Goal: Task Accomplishment & Management: Manage account settings

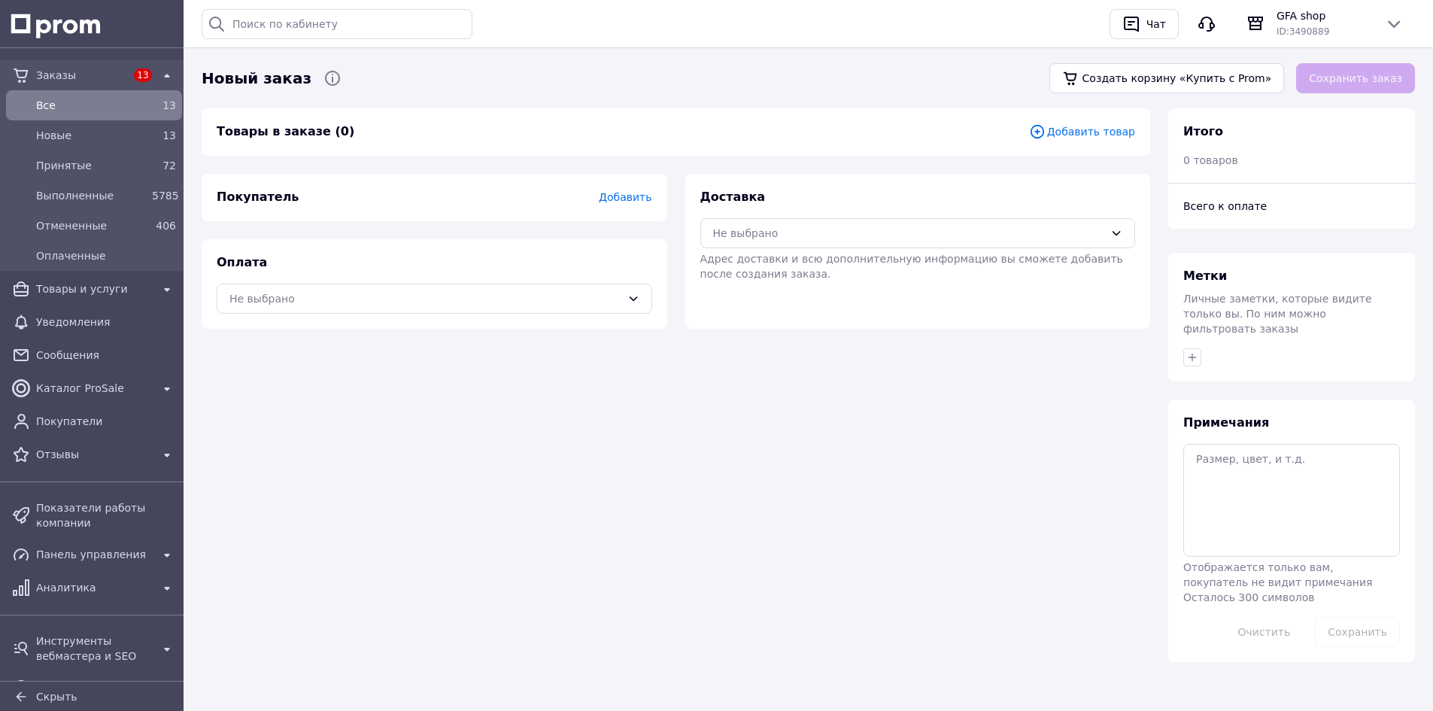
click at [1097, 133] on span "Добавить товар" at bounding box center [1082, 131] width 106 height 17
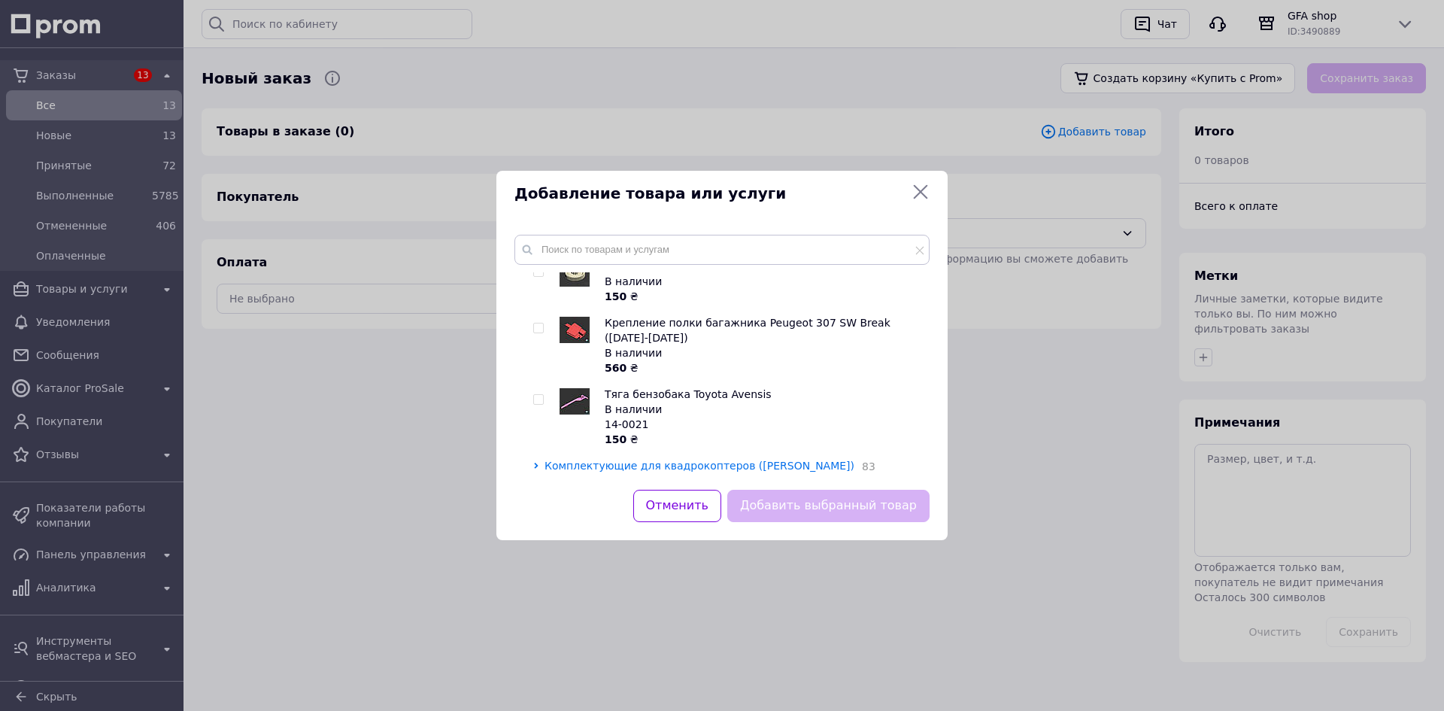
scroll to position [301, 0]
click at [649, 455] on span "Комплектующие для квадрокоптеров (дронов)" at bounding box center [700, 461] width 310 height 12
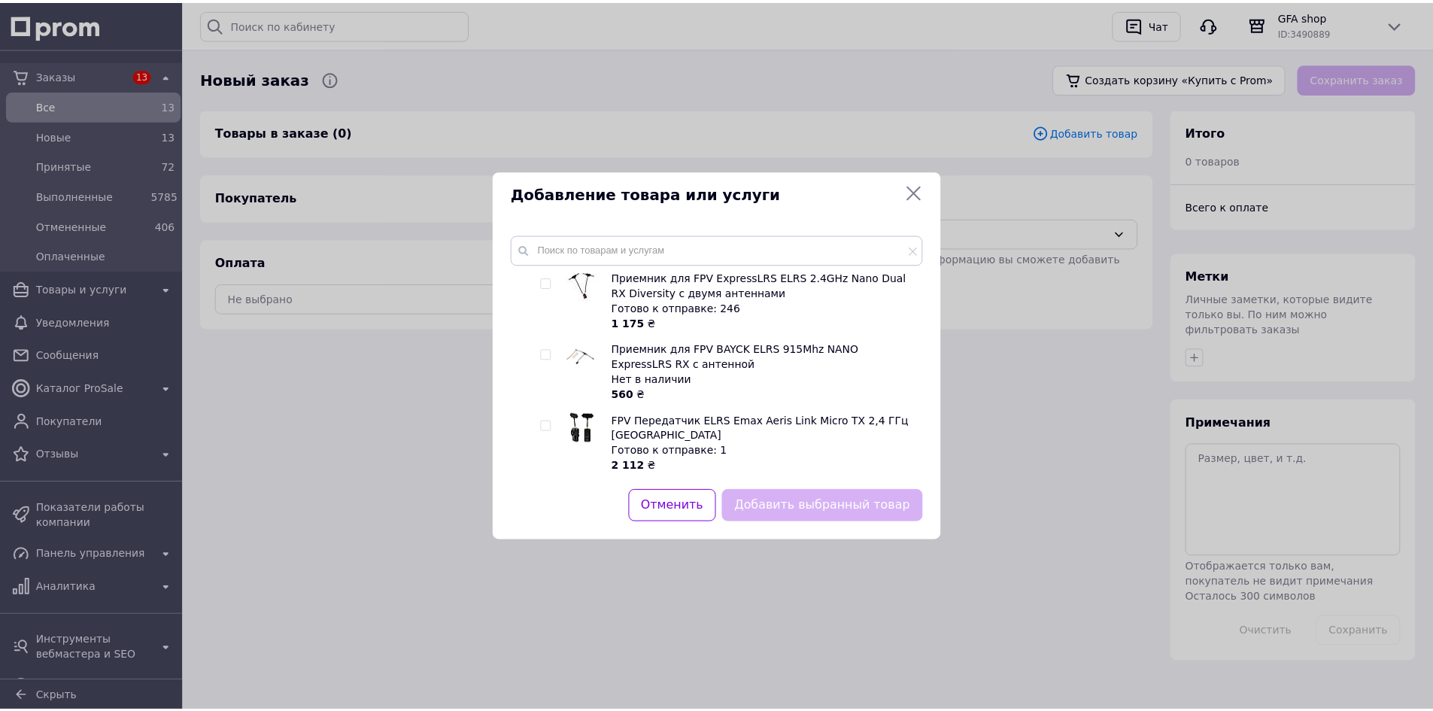
scroll to position [4597, 0]
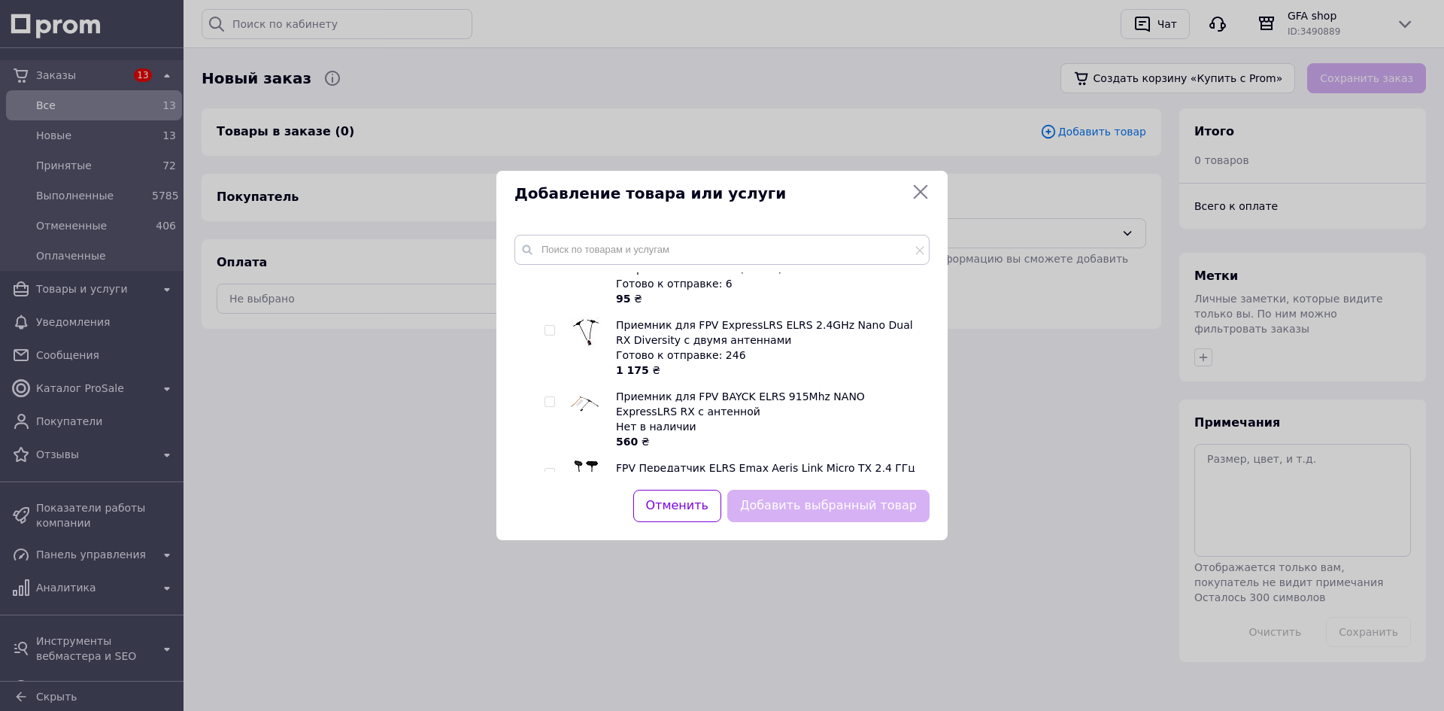
click at [548, 611] on input "checkbox" at bounding box center [550, 616] width 10 height 10
checkbox input "true"
click at [784, 504] on button "Добавить выбранный товар" at bounding box center [828, 506] width 202 height 32
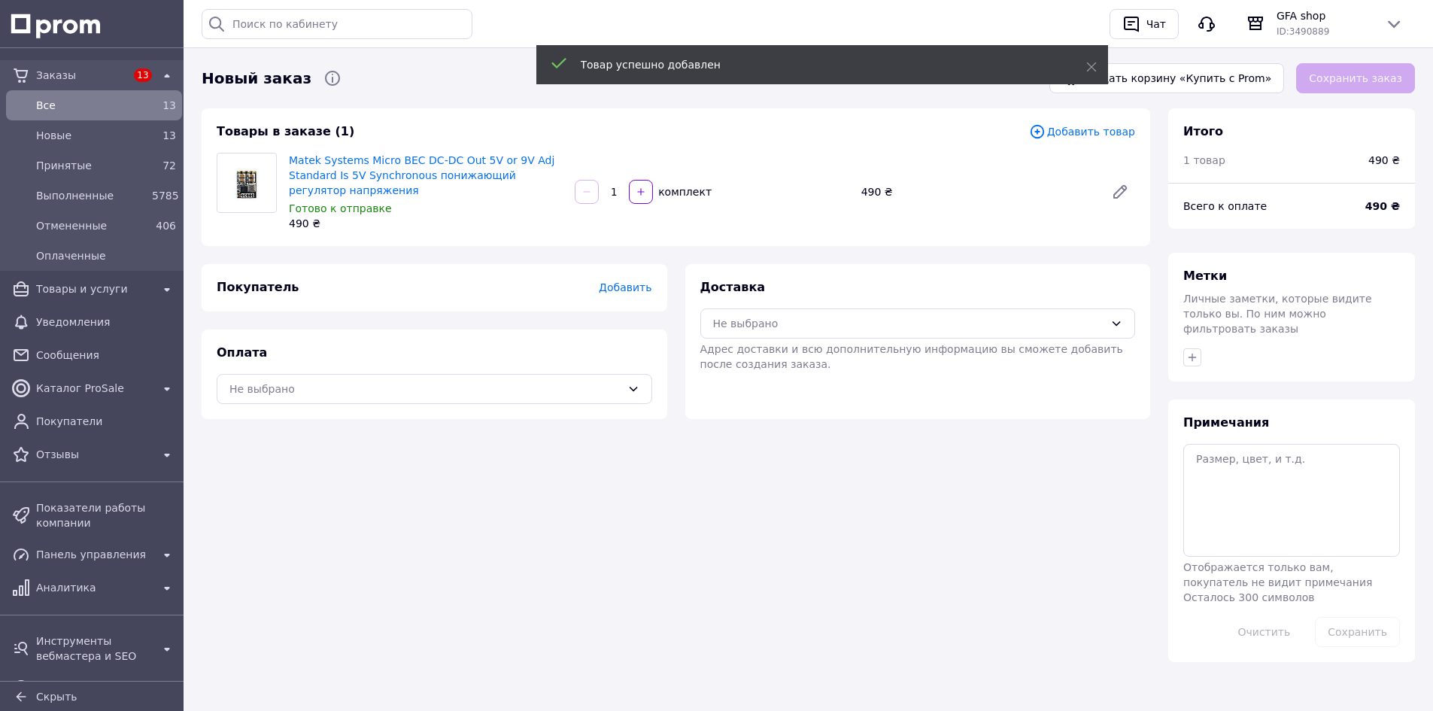
click at [612, 196] on input "1" at bounding box center [614, 192] width 24 height 11
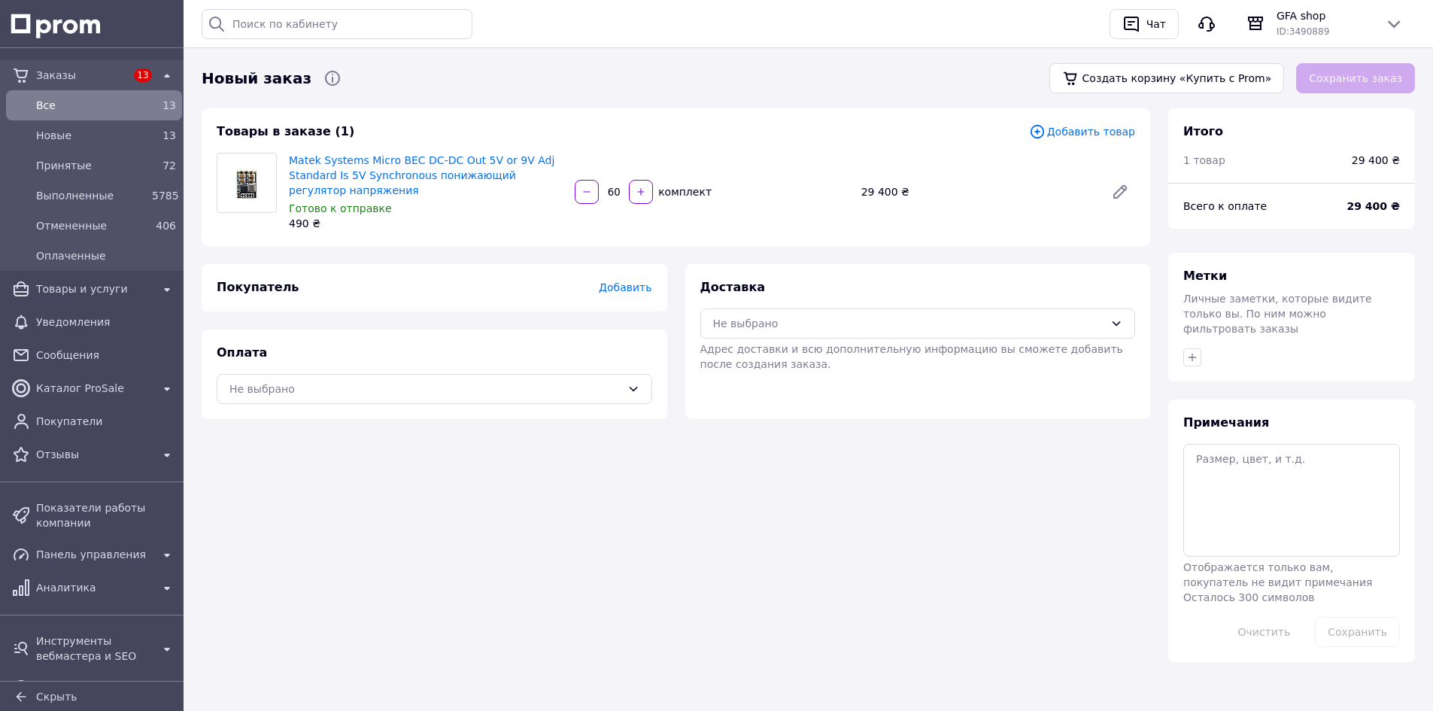
type input "60"
click at [988, 424] on div "Товары в заказе (1) Добавить товар Matek Systems Micro BEC DC-DC Out 5V or 9V A…" at bounding box center [676, 385] width 966 height 554
click at [814, 327] on div "Не выбрано" at bounding box center [909, 323] width 392 height 17
click at [808, 360] on span "Нова Пошта (платная)" at bounding box center [929, 355] width 387 height 15
click at [593, 397] on div "Не выбрано" at bounding box center [434, 389] width 435 height 30
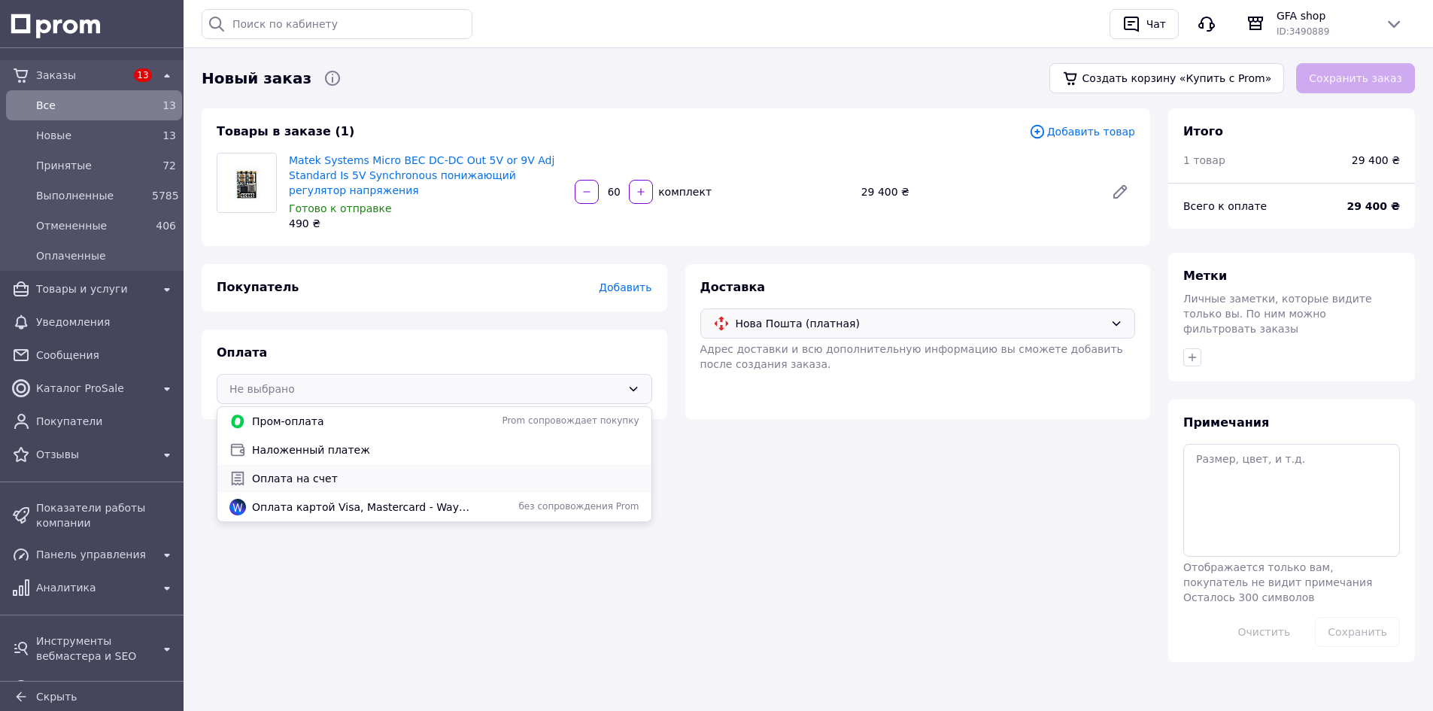
click at [496, 470] on div "Оплата на счет" at bounding box center [434, 478] width 416 height 17
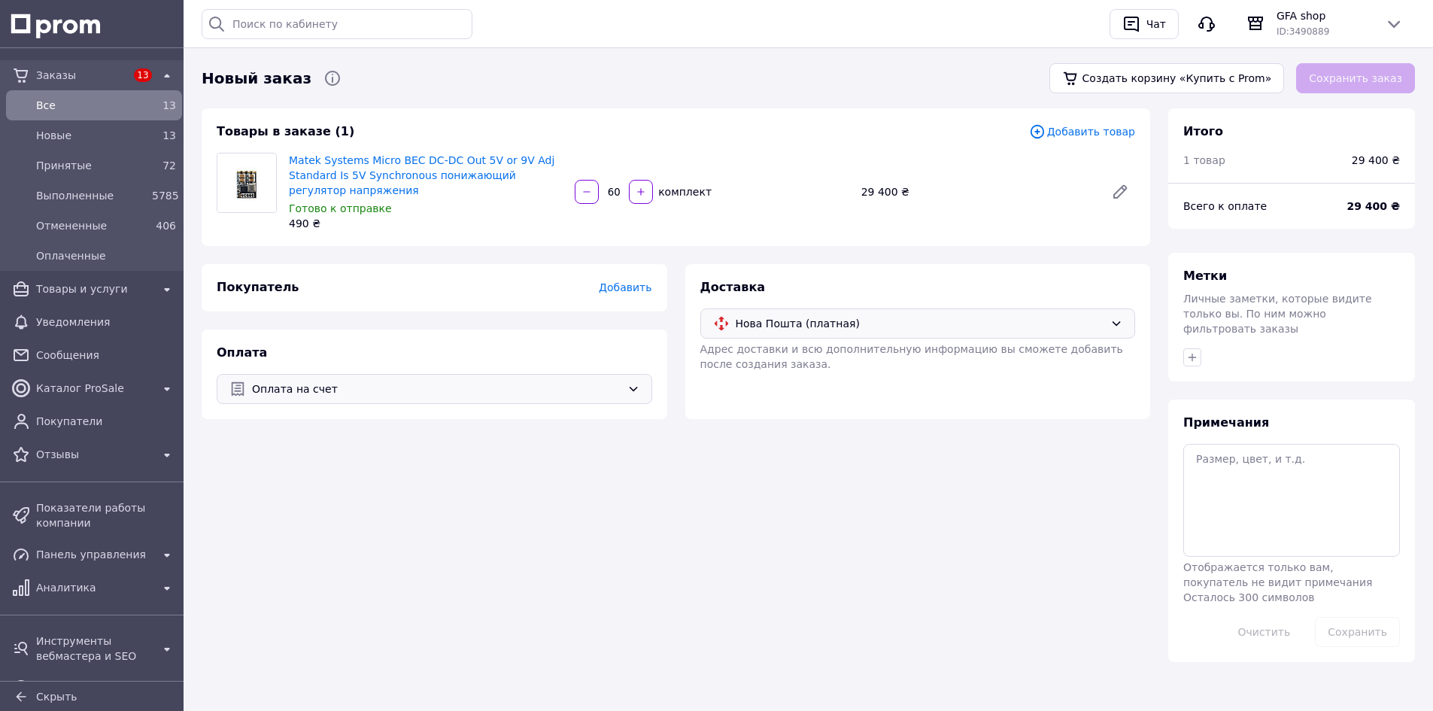
click at [611, 293] on span "Добавить" at bounding box center [625, 287] width 53 height 12
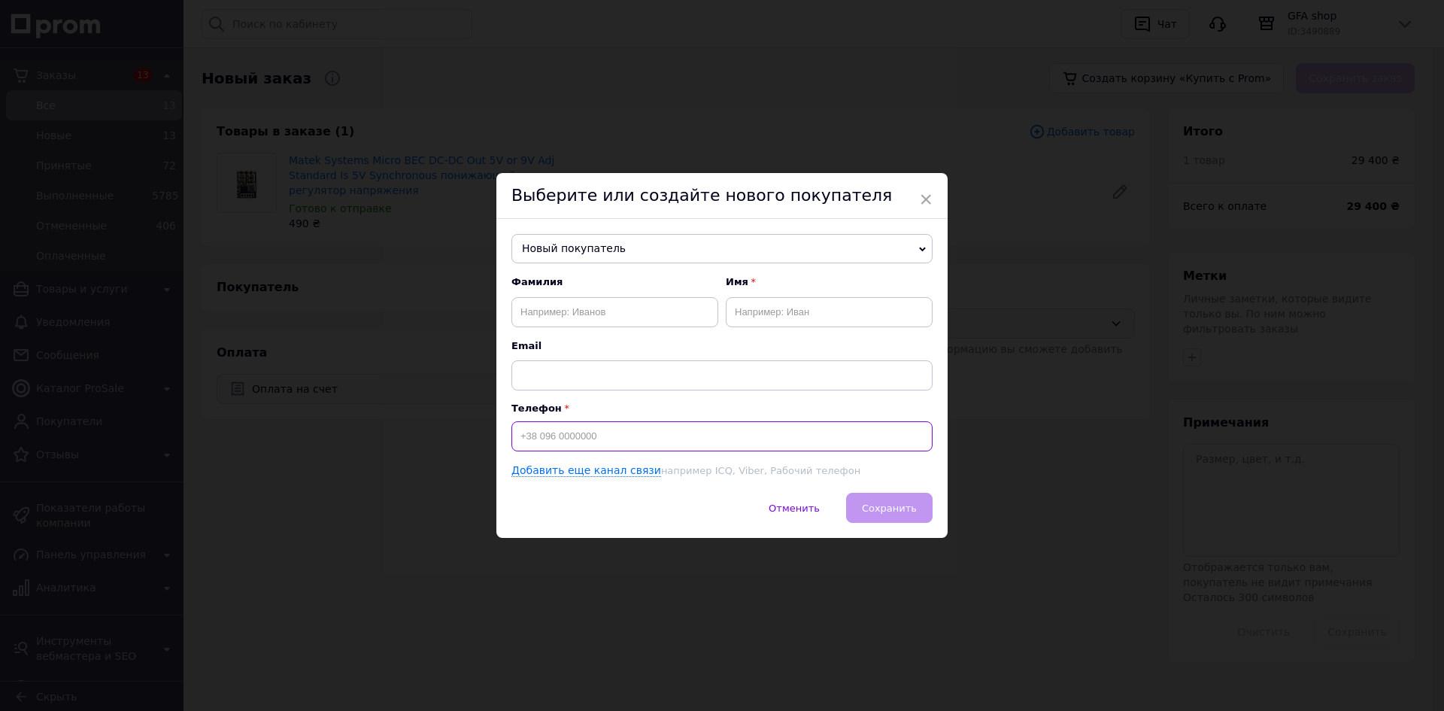
click at [565, 438] on input at bounding box center [721, 436] width 421 height 30
paste input "[PHONE_NUMBER]"
type input "[PHONE_NUMBER]"
click at [778, 317] on input "text" at bounding box center [829, 312] width 207 height 30
type input "Анна"
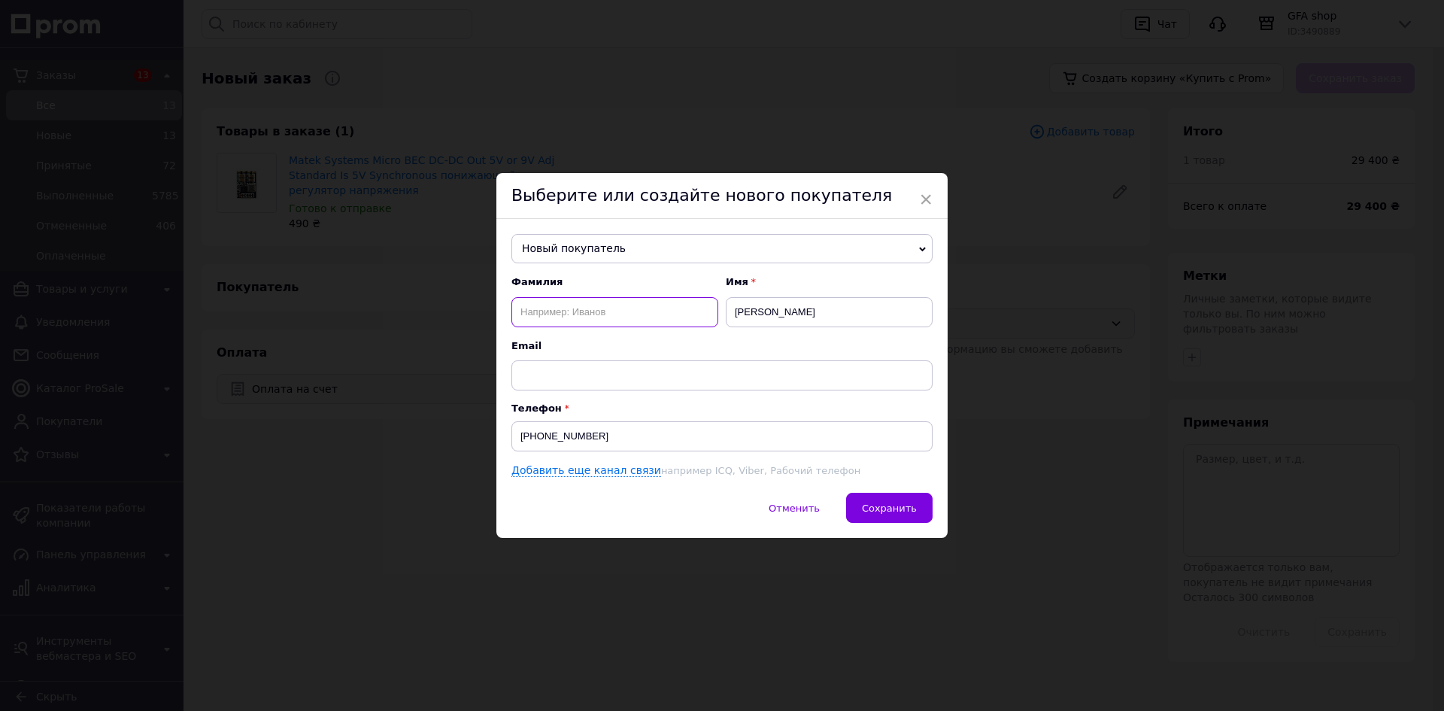
click at [661, 313] on input "text" at bounding box center [614, 312] width 207 height 30
paste input "ОРТАВЕРОН"
type input "ОРТАВЕРОН"
click at [904, 502] on span "Сохранить" at bounding box center [889, 507] width 55 height 11
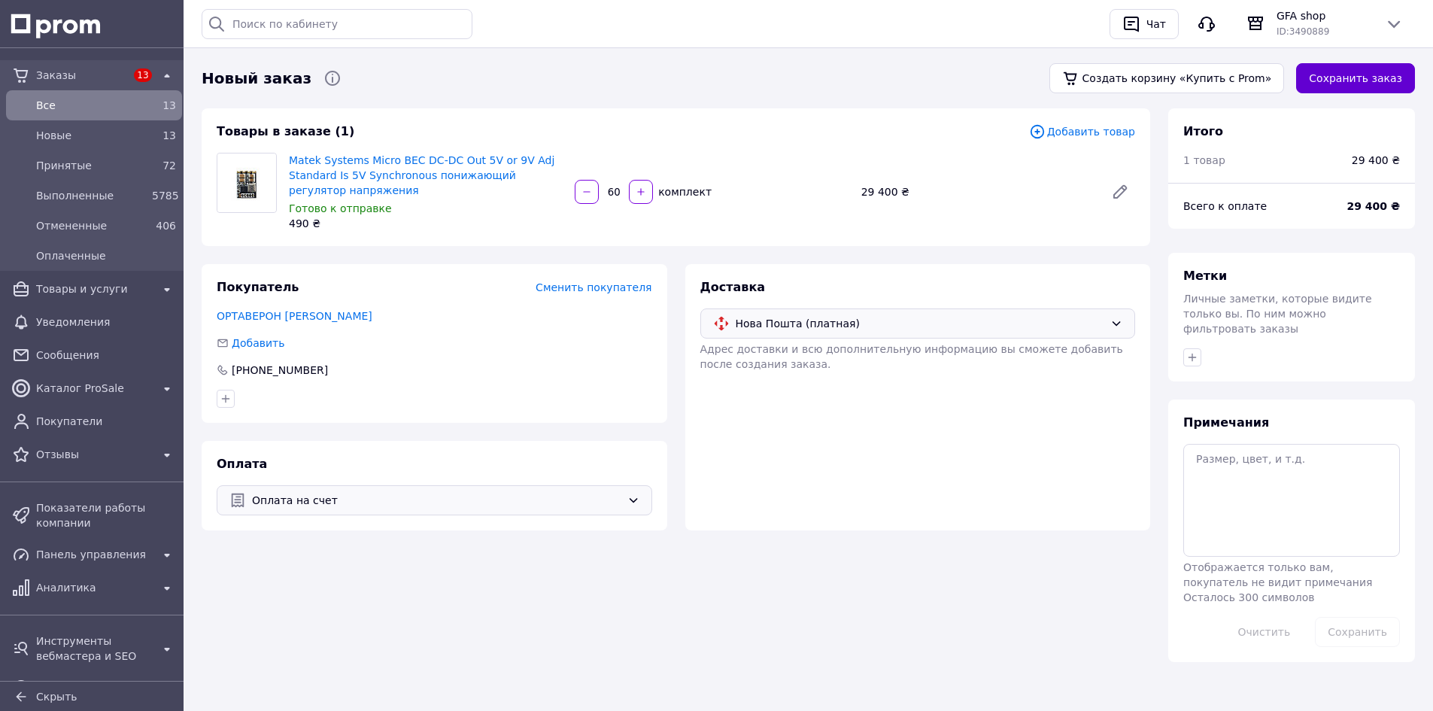
click at [1370, 73] on button "Сохранить заказ" at bounding box center [1355, 78] width 119 height 30
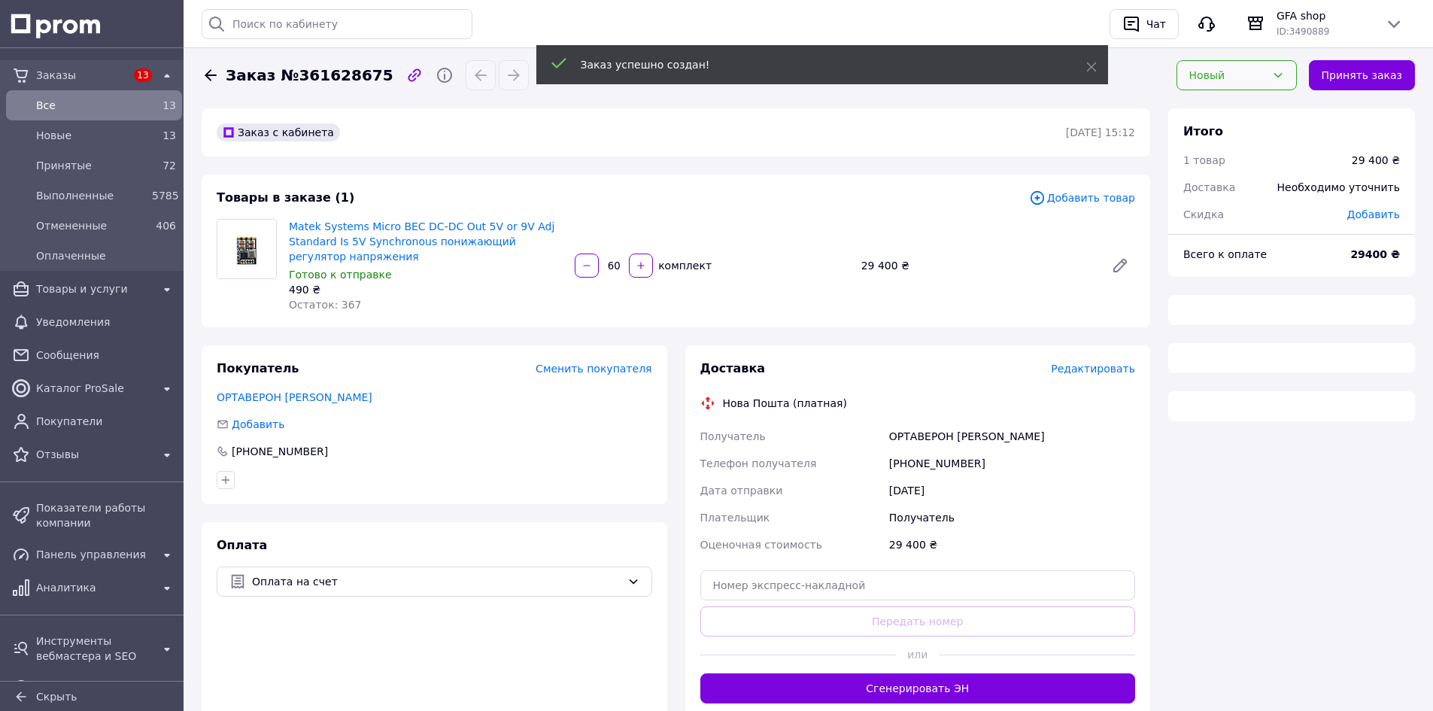
click at [1221, 83] on div "Новый" at bounding box center [1236, 75] width 120 height 30
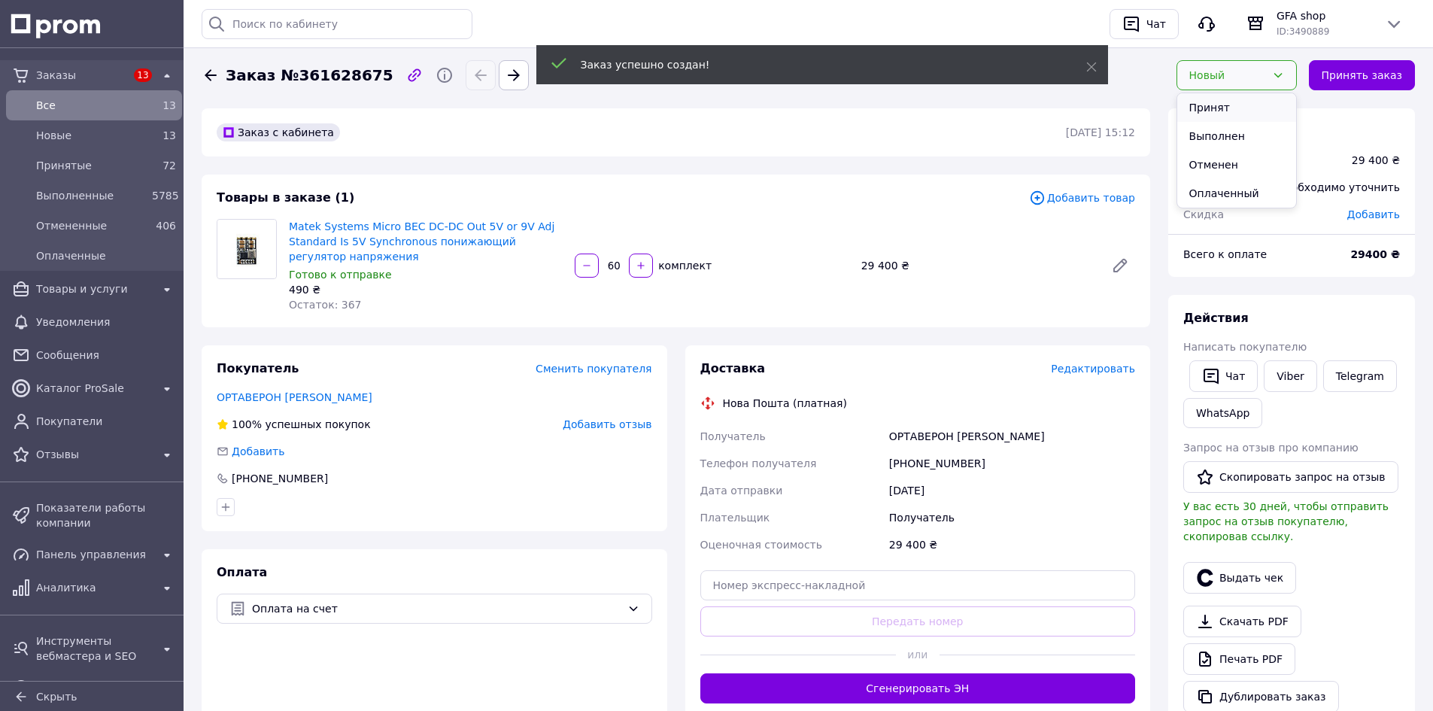
click at [1220, 103] on li "Принят" at bounding box center [1236, 107] width 119 height 29
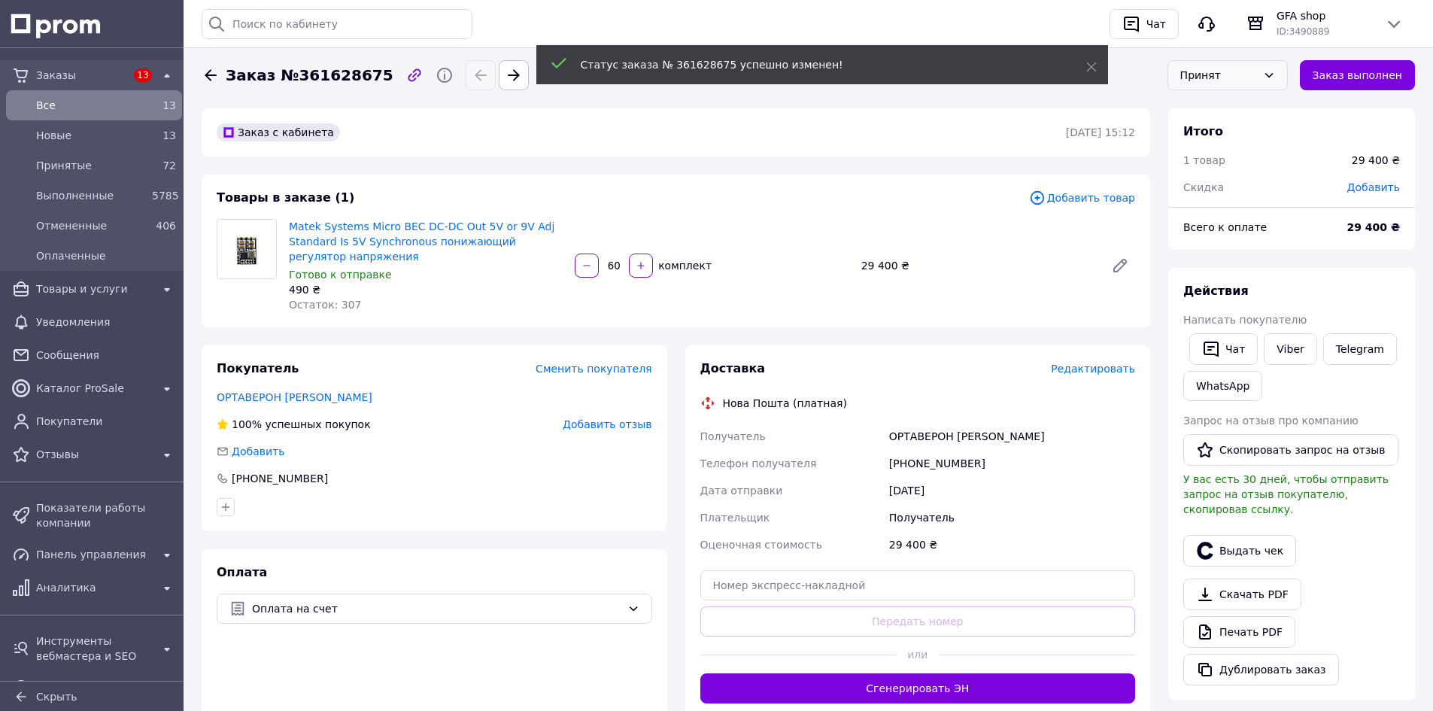
click at [1376, 190] on span "Добавить" at bounding box center [1373, 187] width 53 height 12
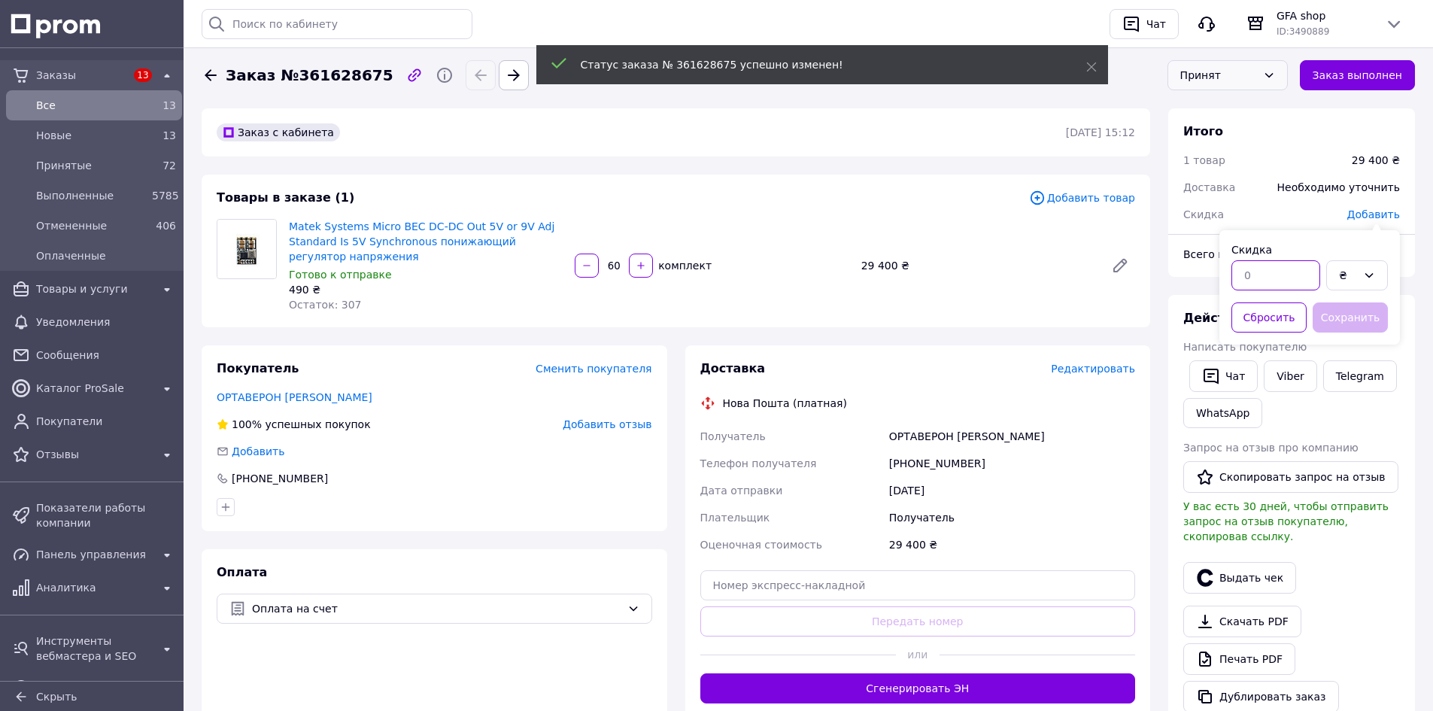
click at [1259, 270] on input "text" at bounding box center [1275, 275] width 89 height 30
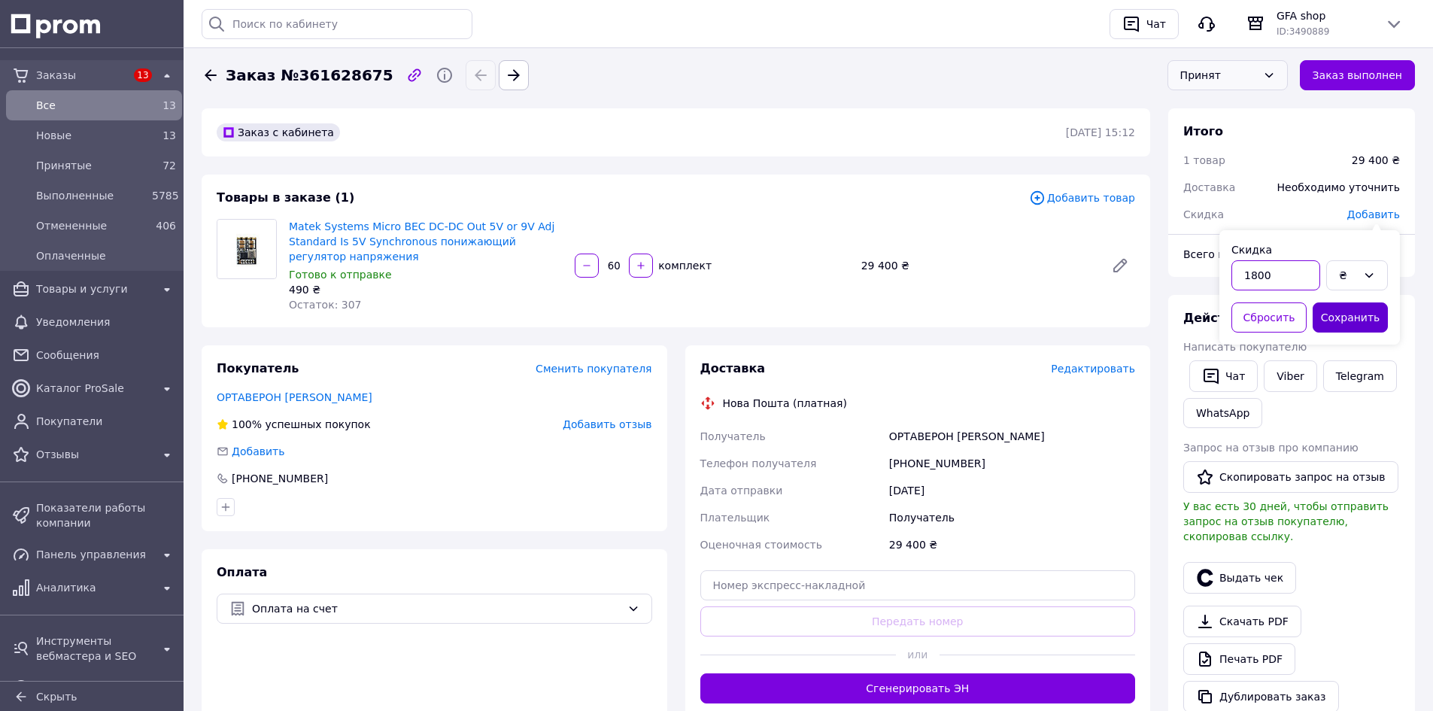
type input "1800"
click at [1349, 306] on button "Сохранить" at bounding box center [1349, 317] width 75 height 30
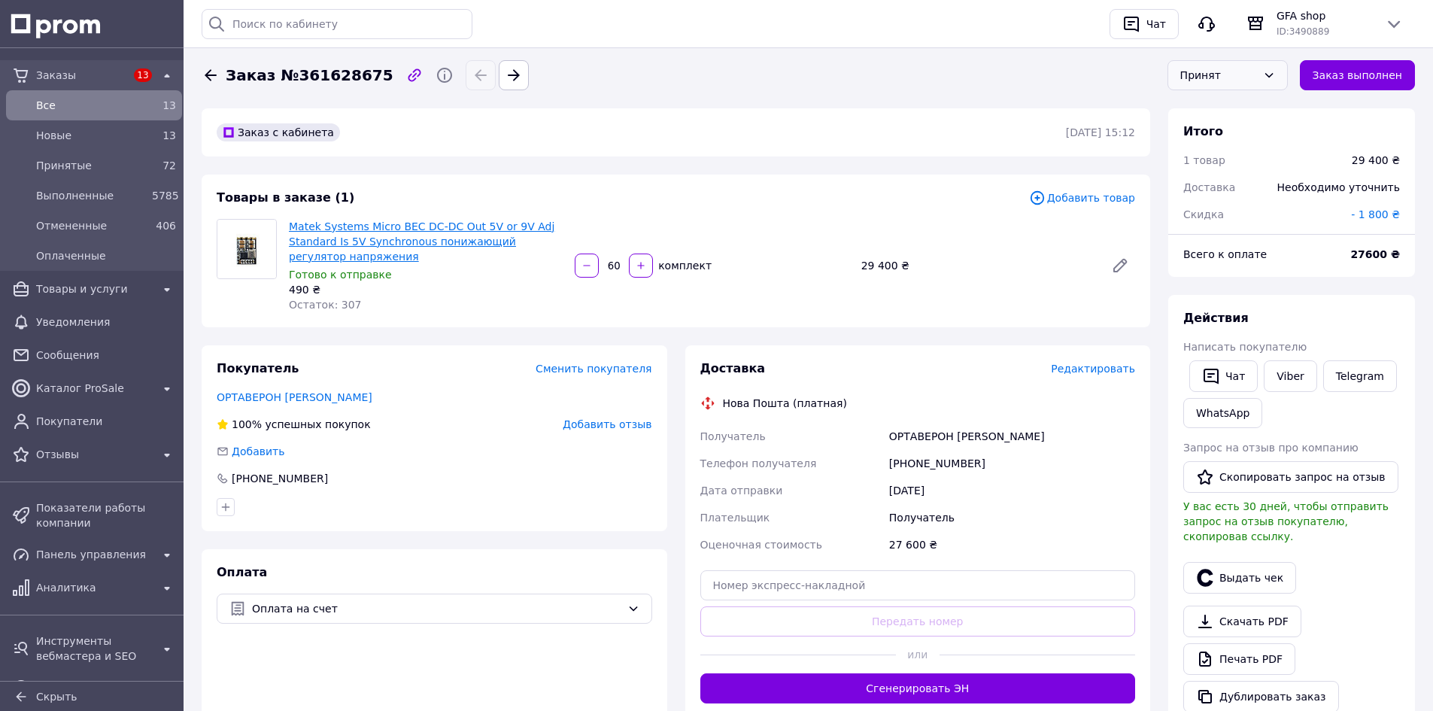
click at [399, 228] on link "Matek Systems Micro BEC DC-DC Out 5V or 9V Adj Standard Is 5V Synchronous пониж…" at bounding box center [422, 241] width 266 height 42
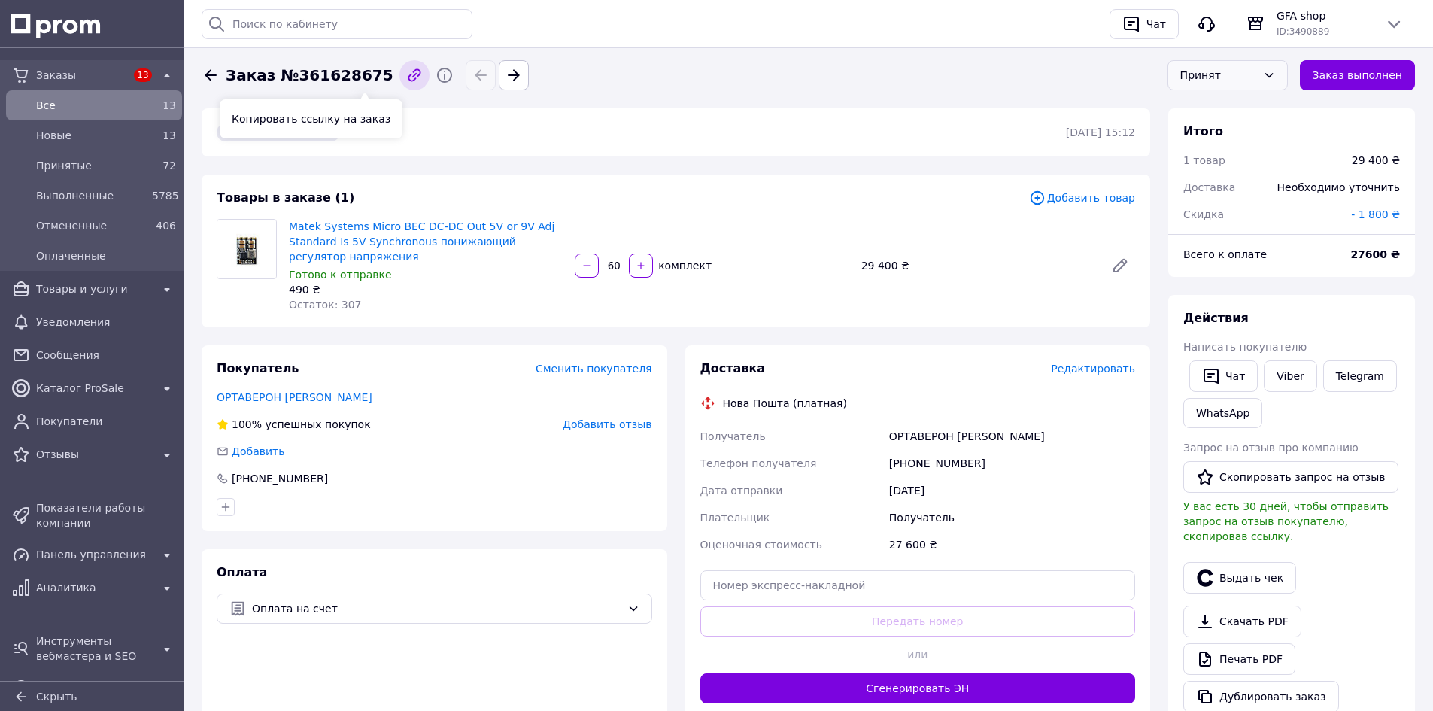
click at [405, 77] on icon "button" at bounding box center [414, 75] width 18 height 18
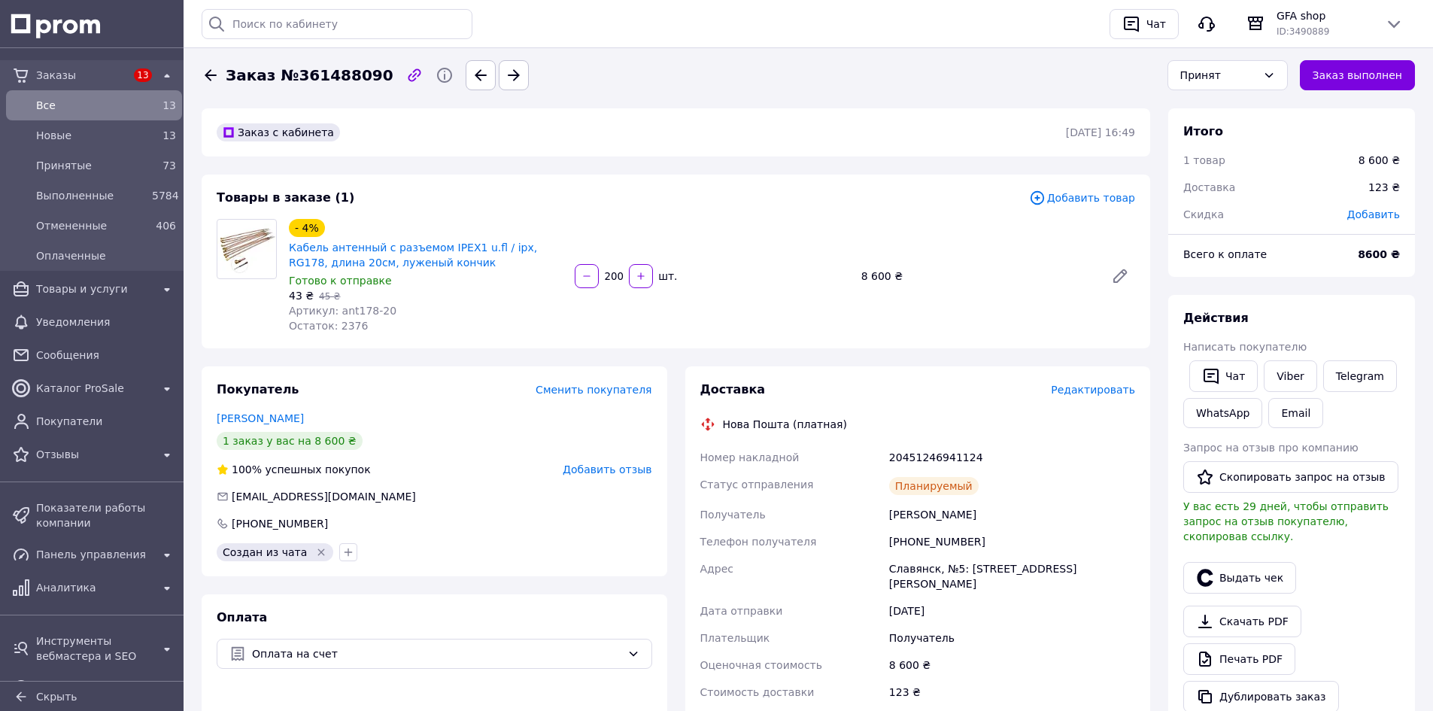
click at [918, 461] on div "20451246941124" at bounding box center [1012, 457] width 252 height 27
copy div "20451246941124"
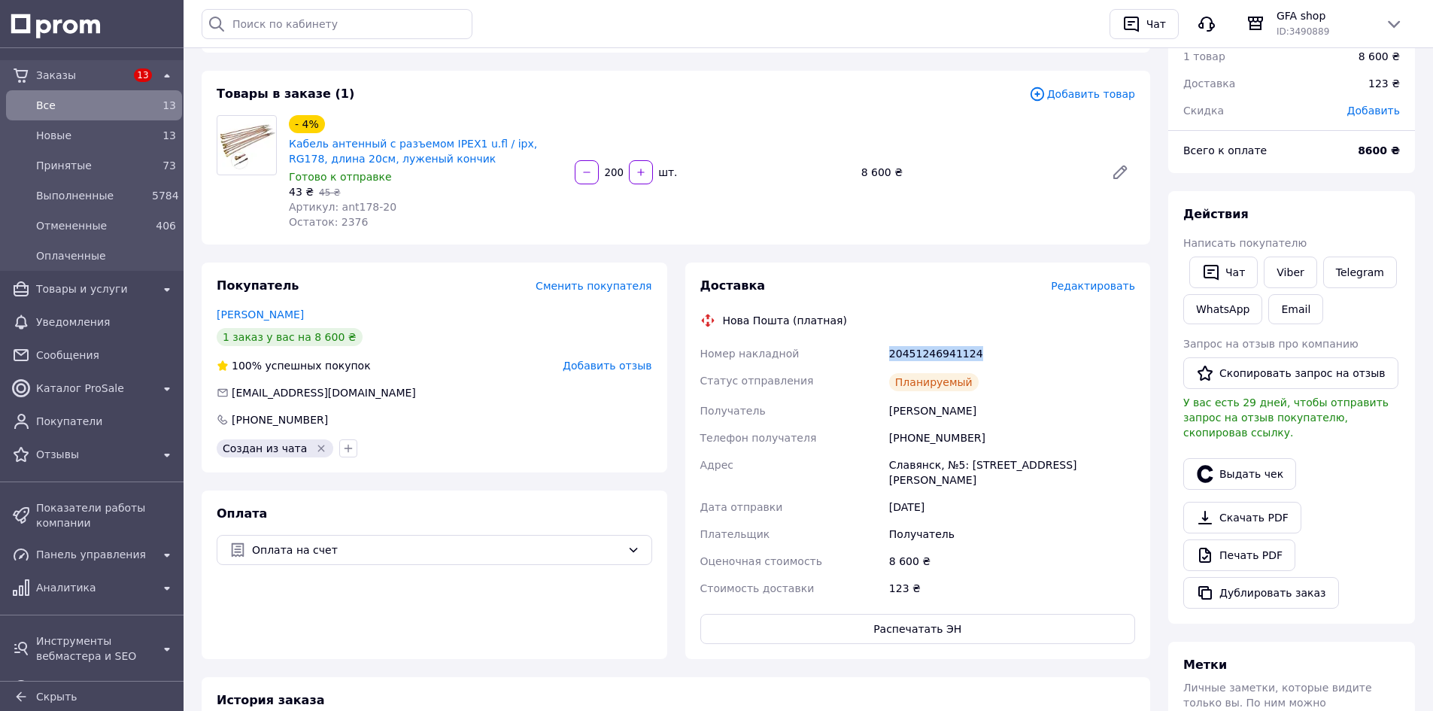
scroll to position [75, 0]
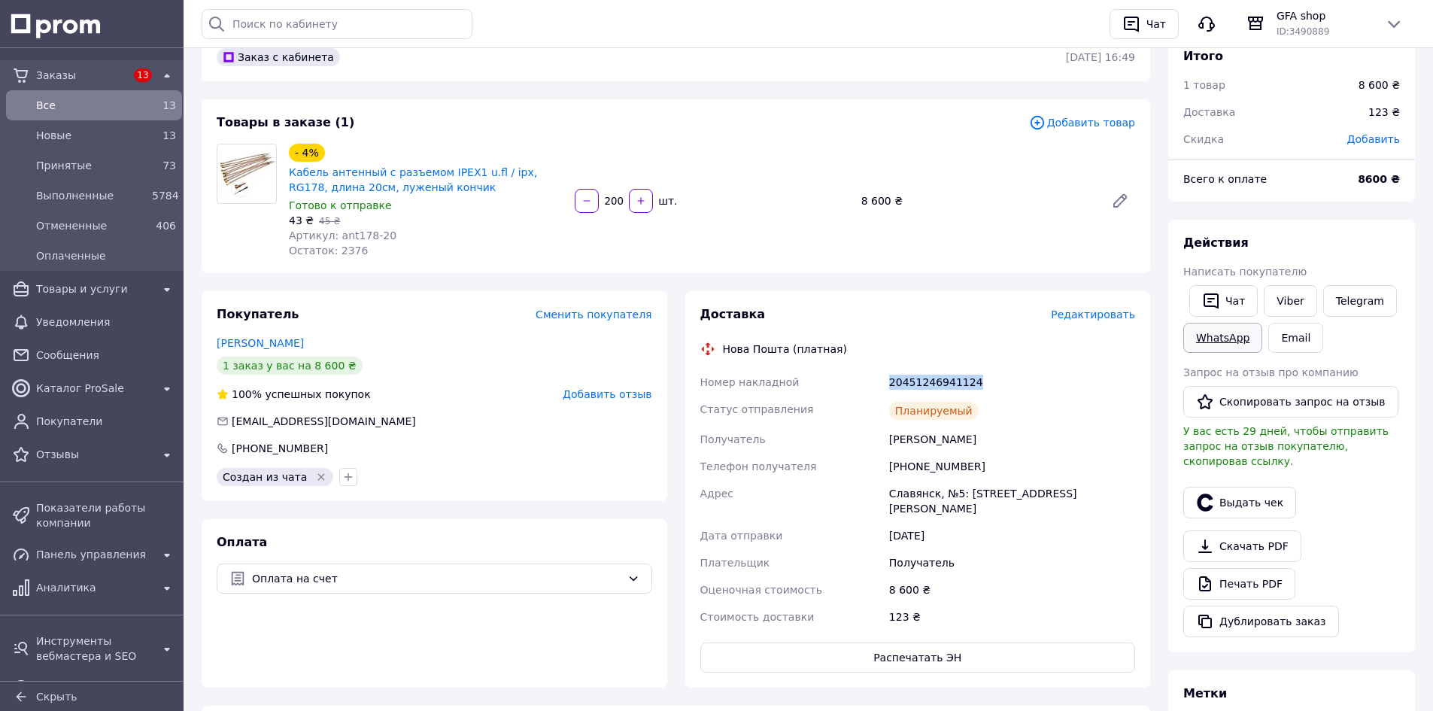
click at [1225, 343] on link "WhatsApp" at bounding box center [1222, 338] width 79 height 30
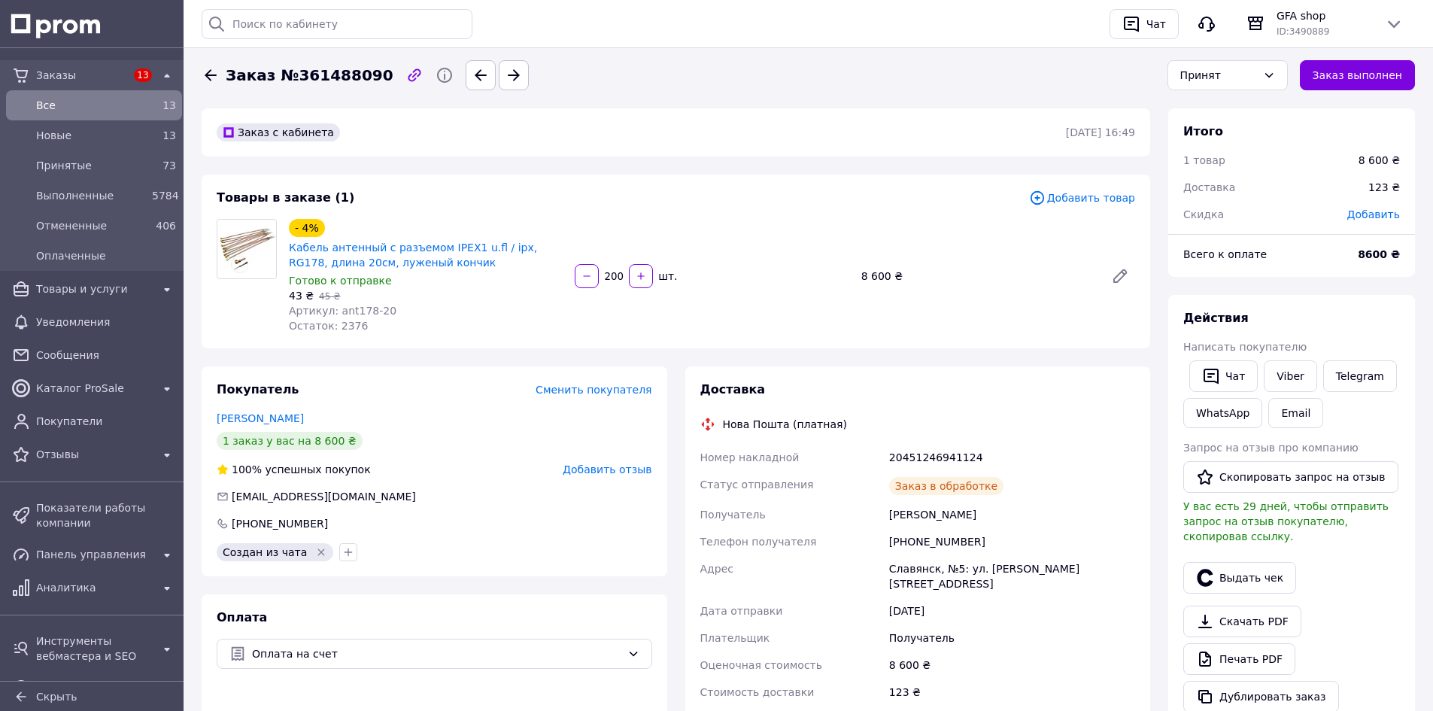
scroll to position [75, 0]
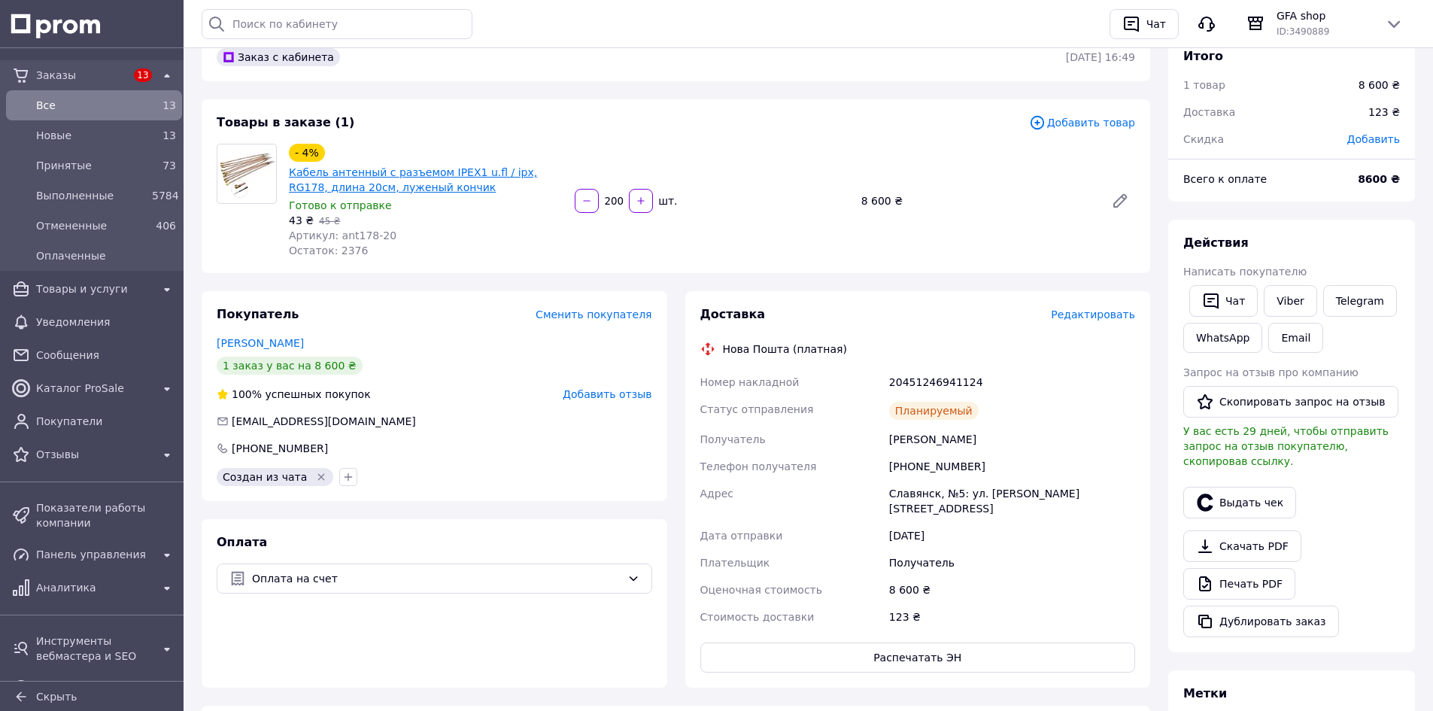
click at [457, 178] on link "Кабель антенный с разъемом IPEX1 u.fl / ipx, RG178, длина 20см, луженый кончик" at bounding box center [413, 179] width 248 height 27
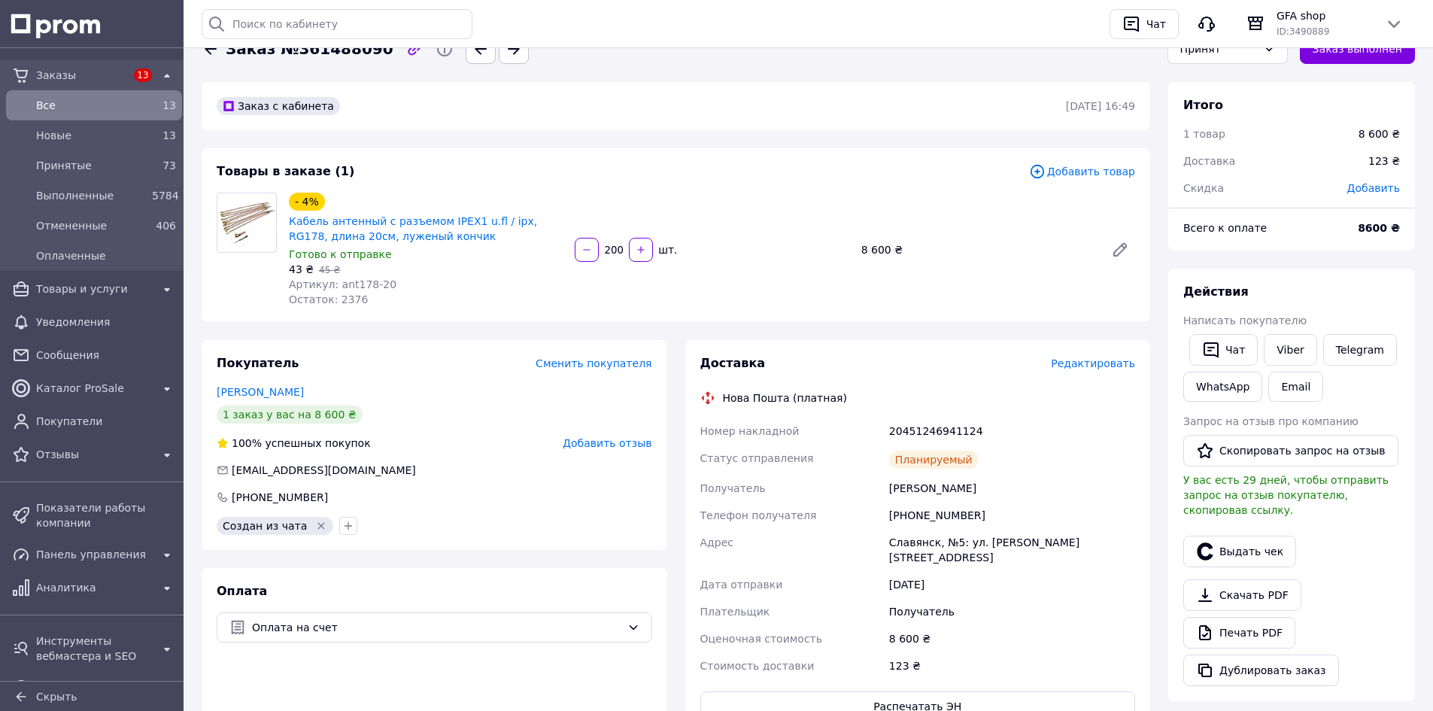
scroll to position [0, 0]
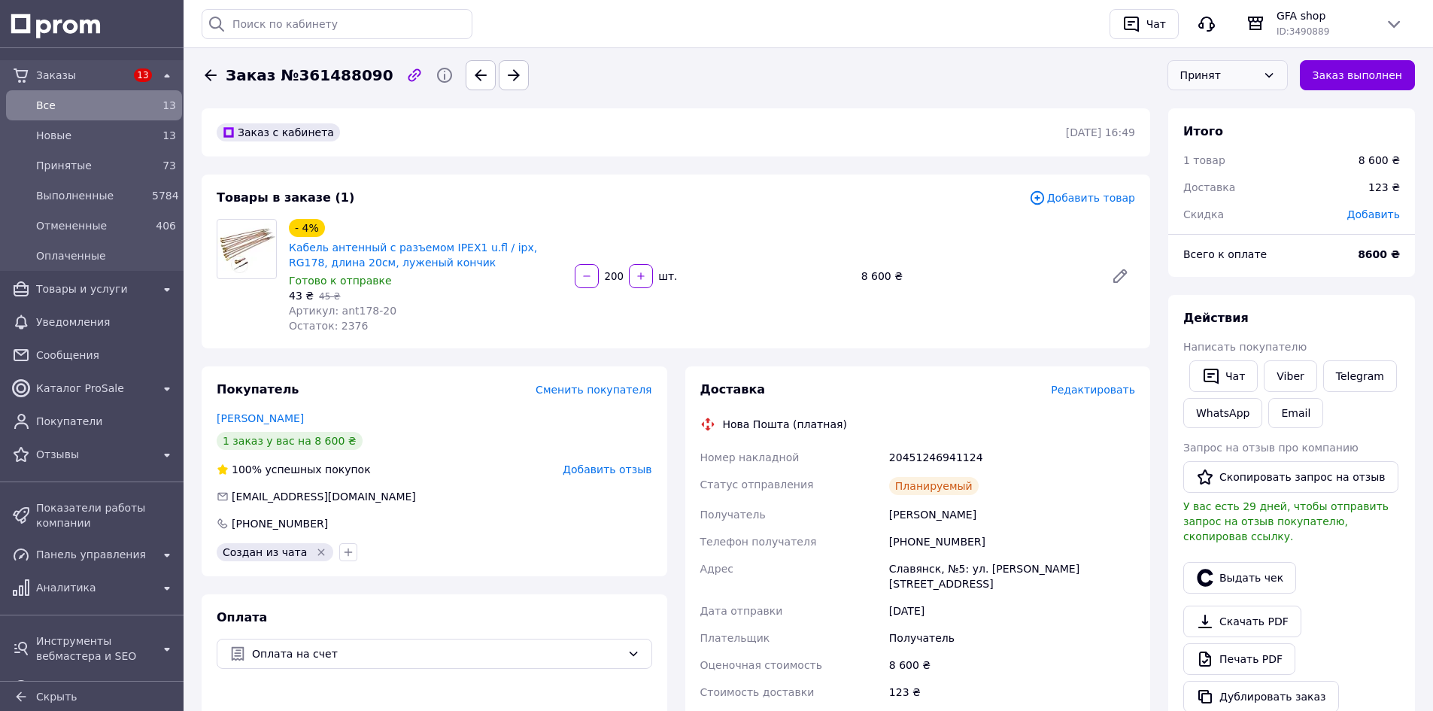
click at [1237, 87] on div "Принят" at bounding box center [1227, 75] width 120 height 30
click at [1240, 104] on li "Выполнен" at bounding box center [1227, 107] width 119 height 29
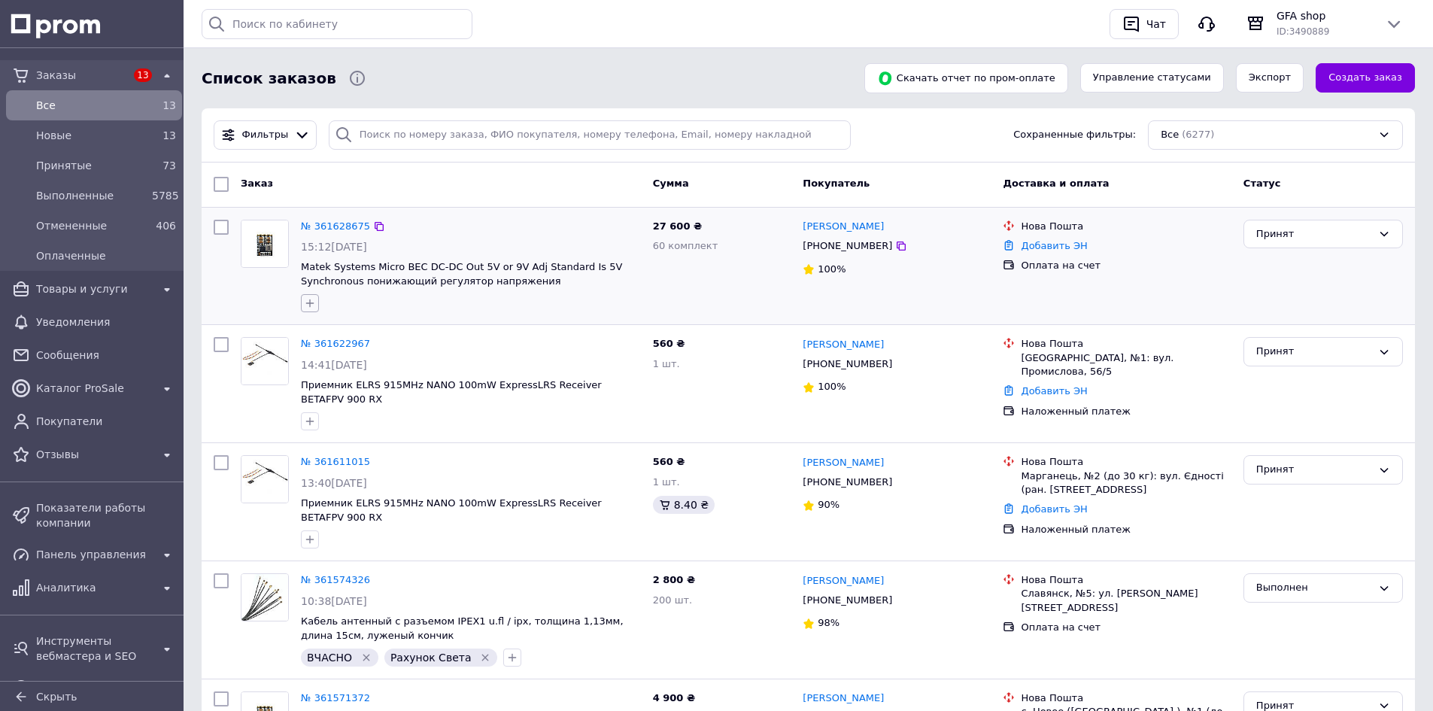
click at [306, 303] on icon "button" at bounding box center [310, 303] width 8 height 8
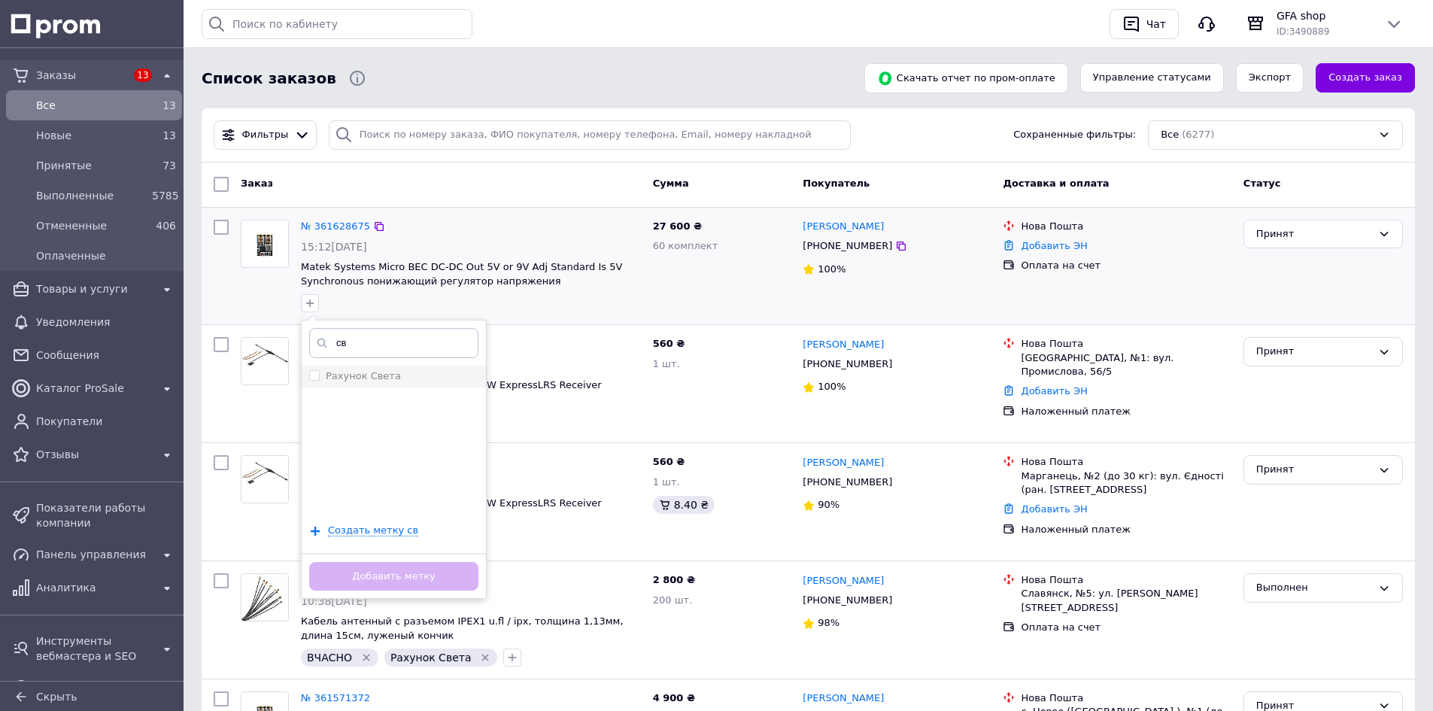
type input "св"
click at [368, 377] on label "Рахунок Света" at bounding box center [363, 375] width 75 height 11
checkbox input "true"
click at [375, 348] on input "св" at bounding box center [393, 343] width 169 height 30
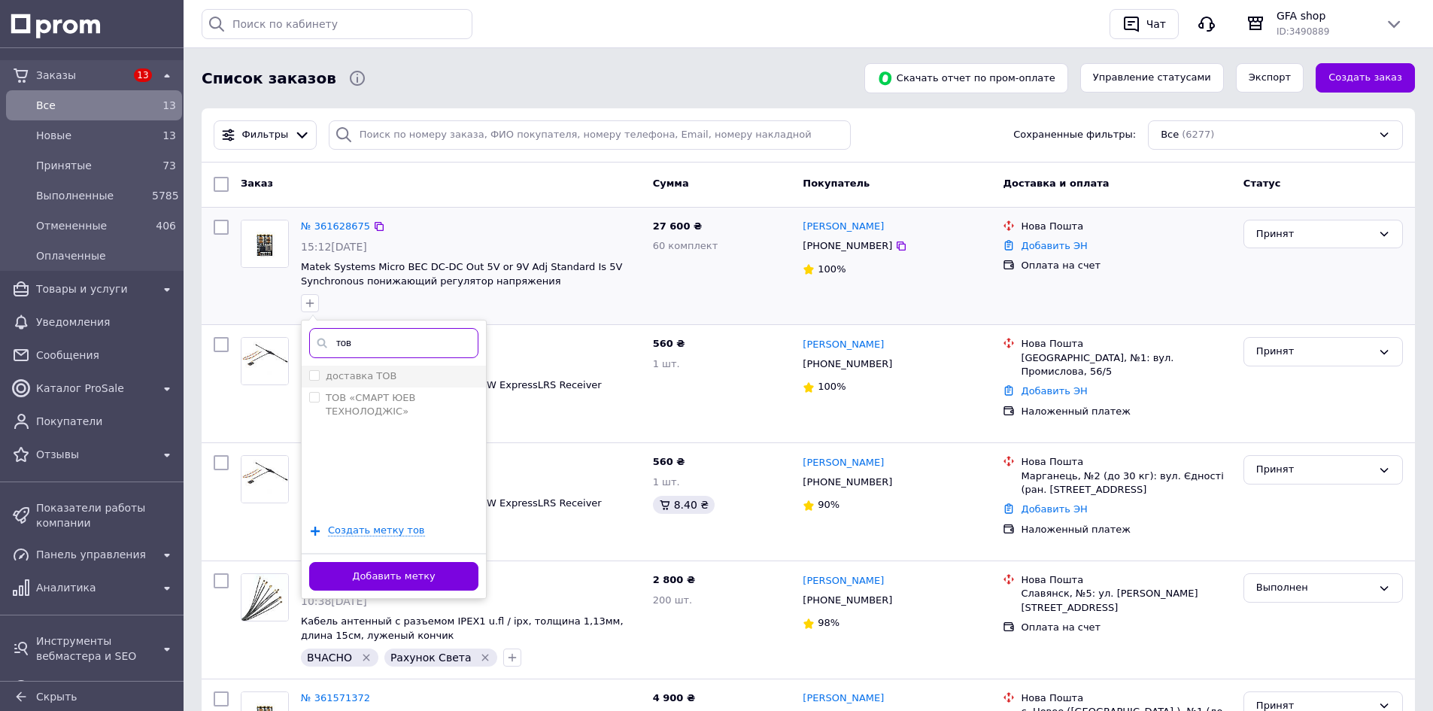
type input "тов"
click at [381, 368] on li "доставка ТОВ" at bounding box center [394, 376] width 184 height 21
checkbox input "true"
click at [388, 348] on input "тов" at bounding box center [393, 343] width 169 height 30
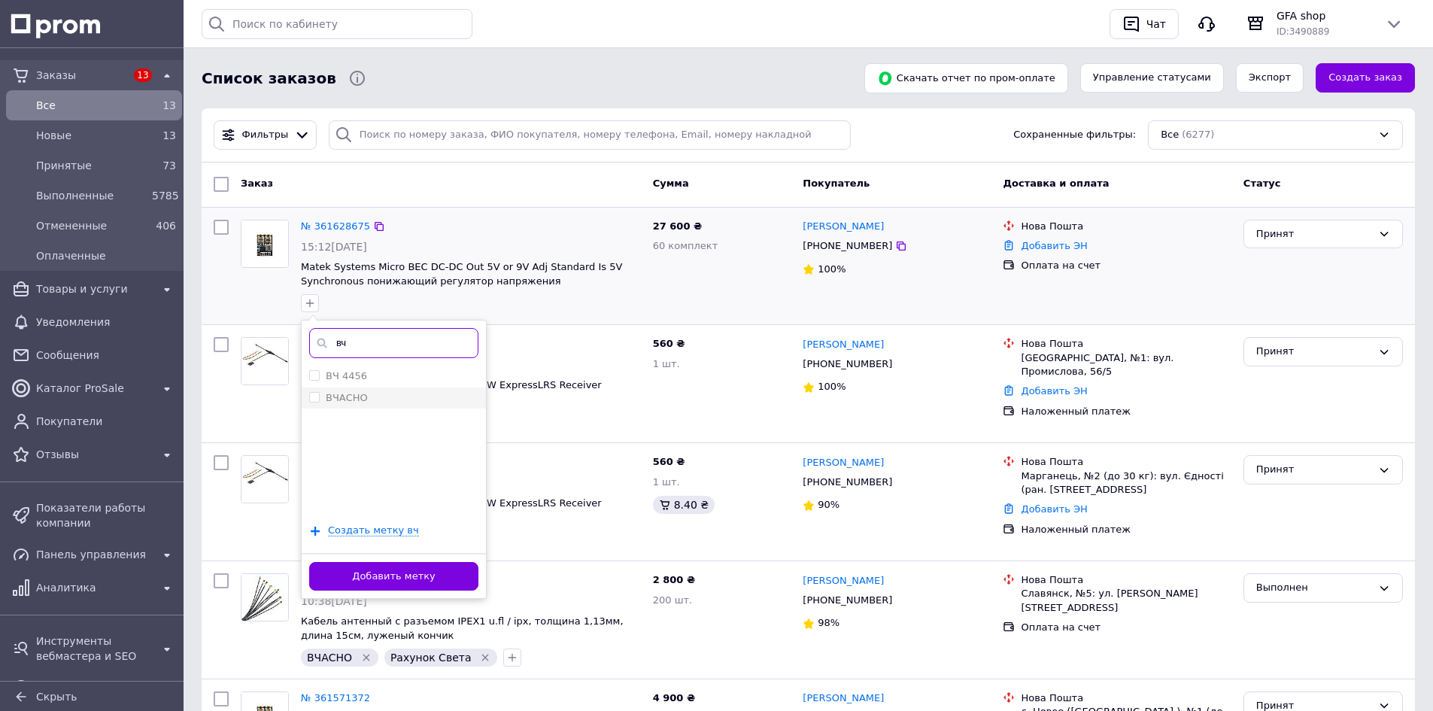
type input "вч"
click at [357, 396] on label "ВЧАСНО" at bounding box center [347, 397] width 42 height 11
checkbox input "true"
click at [378, 581] on button "Добавить метку" at bounding box center [393, 576] width 169 height 29
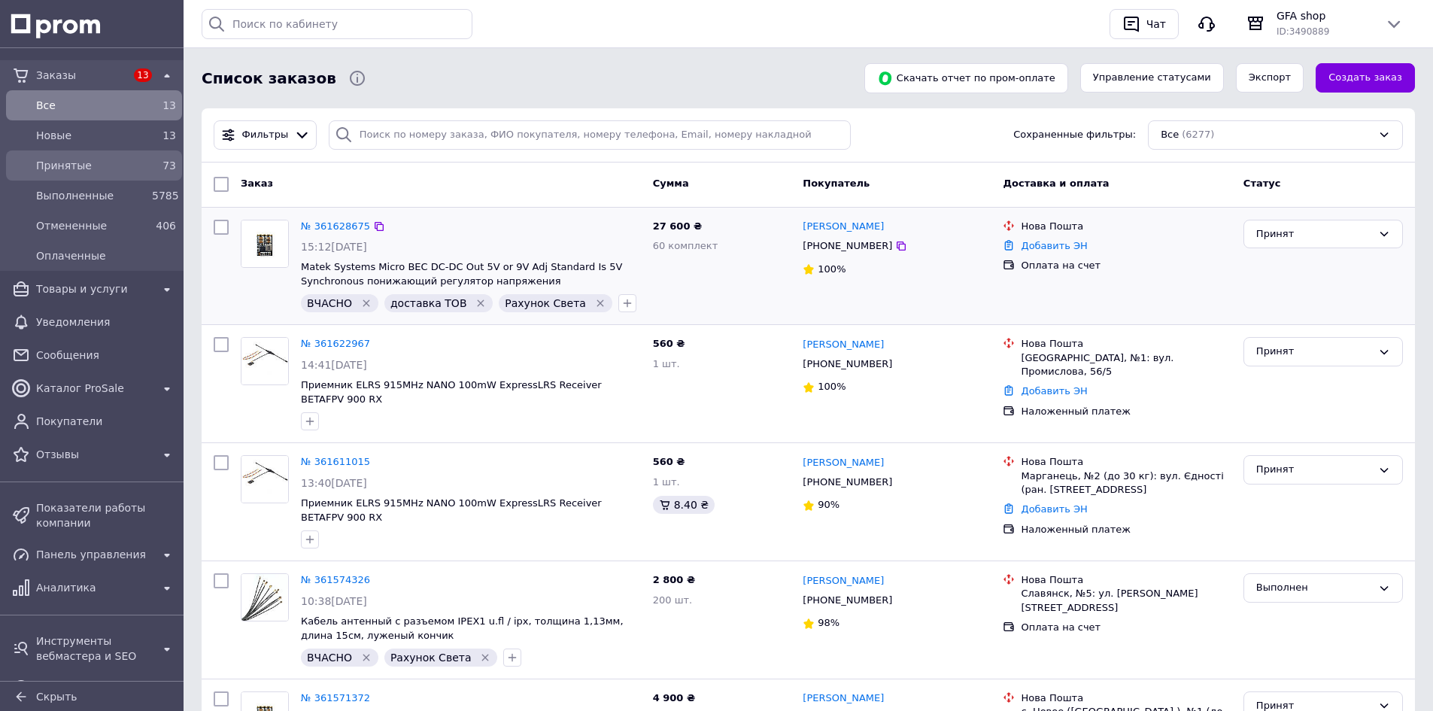
click at [63, 162] on span "Принятые" at bounding box center [91, 165] width 110 height 15
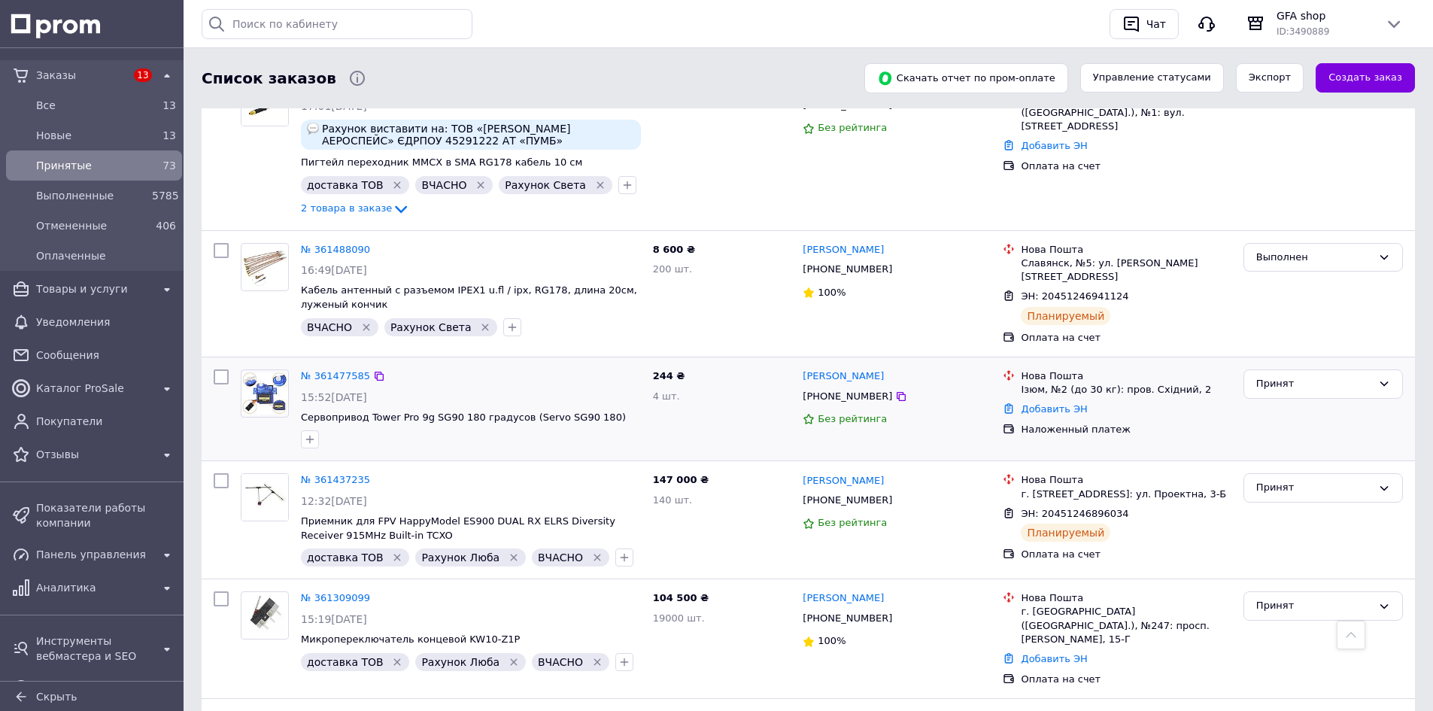
scroll to position [1128, 0]
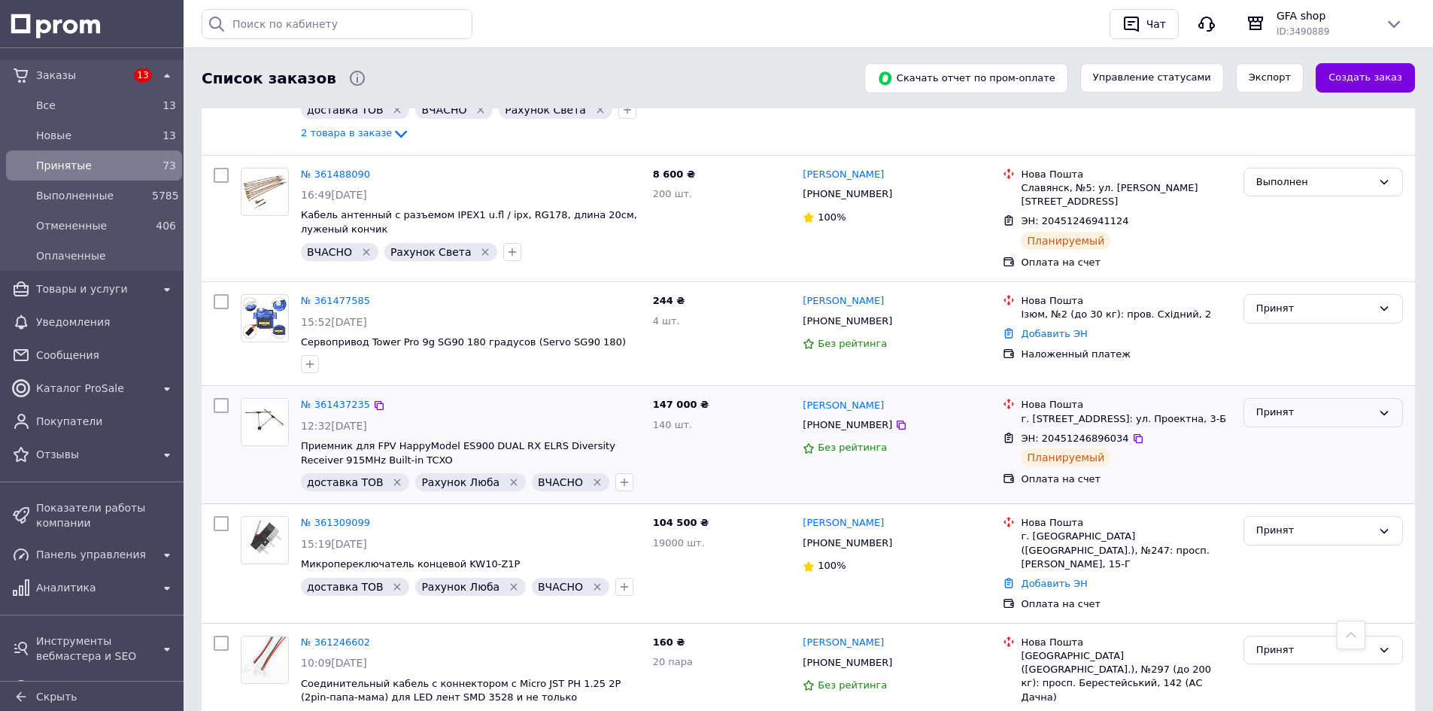
click at [1284, 405] on div "Принят" at bounding box center [1314, 413] width 116 height 16
click at [1288, 430] on li "Выполнен" at bounding box center [1323, 444] width 158 height 28
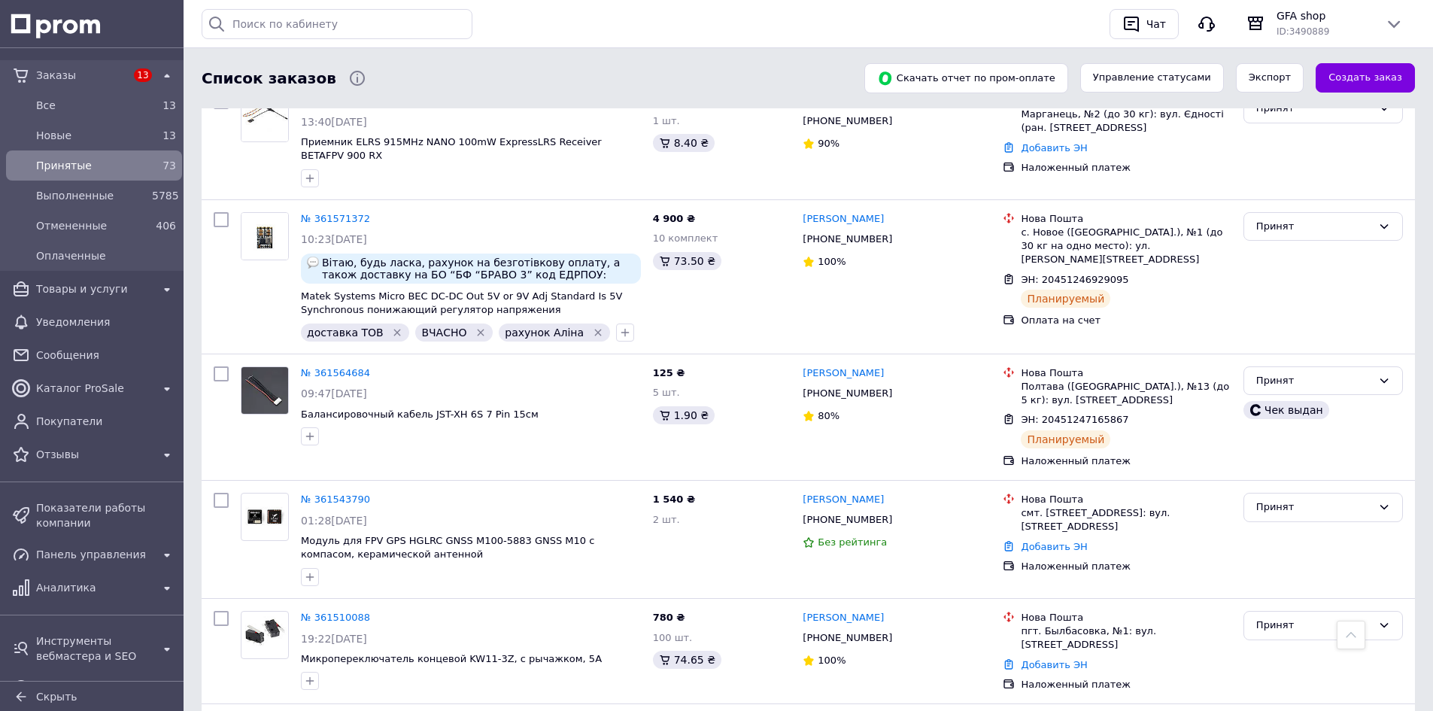
scroll to position [376, 0]
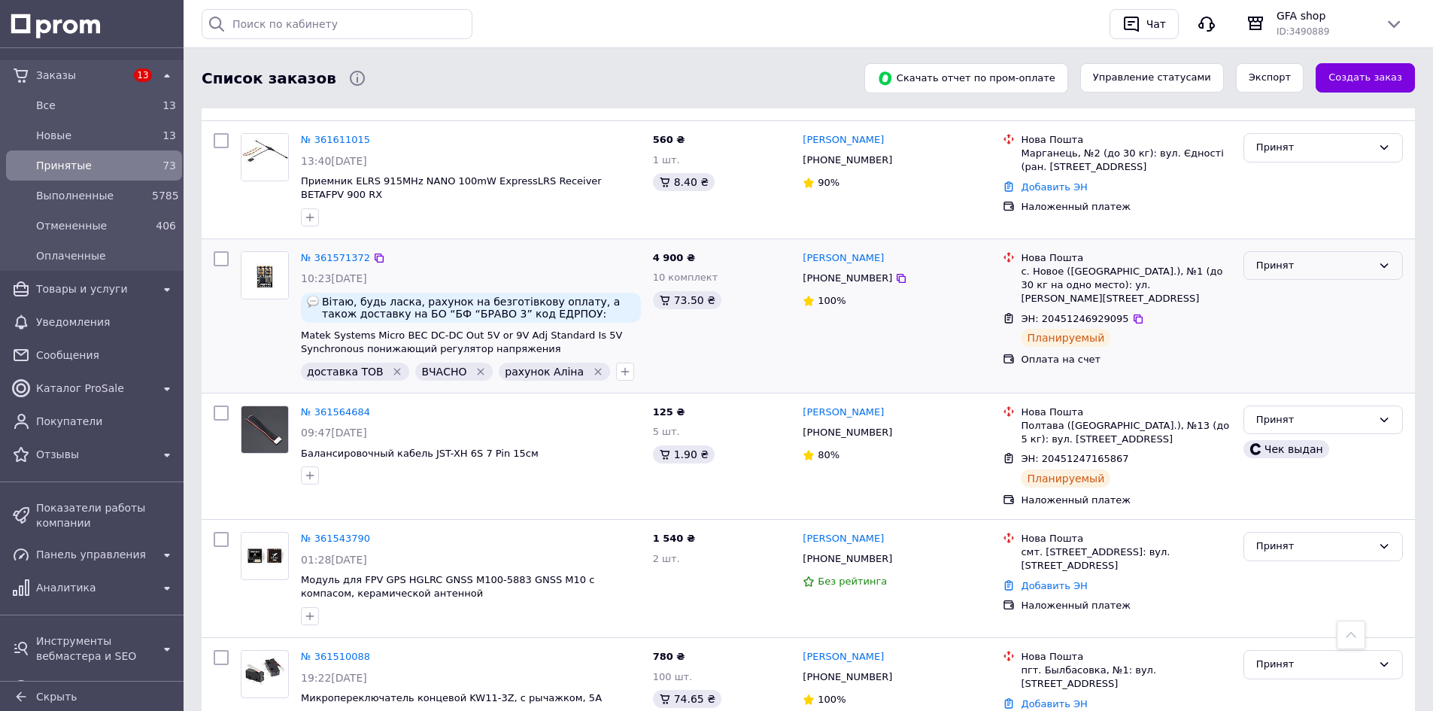
click at [1326, 251] on div "Принят" at bounding box center [1322, 265] width 159 height 29
click at [1315, 283] on li "Выполнен" at bounding box center [1323, 297] width 158 height 28
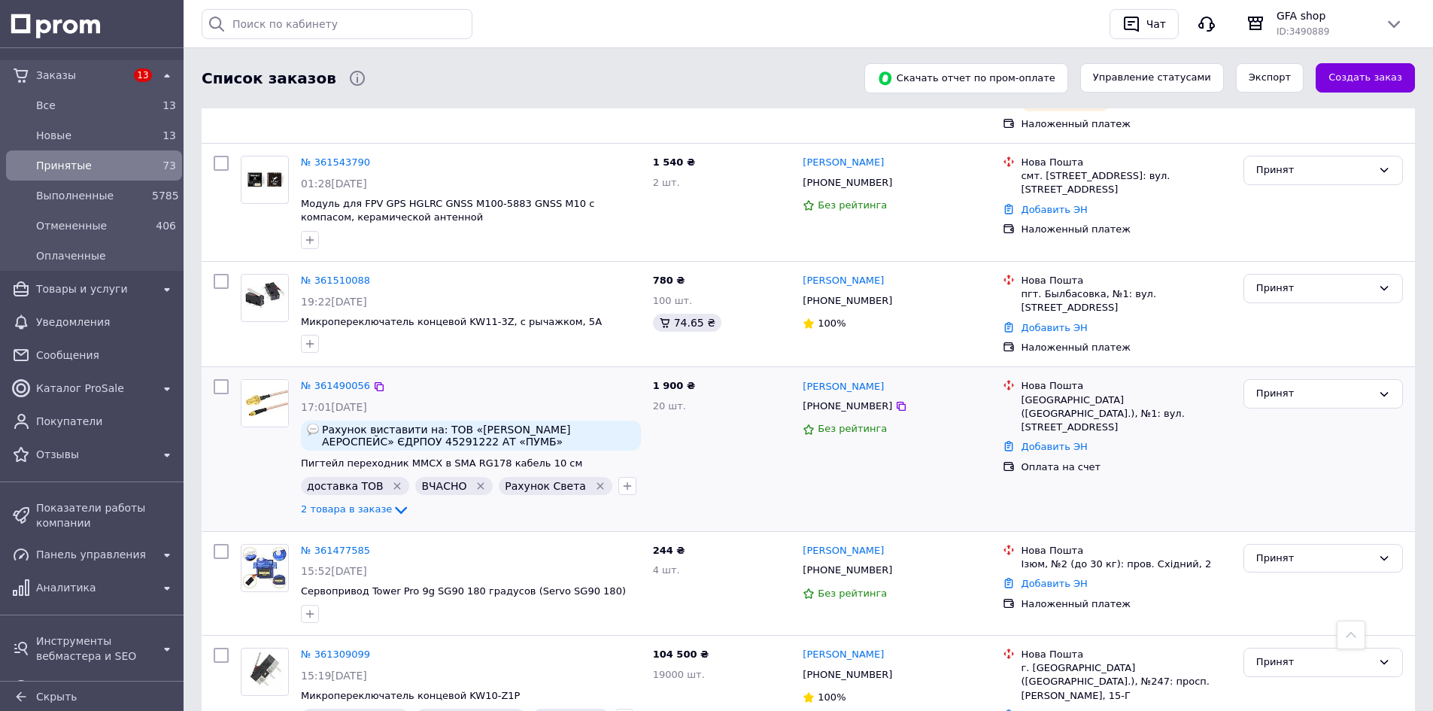
scroll to position [827, 0]
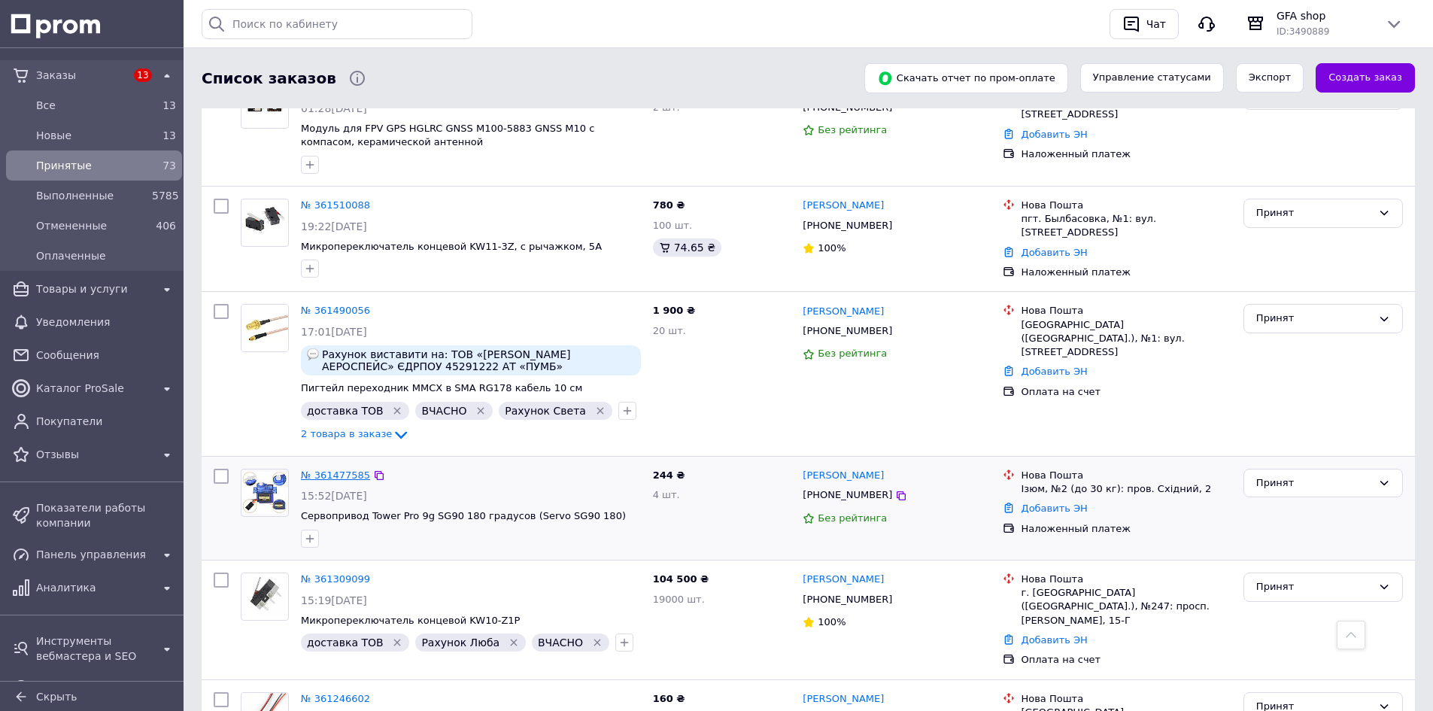
click at [352, 469] on link "№ 361477585" at bounding box center [335, 474] width 69 height 11
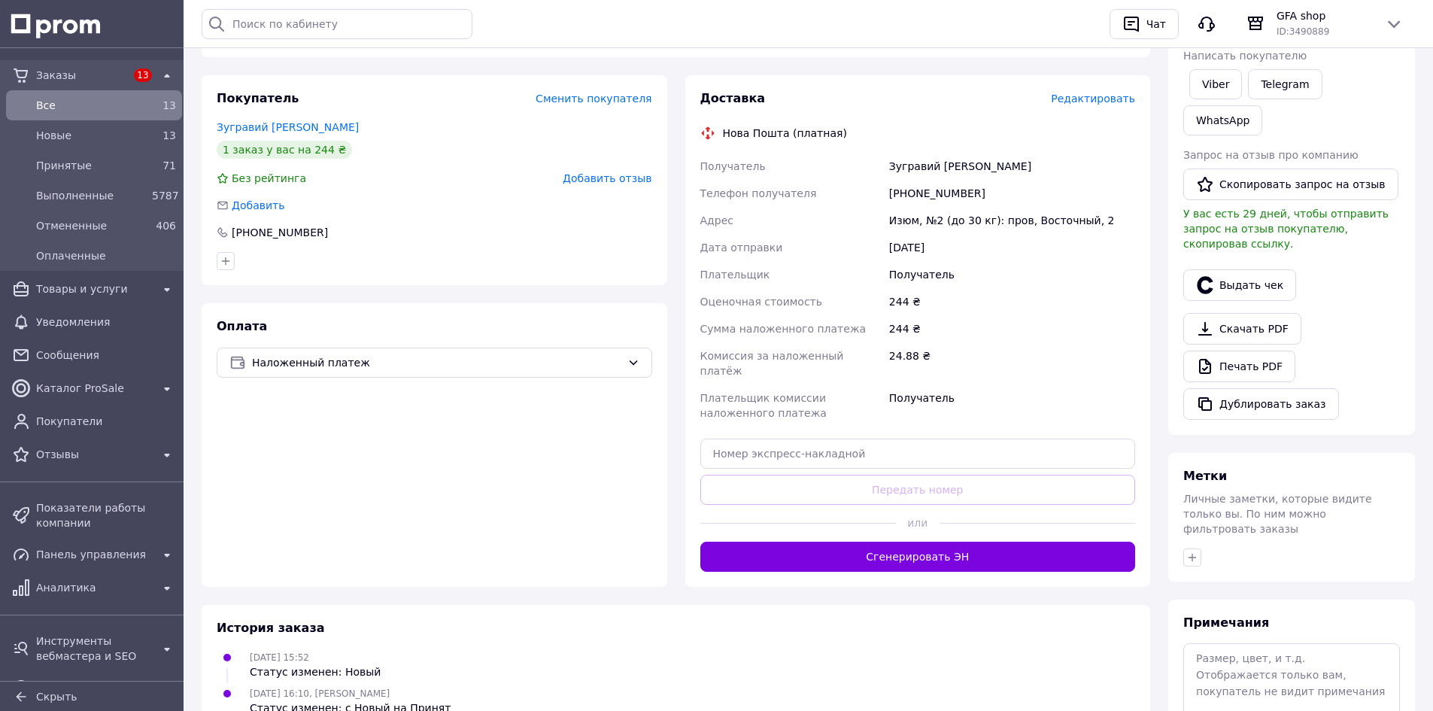
scroll to position [301, 0]
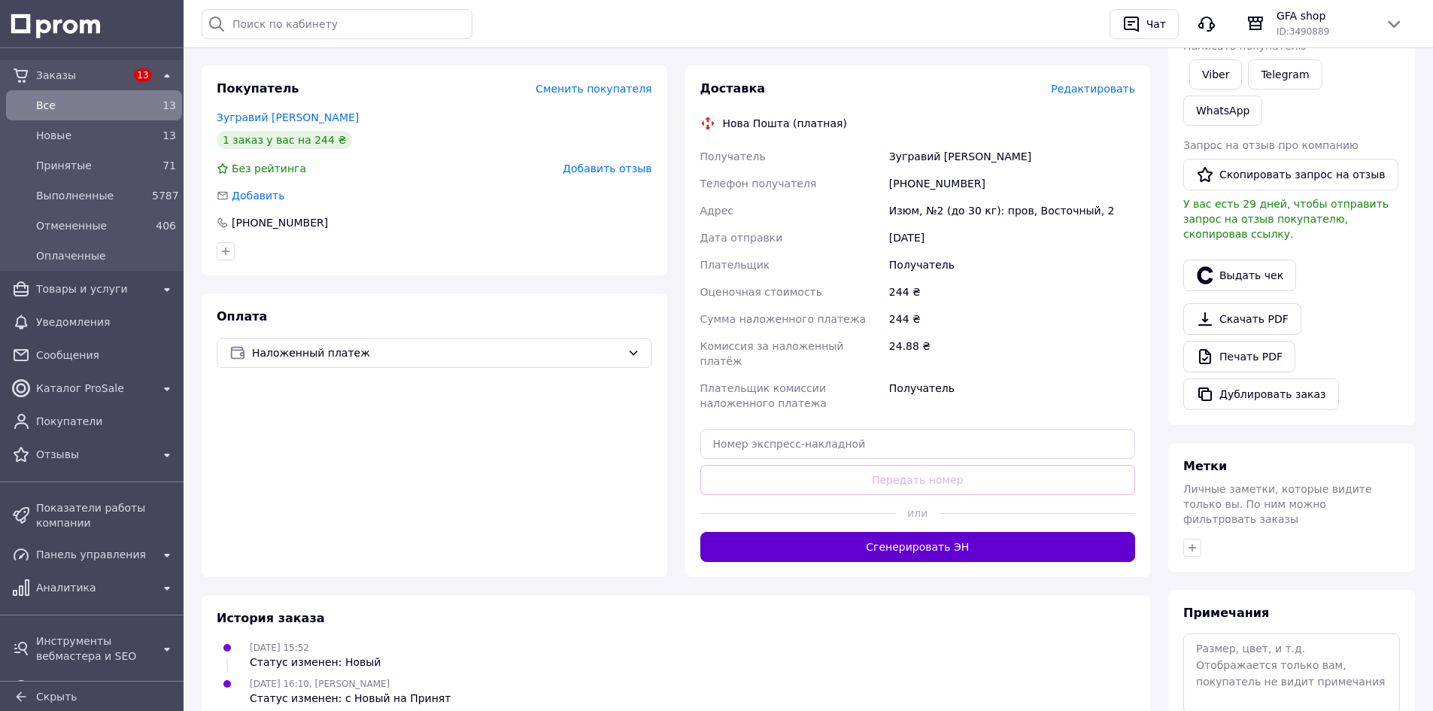
click at [863, 535] on button "Сгенерировать ЭН" at bounding box center [917, 547] width 435 height 30
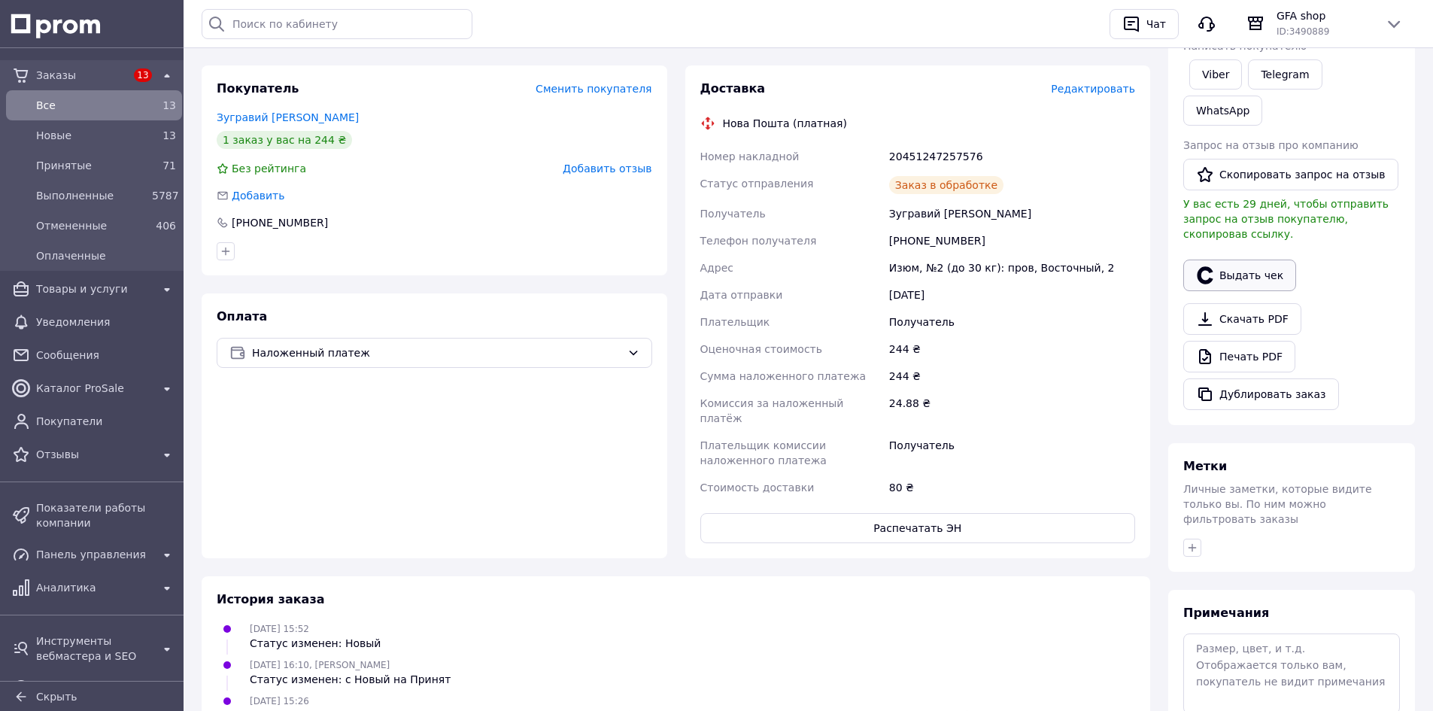
click at [1221, 259] on button "Выдать чек" at bounding box center [1239, 275] width 113 height 32
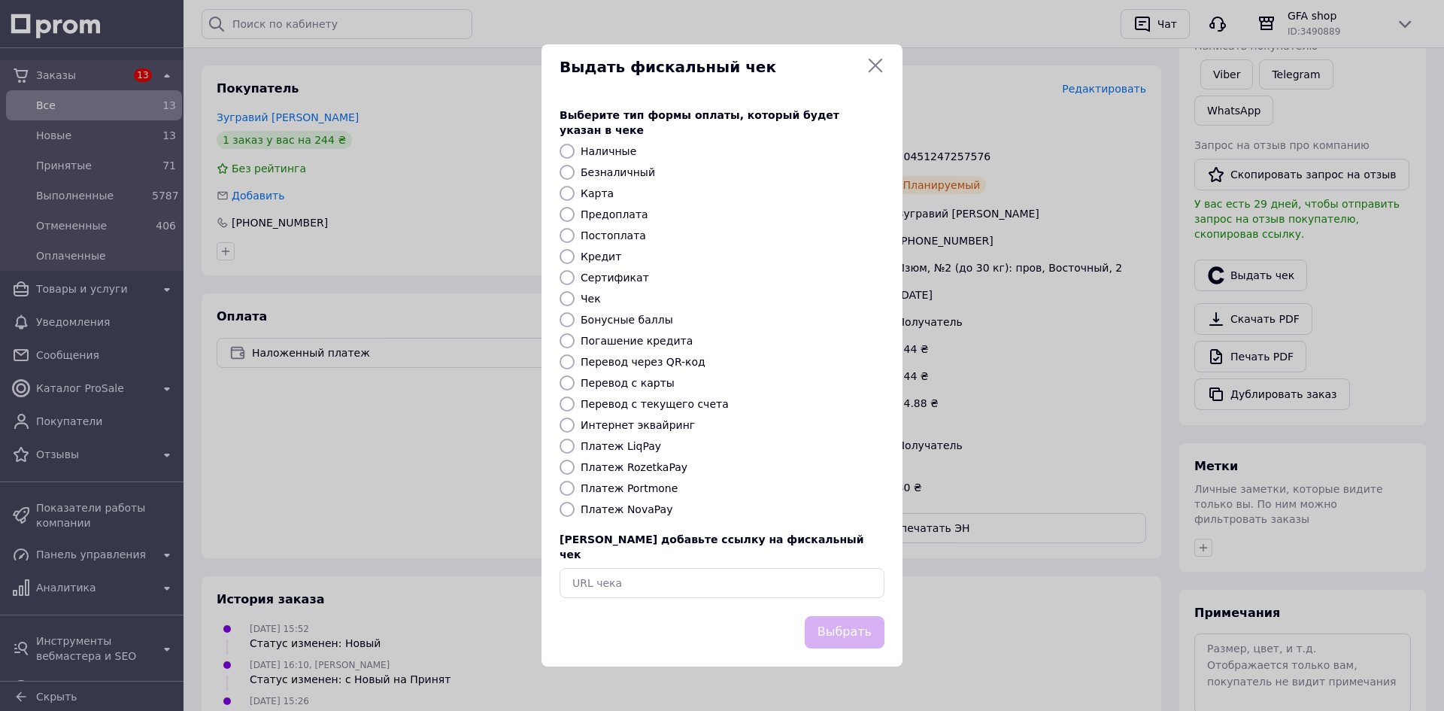
click at [621, 503] on label "Платеж NovaPay" at bounding box center [627, 509] width 92 height 12
click at [575, 502] on input "Платеж NovaPay" at bounding box center [567, 509] width 15 height 15
radio input "true"
click at [841, 620] on button "Выбрать" at bounding box center [845, 632] width 80 height 32
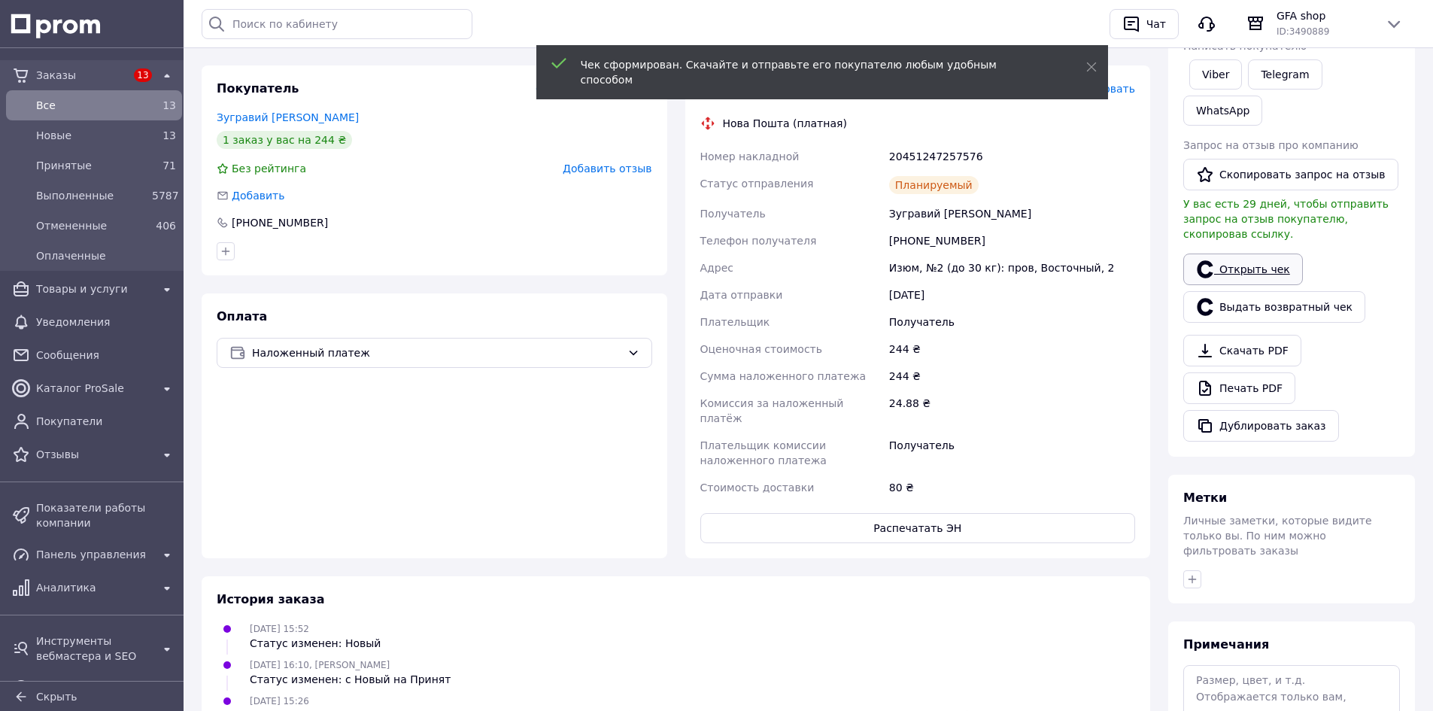
click at [1210, 260] on icon at bounding box center [1205, 269] width 18 height 18
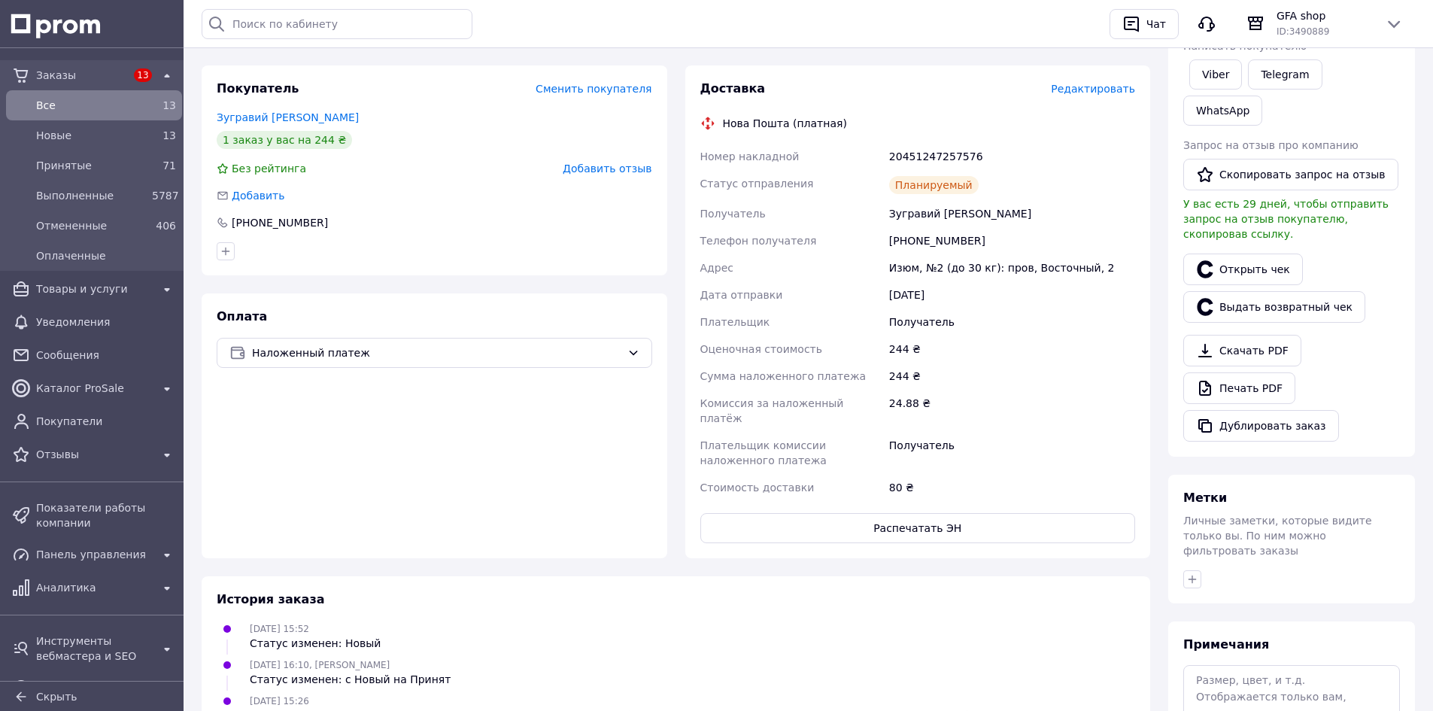
click at [898, 160] on div "20451247257576" at bounding box center [1012, 156] width 252 height 27
copy div "20451247257576"
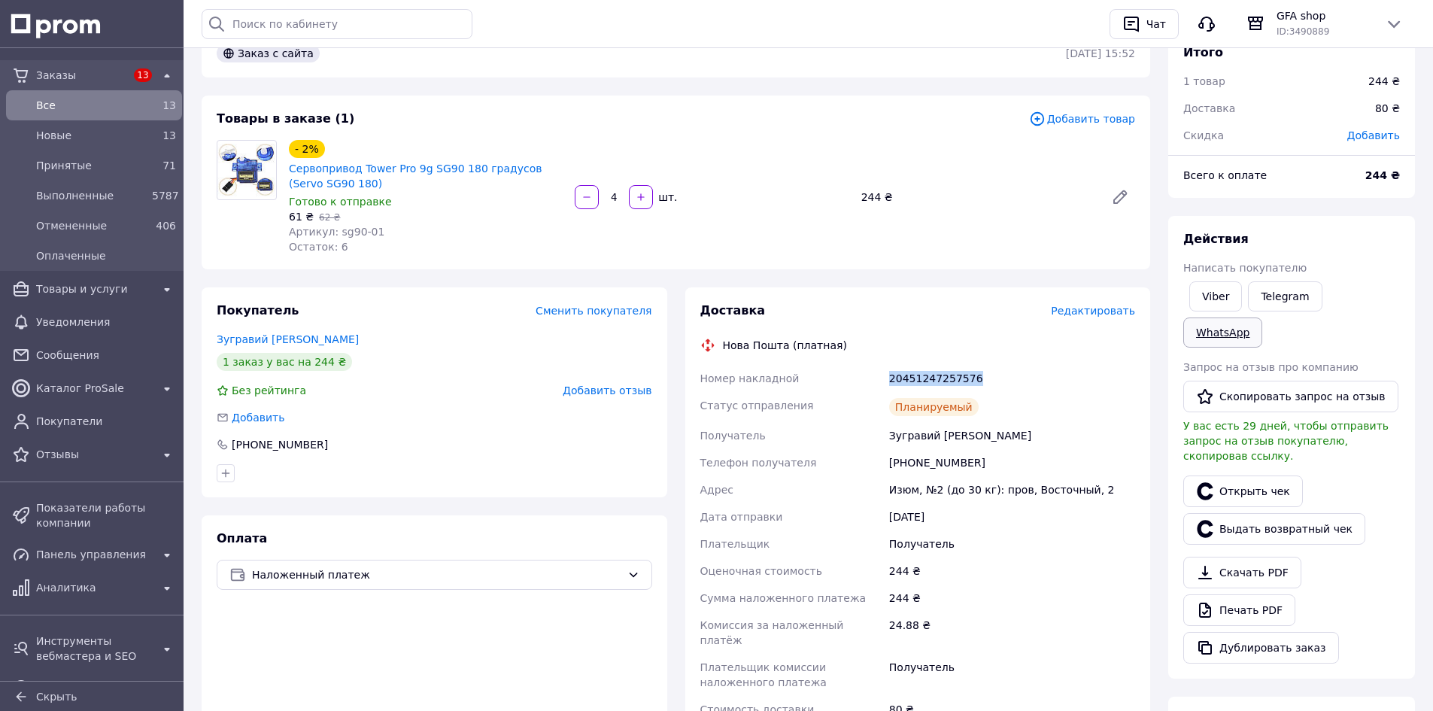
scroll to position [75, 0]
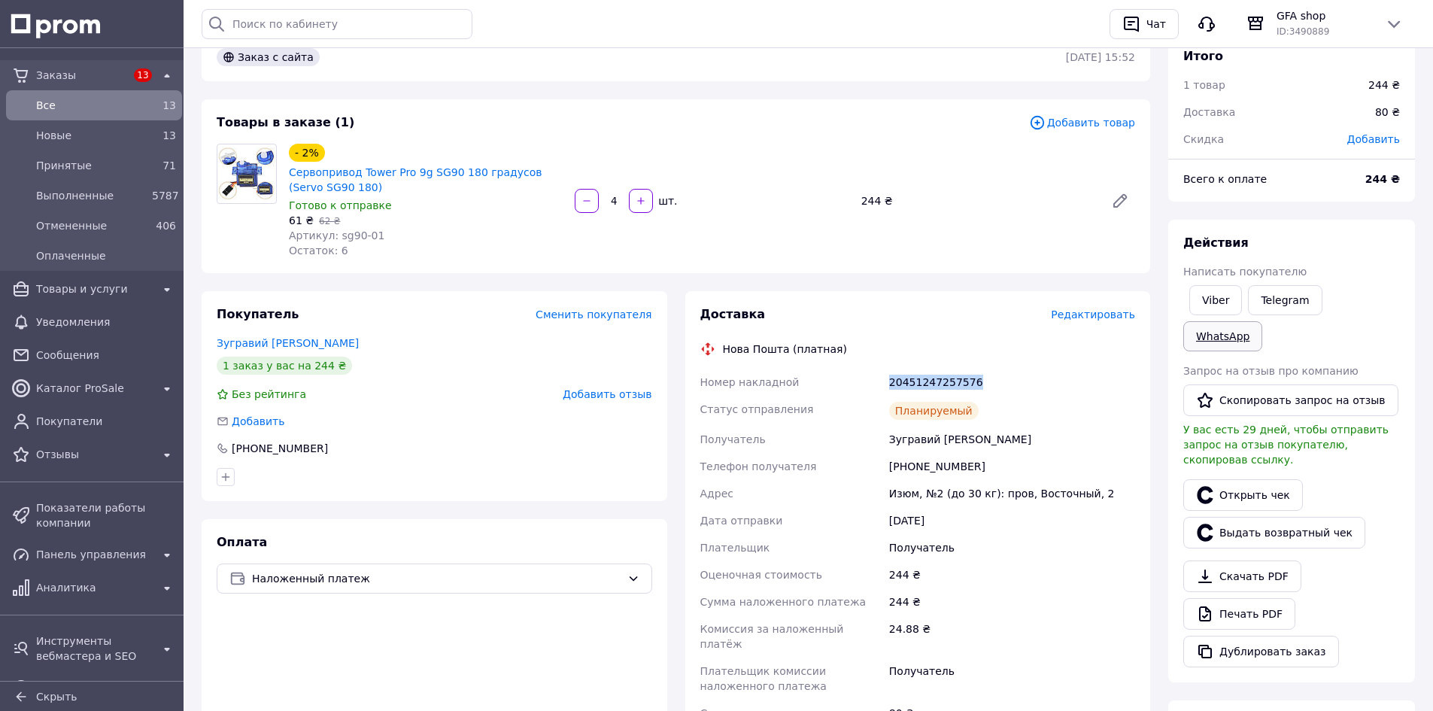
click at [1262, 321] on link "WhatsApp" at bounding box center [1222, 336] width 79 height 30
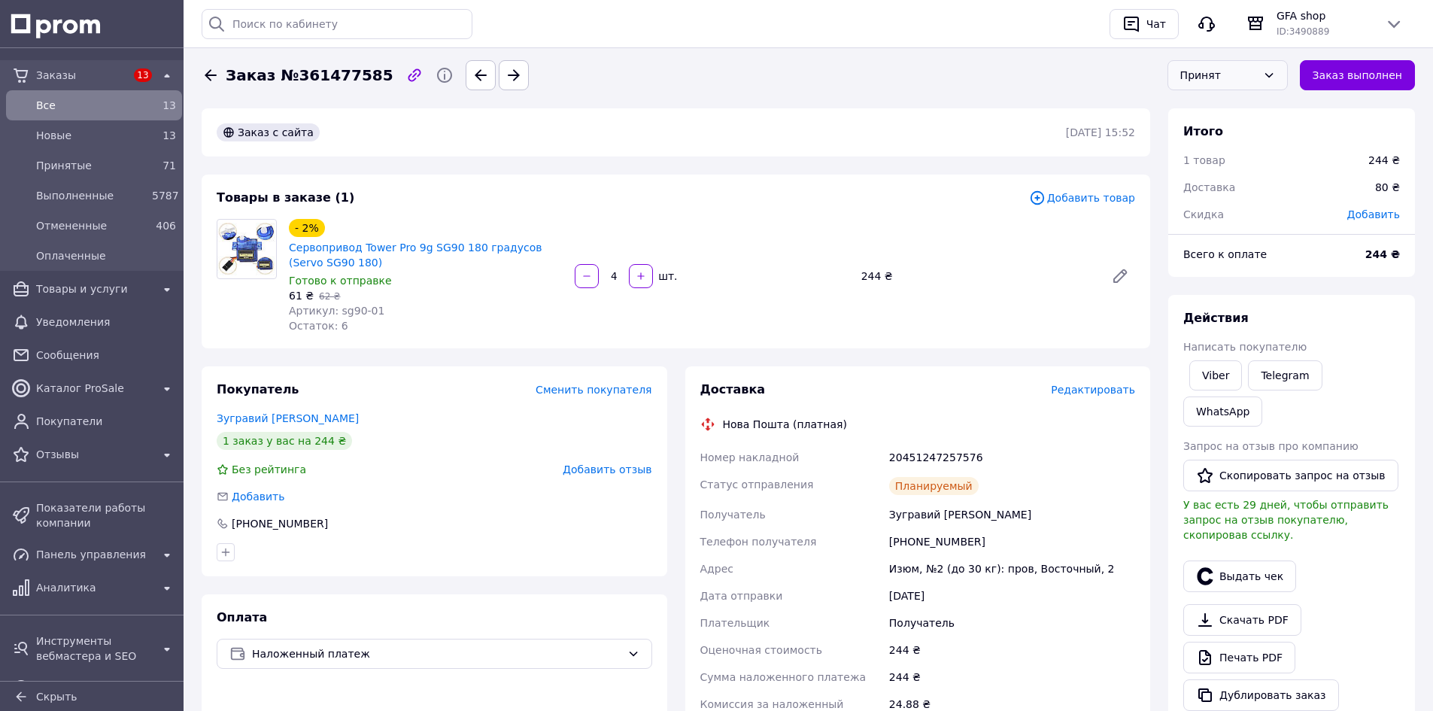
click at [1268, 69] on div "Принят" at bounding box center [1227, 75] width 120 height 30
click at [1269, 106] on li "Выполнен" at bounding box center [1227, 107] width 119 height 29
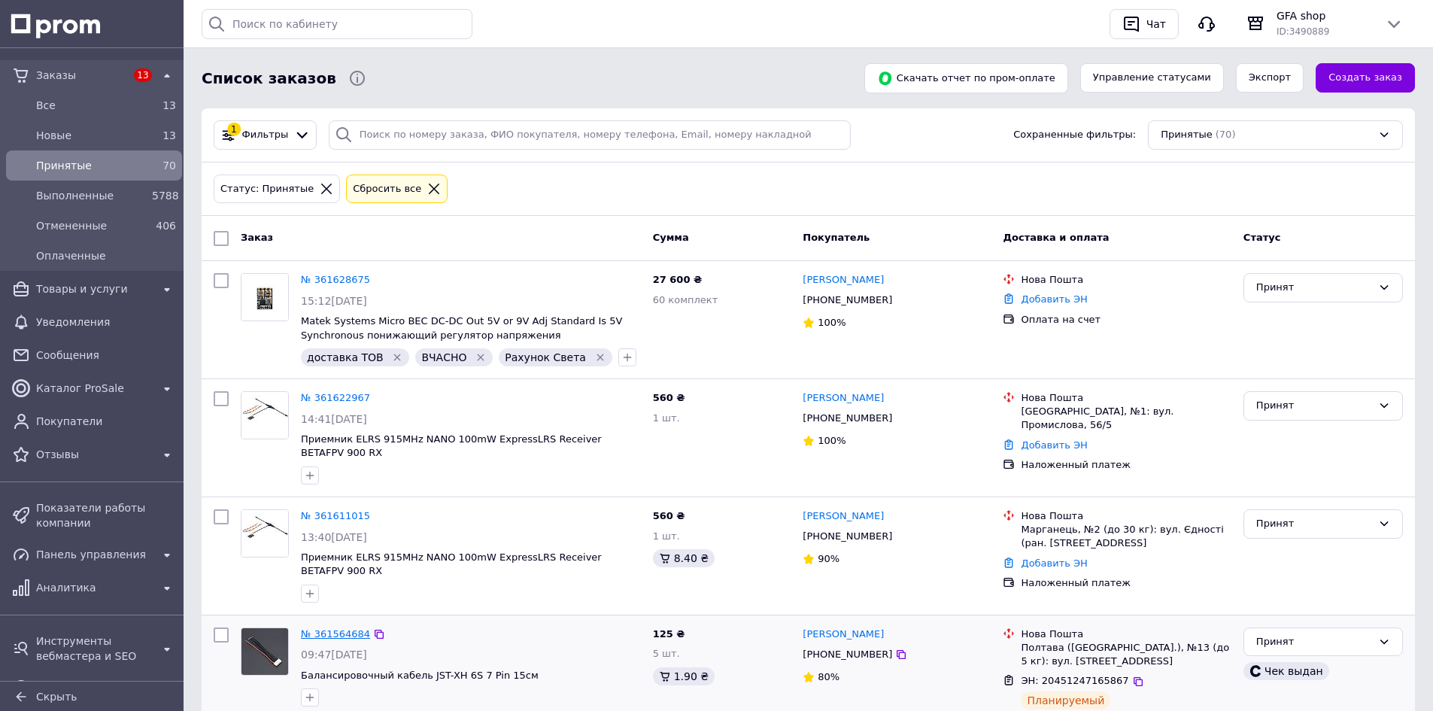
click at [313, 628] on link "№ 361564684" at bounding box center [335, 633] width 69 height 11
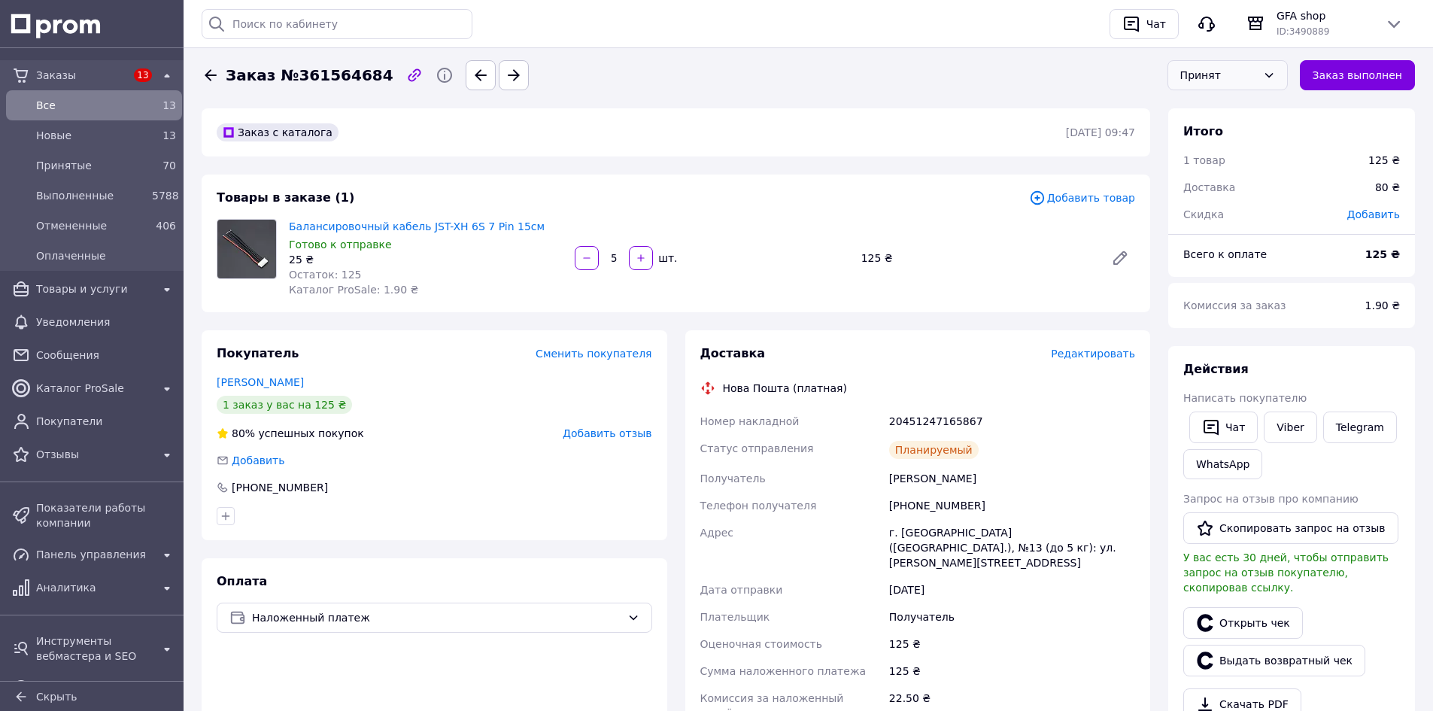
click at [1241, 80] on div "Принят" at bounding box center [1218, 75] width 77 height 17
click at [1241, 99] on li "Выполнен" at bounding box center [1227, 107] width 119 height 29
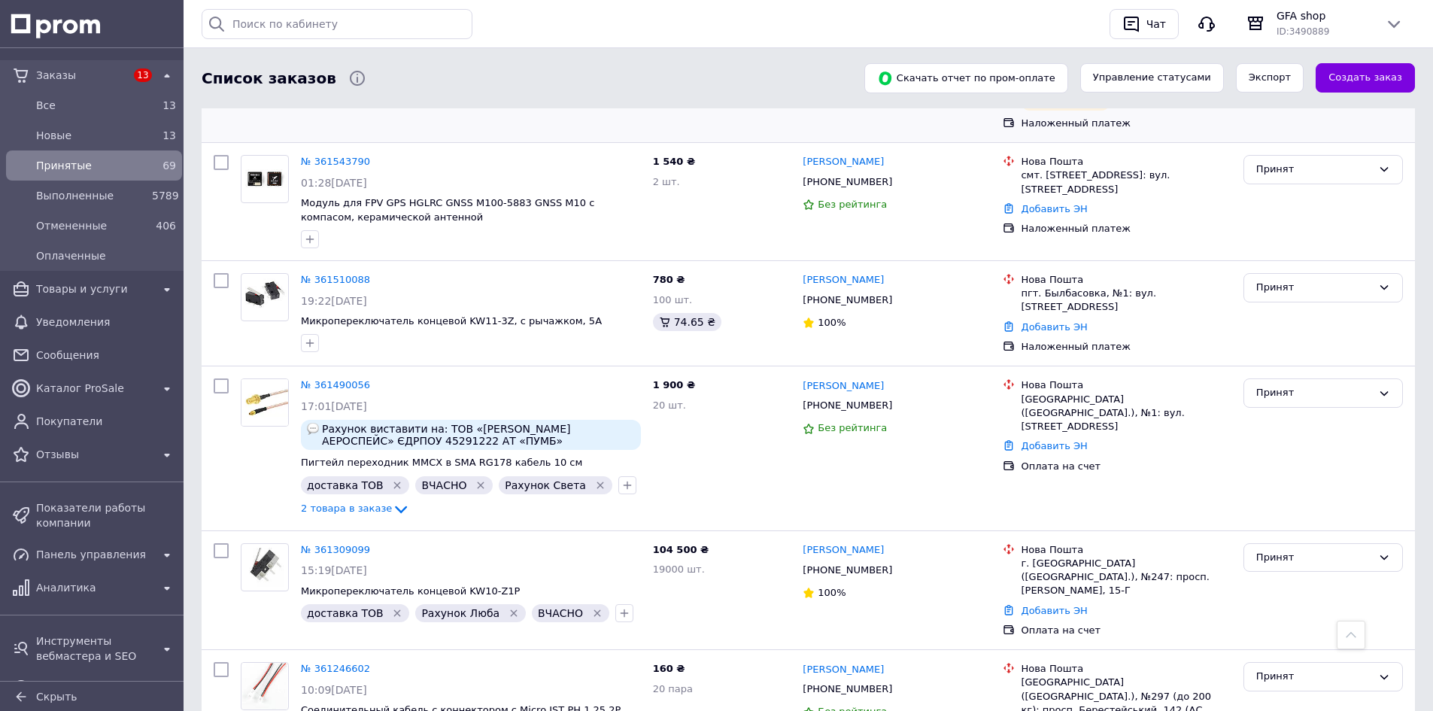
scroll to position [602, 0]
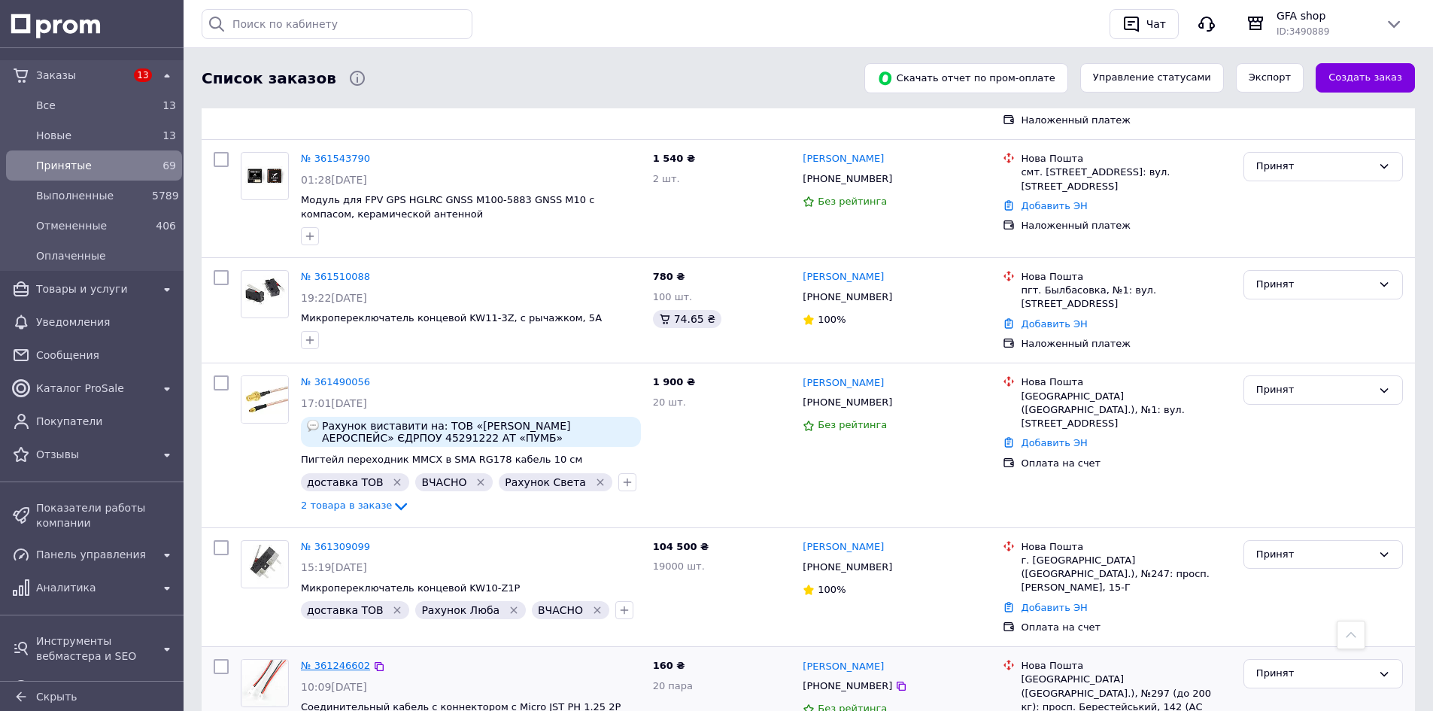
click at [344, 660] on link "№ 361246602" at bounding box center [335, 665] width 69 height 11
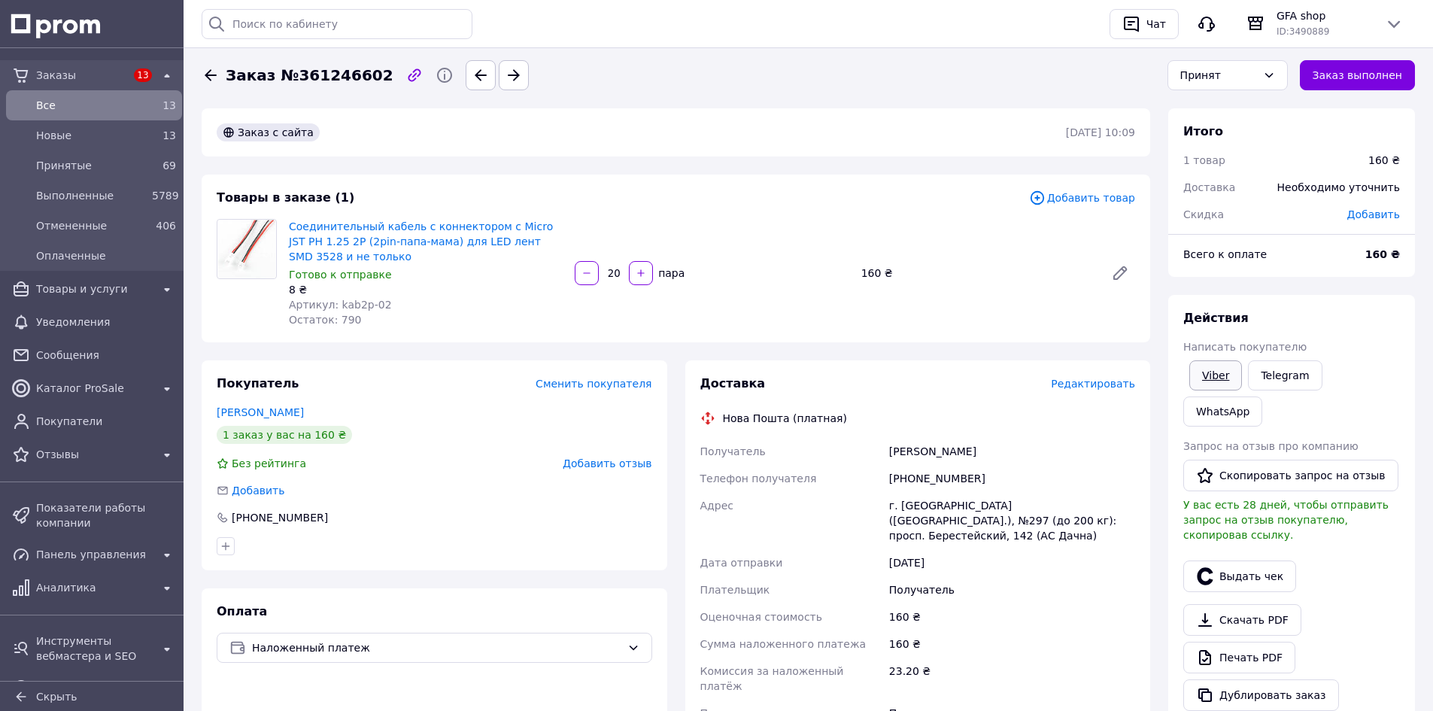
click at [1215, 378] on link "Viber" at bounding box center [1215, 375] width 53 height 30
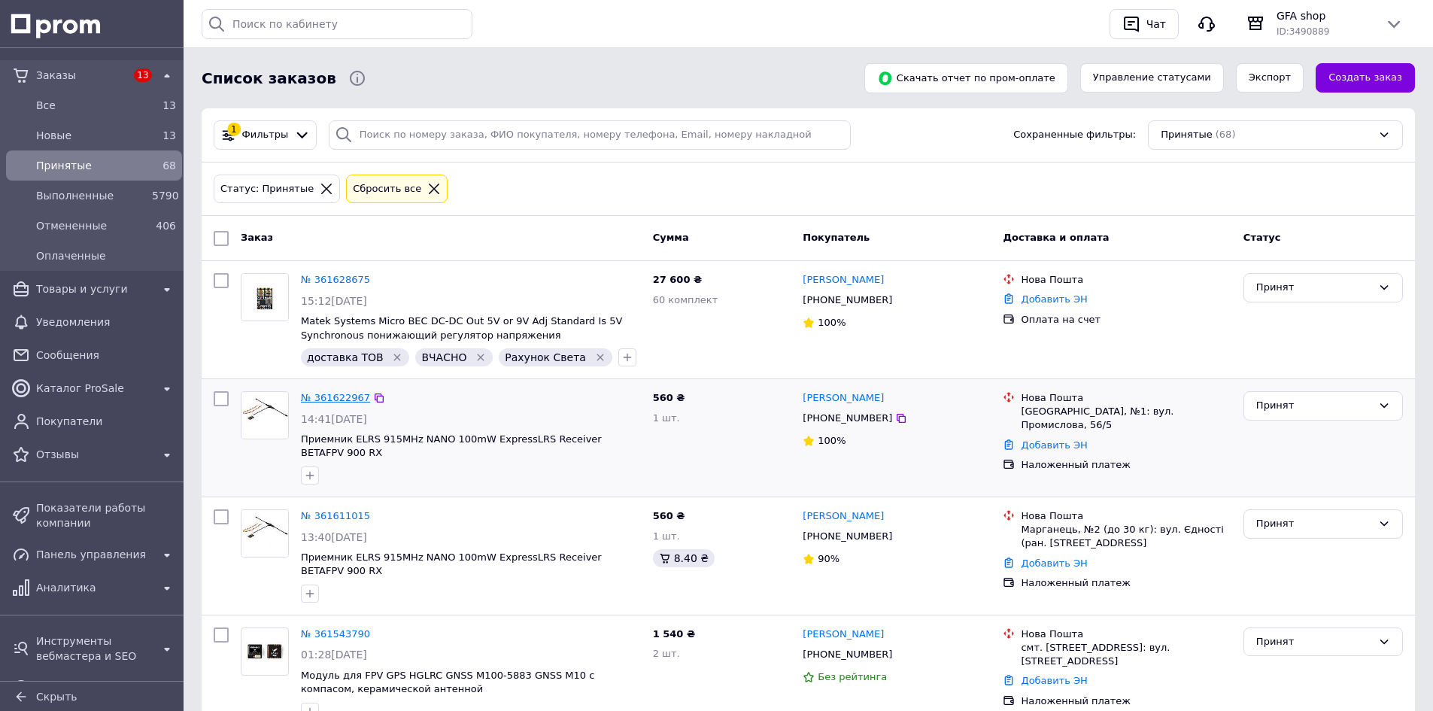
click at [332, 401] on link "№ 361622967" at bounding box center [335, 397] width 69 height 11
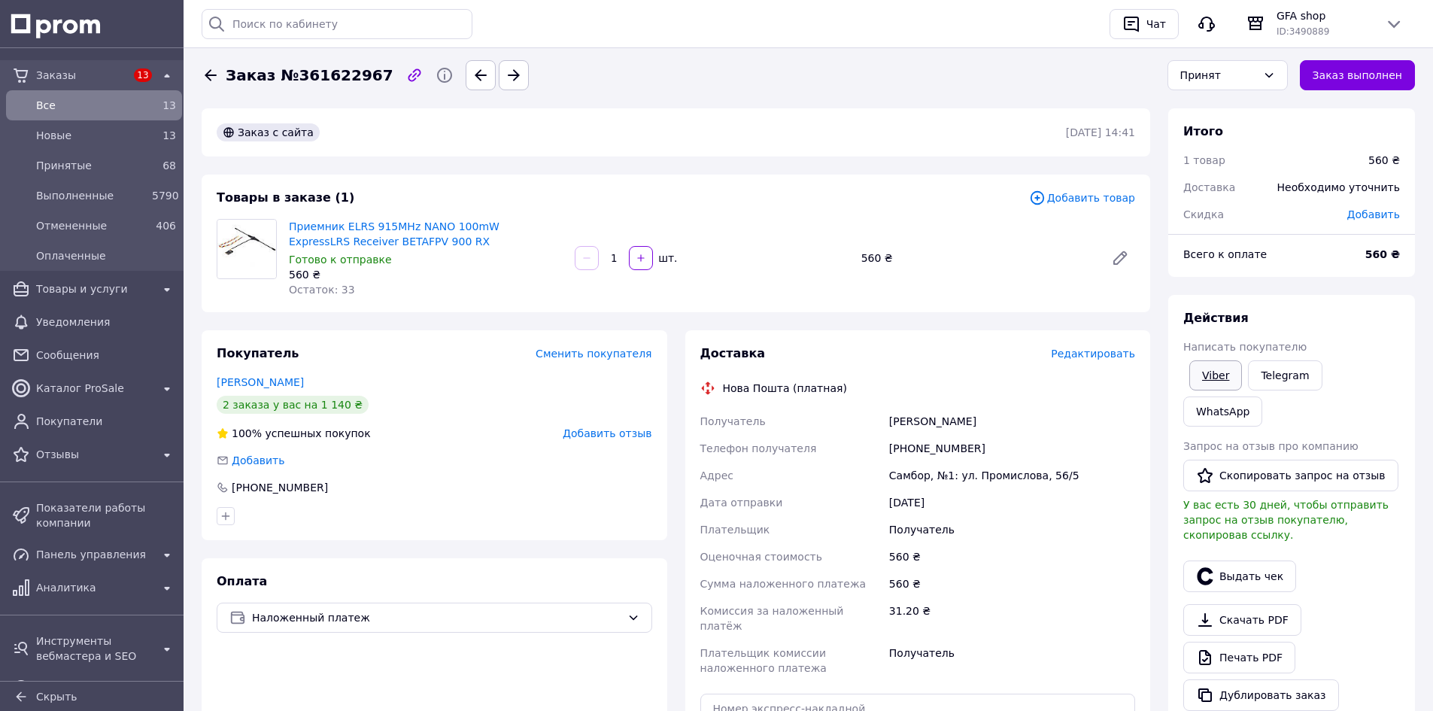
click at [1214, 372] on link "Viber" at bounding box center [1215, 375] width 53 height 30
click at [1425, 213] on div "Заказ №361622967 Принят Заказ выполнен Заказ с сайта 12.09.2025 | 14:41 Товары …" at bounding box center [808, 576] width 1249 height 1063
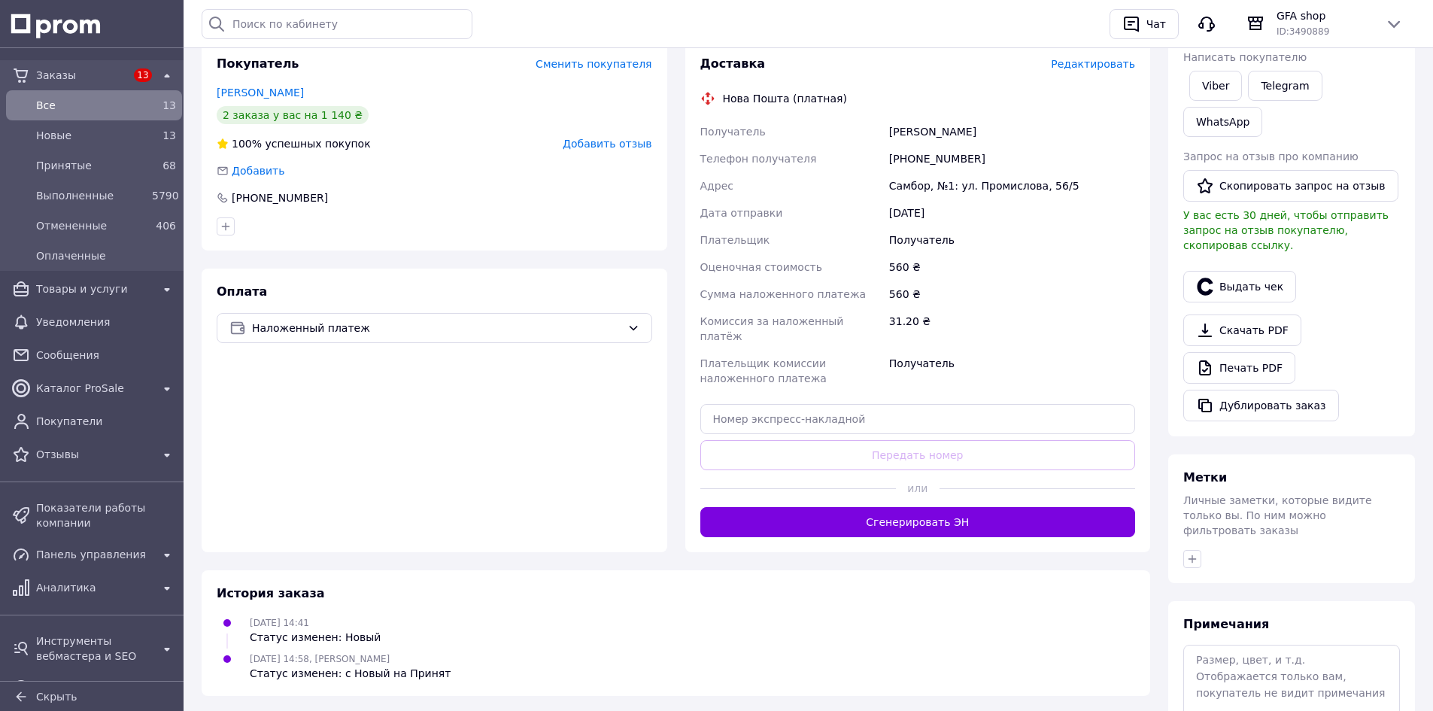
scroll to position [301, 0]
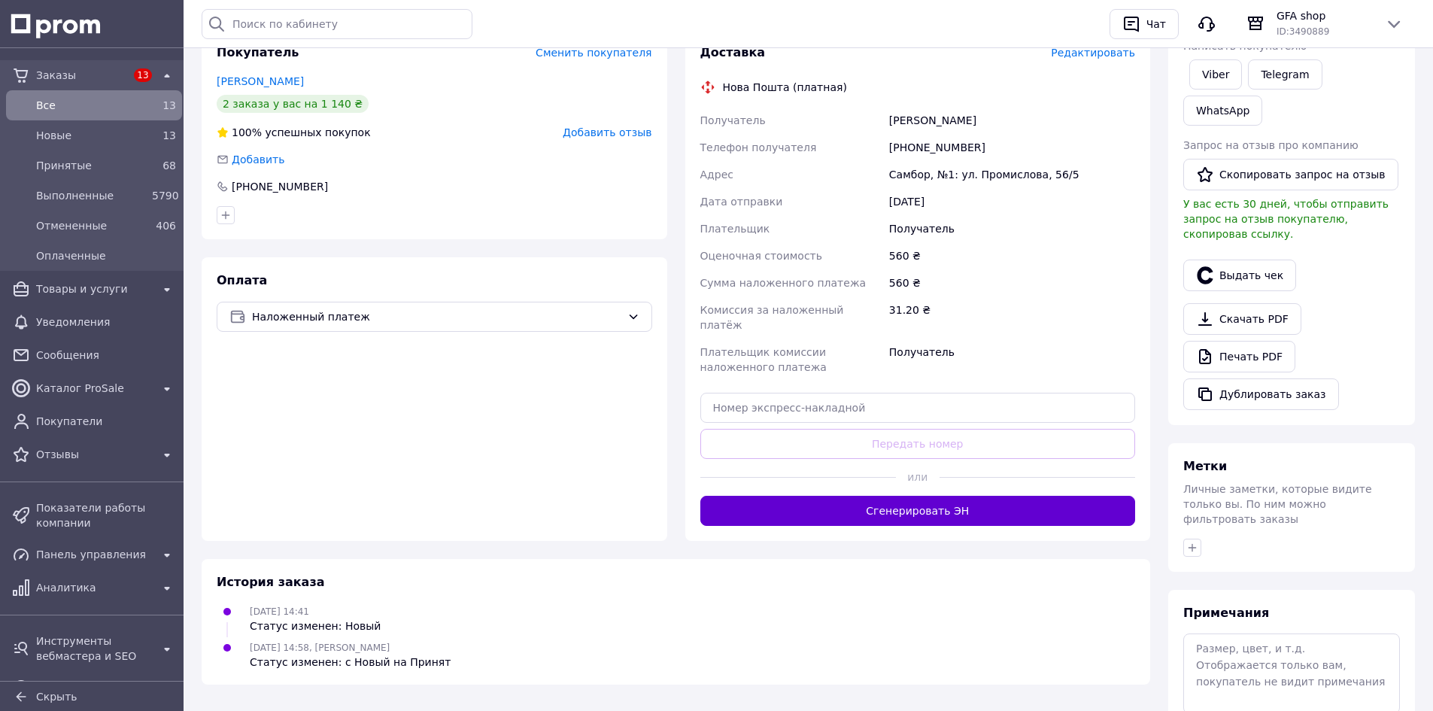
click at [930, 501] on button "Сгенерировать ЭН" at bounding box center [917, 511] width 435 height 30
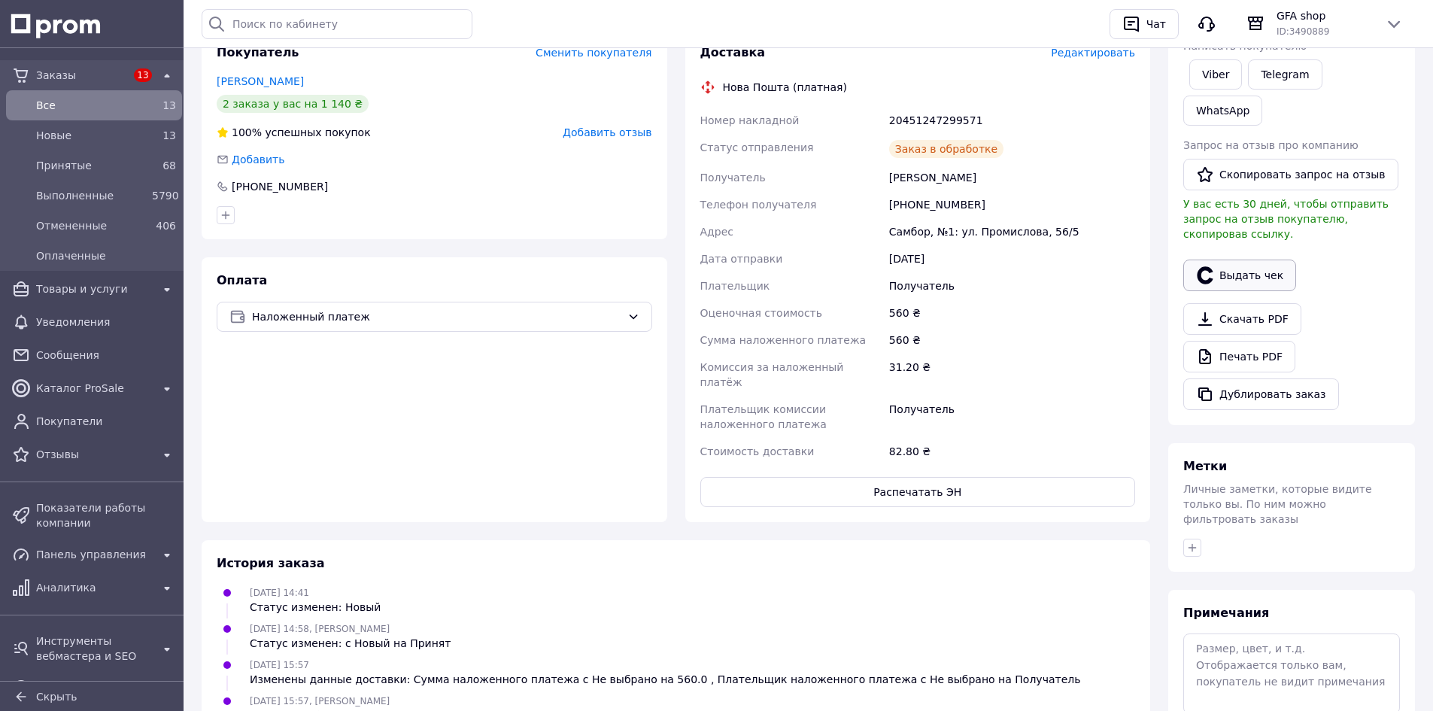
click at [1204, 266] on icon "button" at bounding box center [1205, 274] width 16 height 17
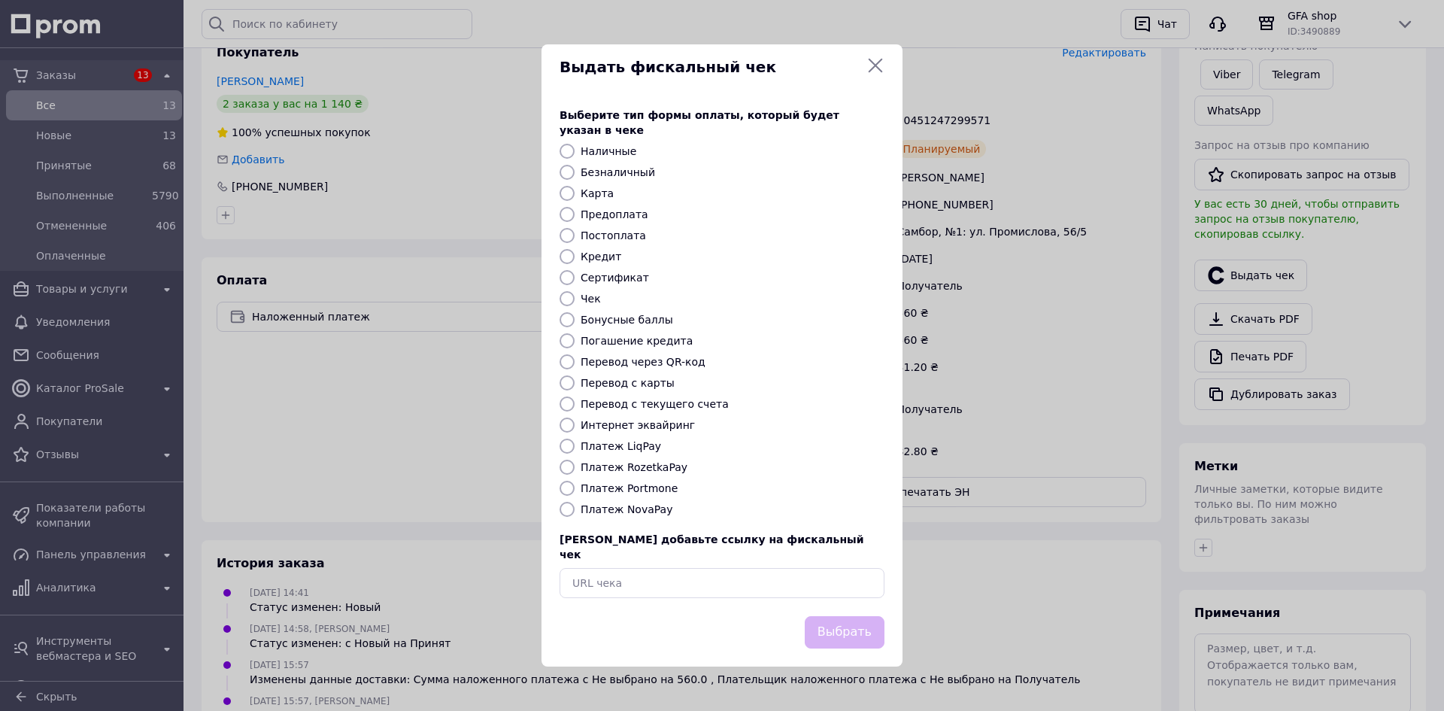
click at [648, 505] on label "Платеж NovaPay" at bounding box center [627, 509] width 92 height 12
click at [575, 505] on input "Платеж NovaPay" at bounding box center [567, 509] width 15 height 15
radio input "true"
click at [819, 617] on button "Выбрать" at bounding box center [845, 632] width 80 height 32
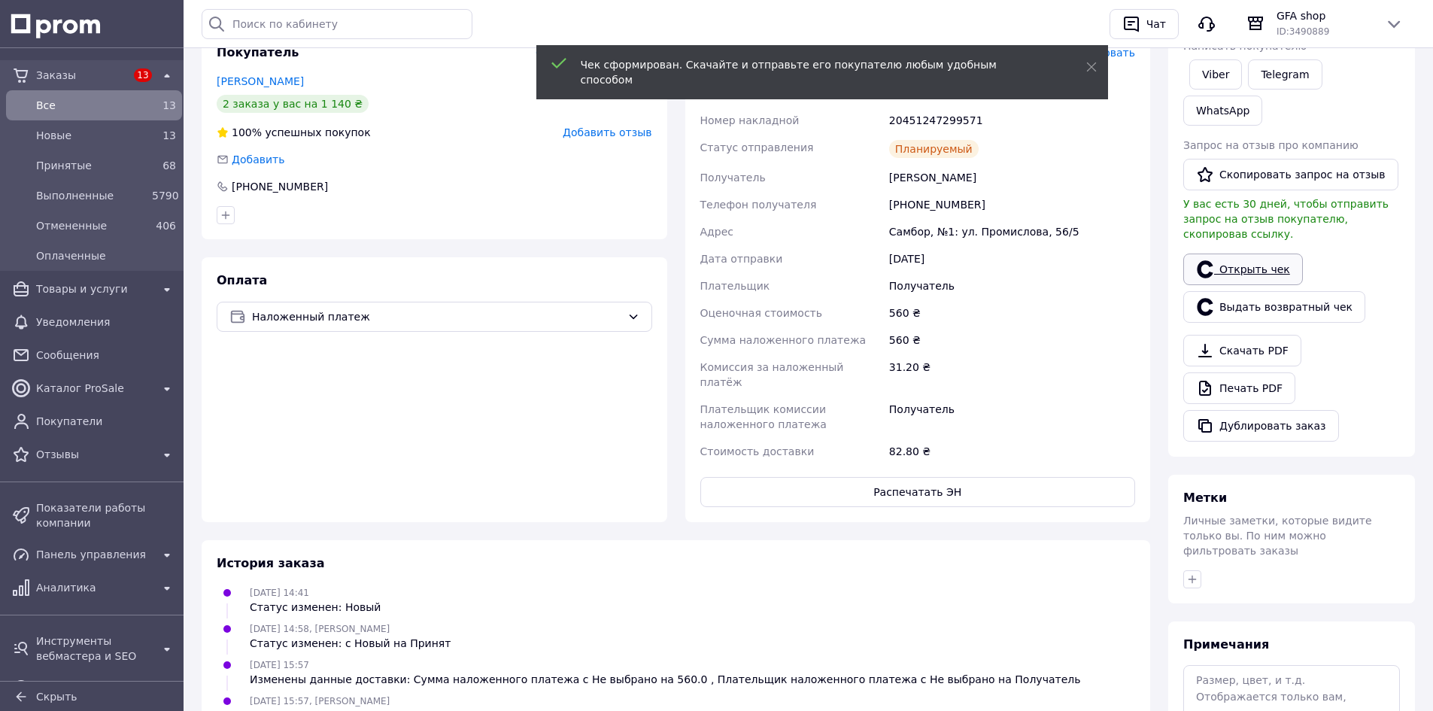
click at [1215, 253] on link "Открыть чек" at bounding box center [1243, 269] width 120 height 32
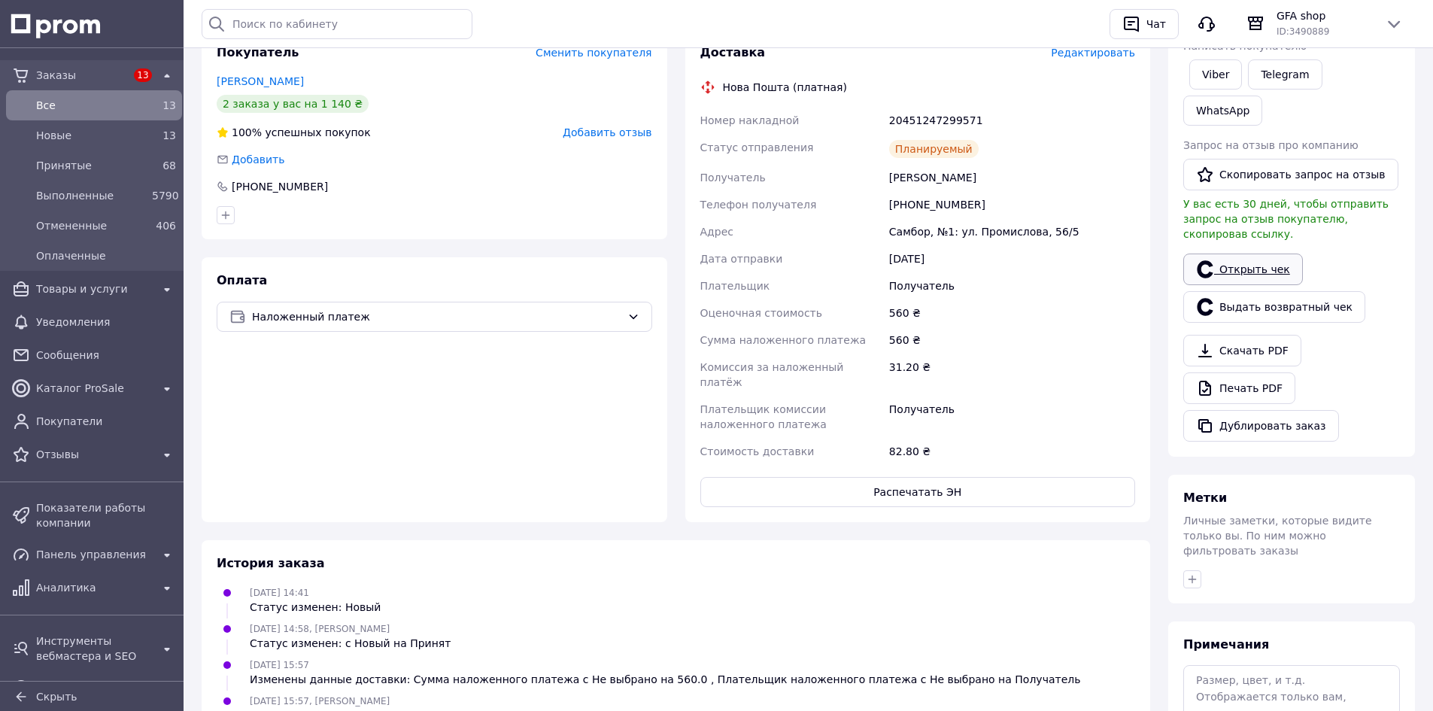
click at [1264, 253] on link "Открыть чек" at bounding box center [1243, 269] width 120 height 32
click at [917, 127] on div "20451247299571" at bounding box center [1012, 120] width 252 height 27
copy div "20451247299571"
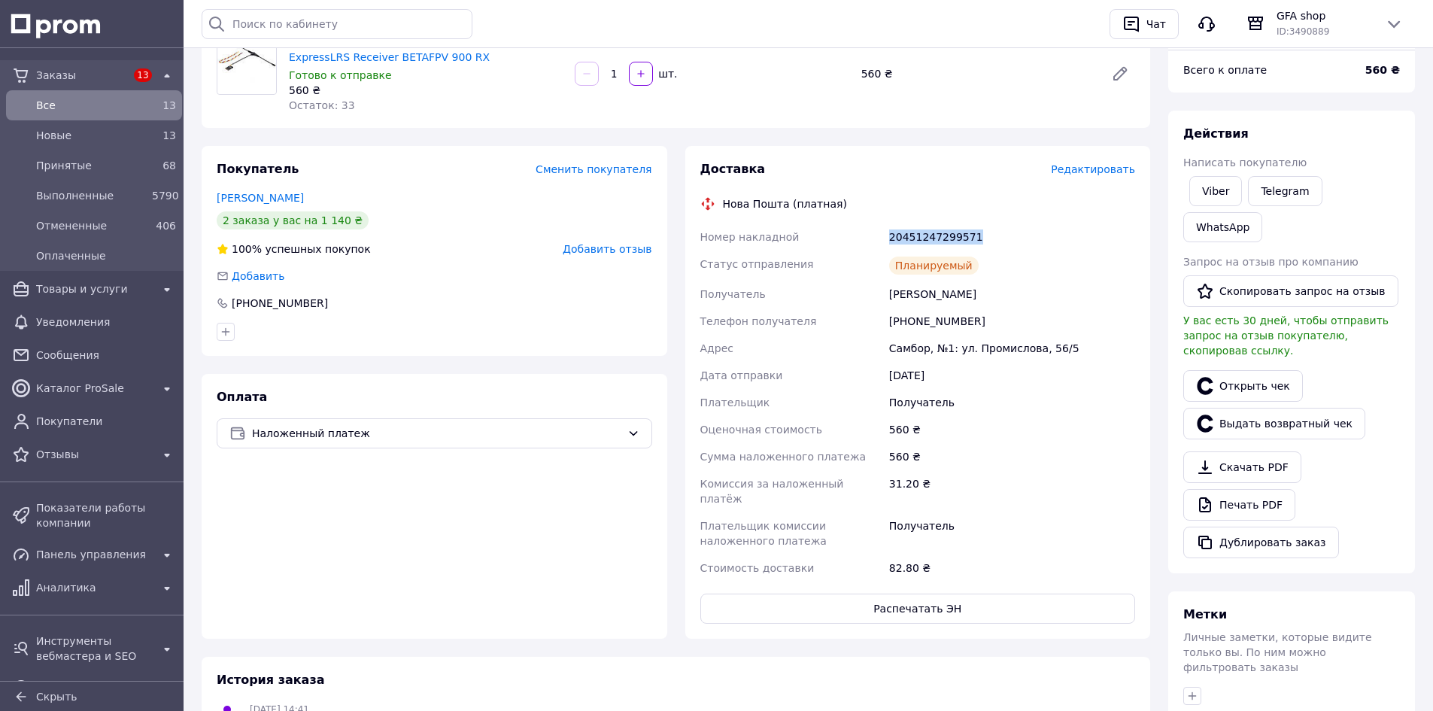
scroll to position [0, 0]
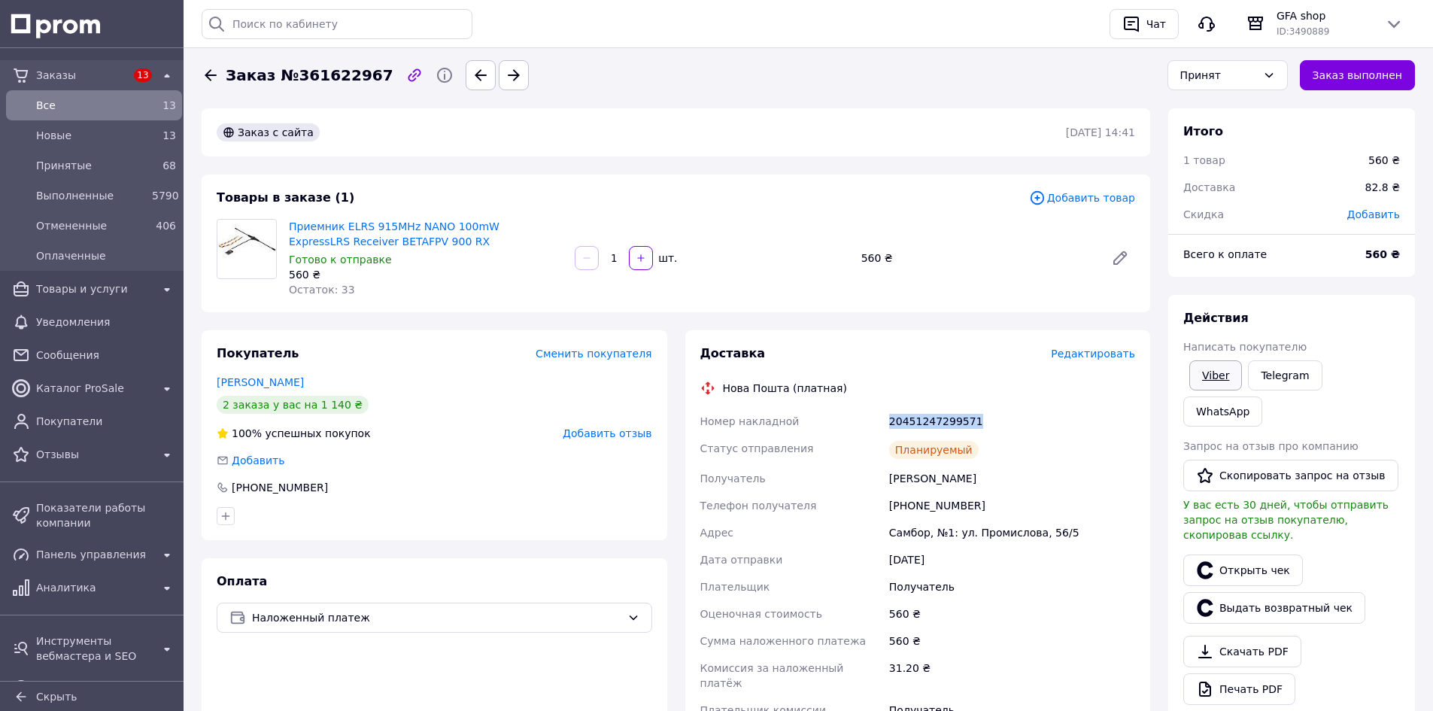
click at [1215, 375] on link "Viber" at bounding box center [1215, 375] width 53 height 30
click at [1215, 66] on div "Принят" at bounding box center [1227, 75] width 120 height 30
click at [1209, 102] on li "Выполнен" at bounding box center [1227, 107] width 119 height 29
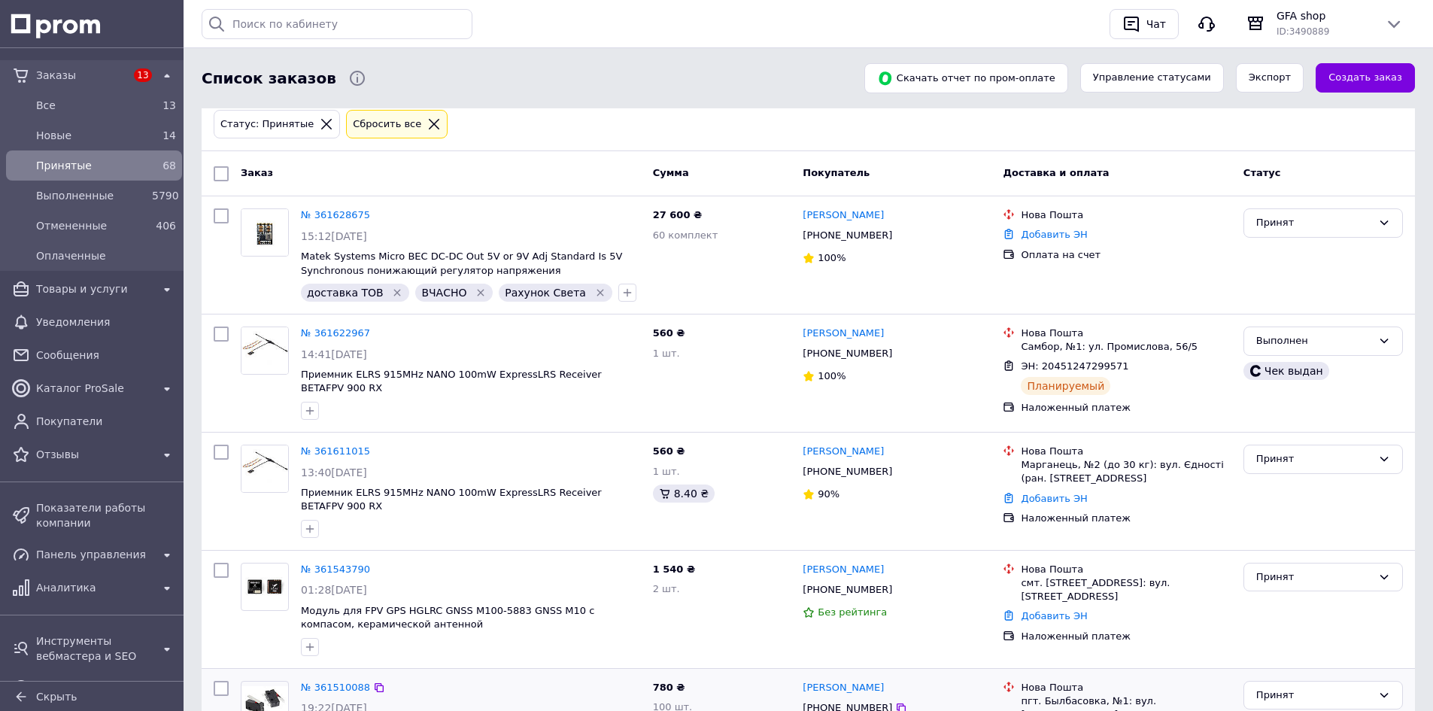
scroll to position [226, 0]
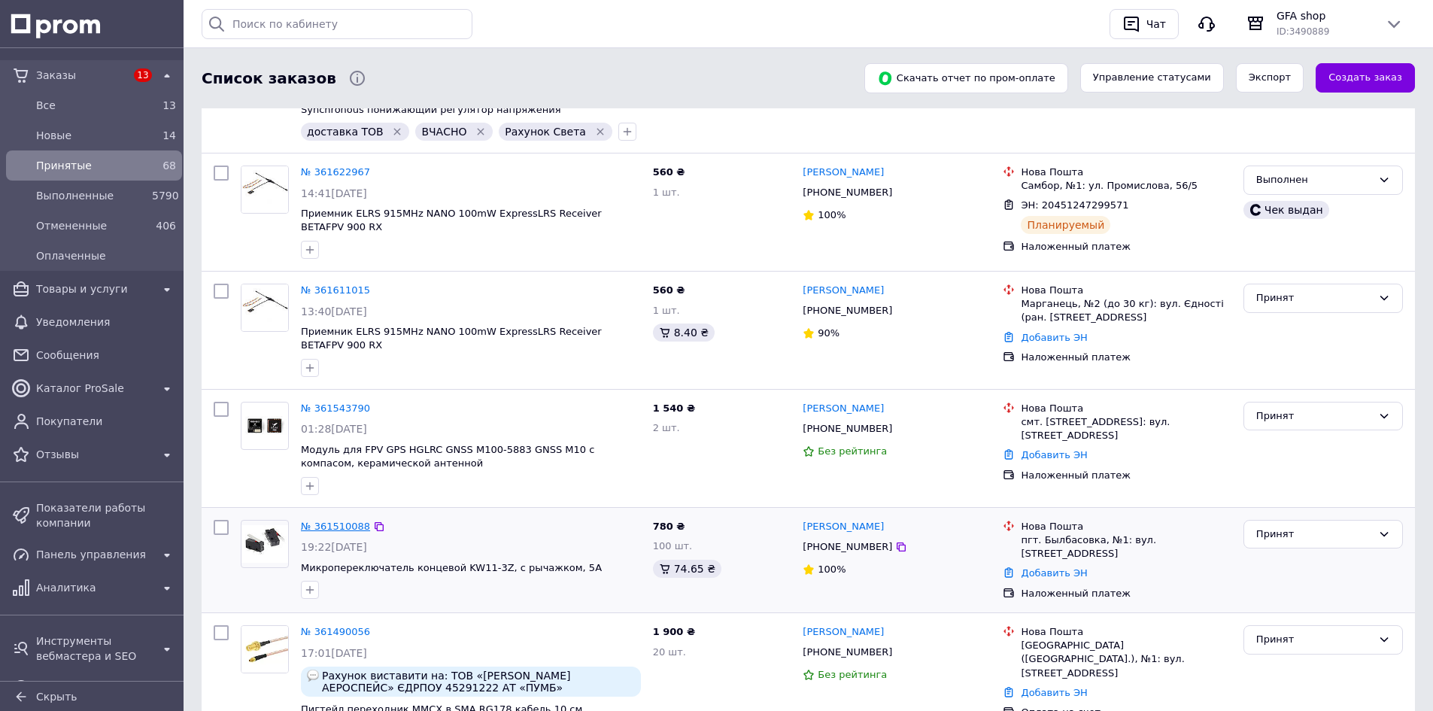
click at [335, 520] on link "№ 361510088" at bounding box center [335, 525] width 69 height 11
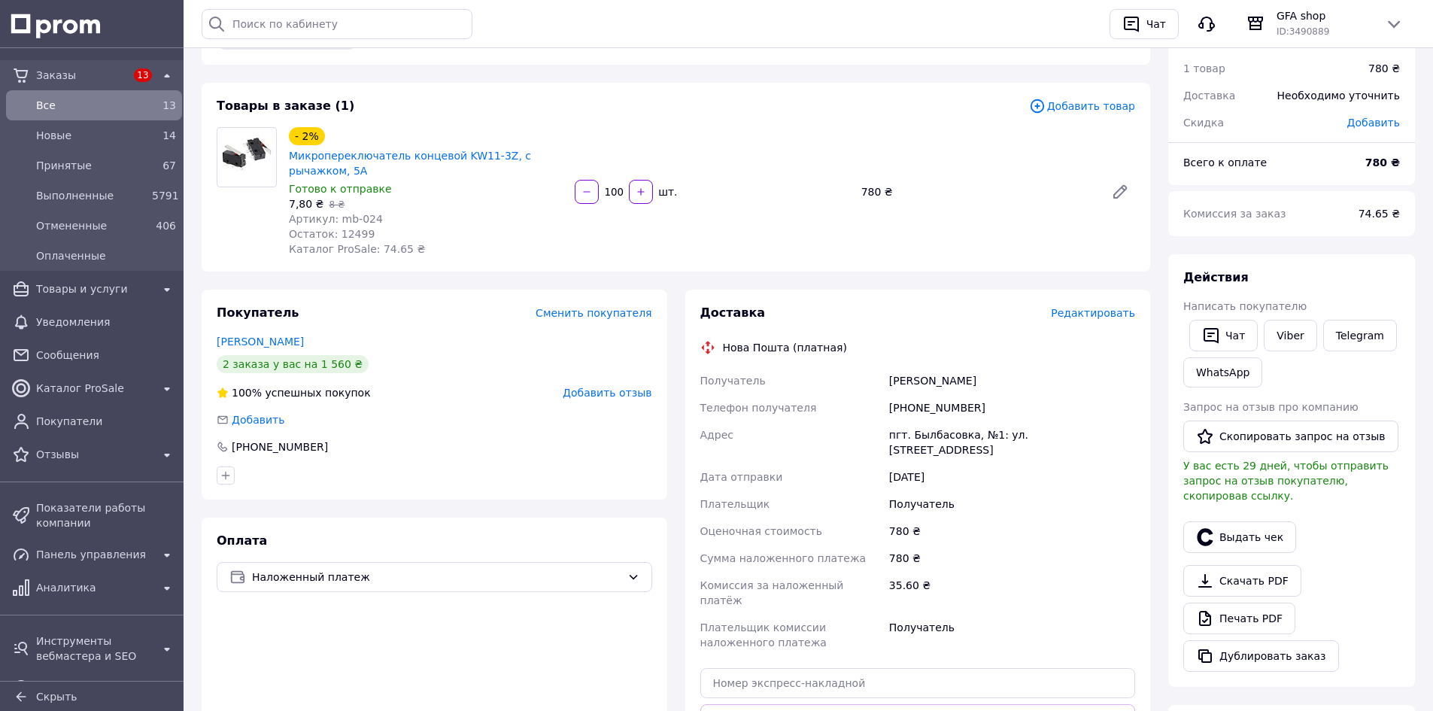
scroll to position [301, 0]
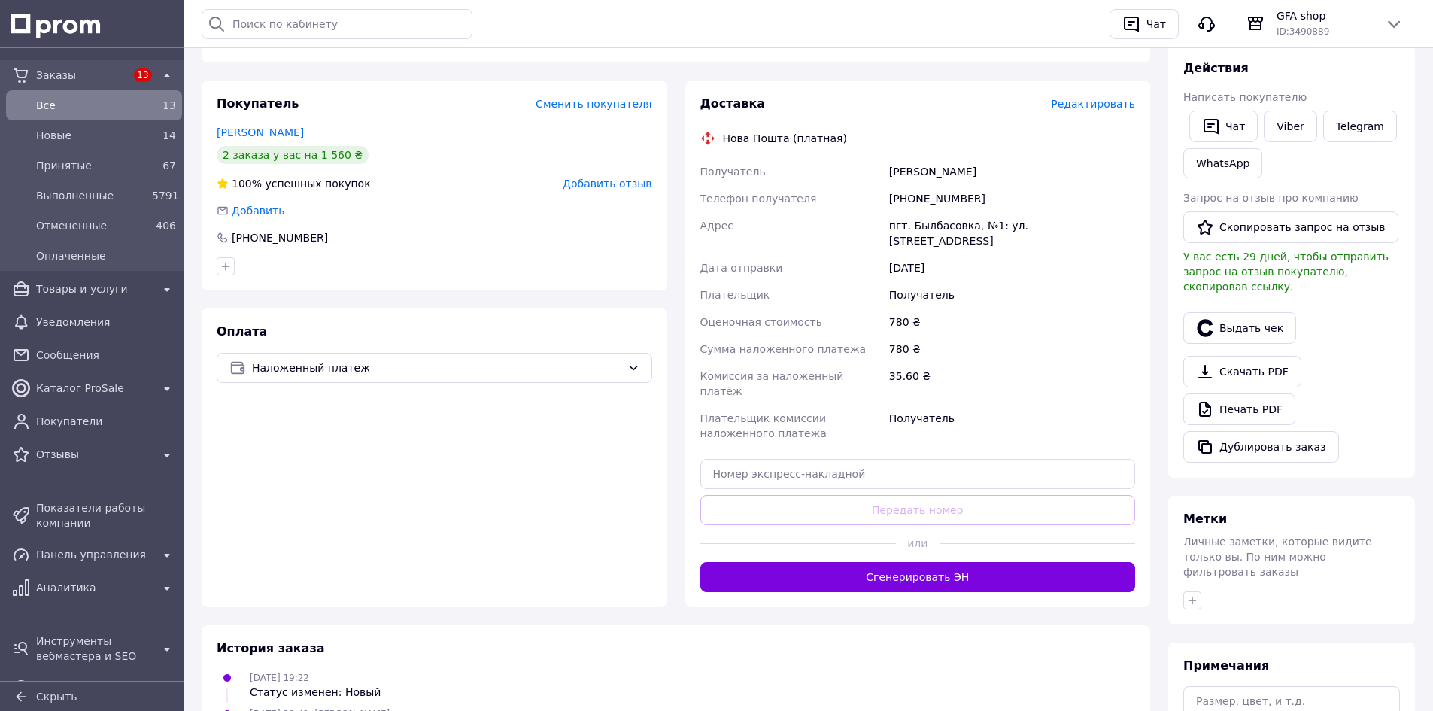
click at [897, 563] on div "Доставка Редактировать Нова Пошта (платная) Получатель Корніда Олександр Телефо…" at bounding box center [918, 343] width 466 height 526
click at [903, 562] on button "Сгенерировать ЭН" at bounding box center [917, 577] width 435 height 30
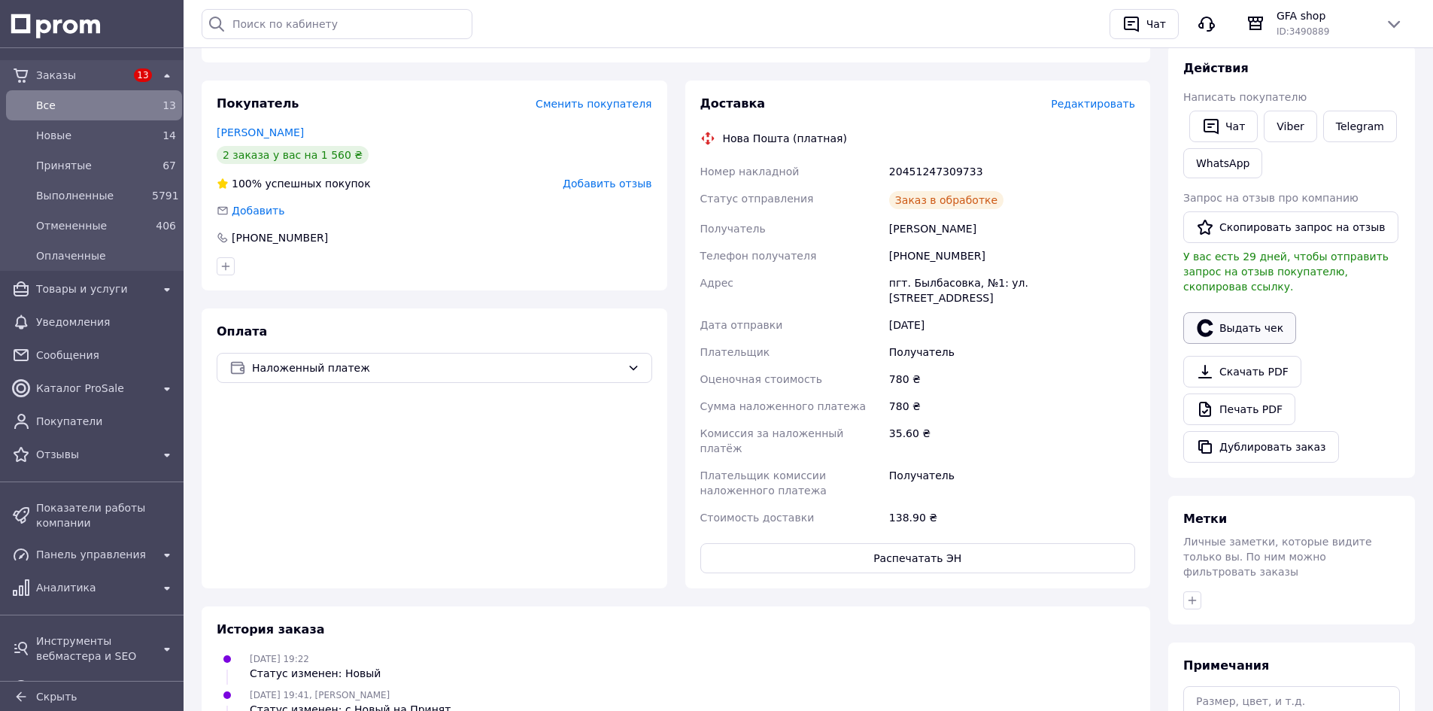
click at [1249, 316] on button "Выдать чек" at bounding box center [1239, 328] width 113 height 32
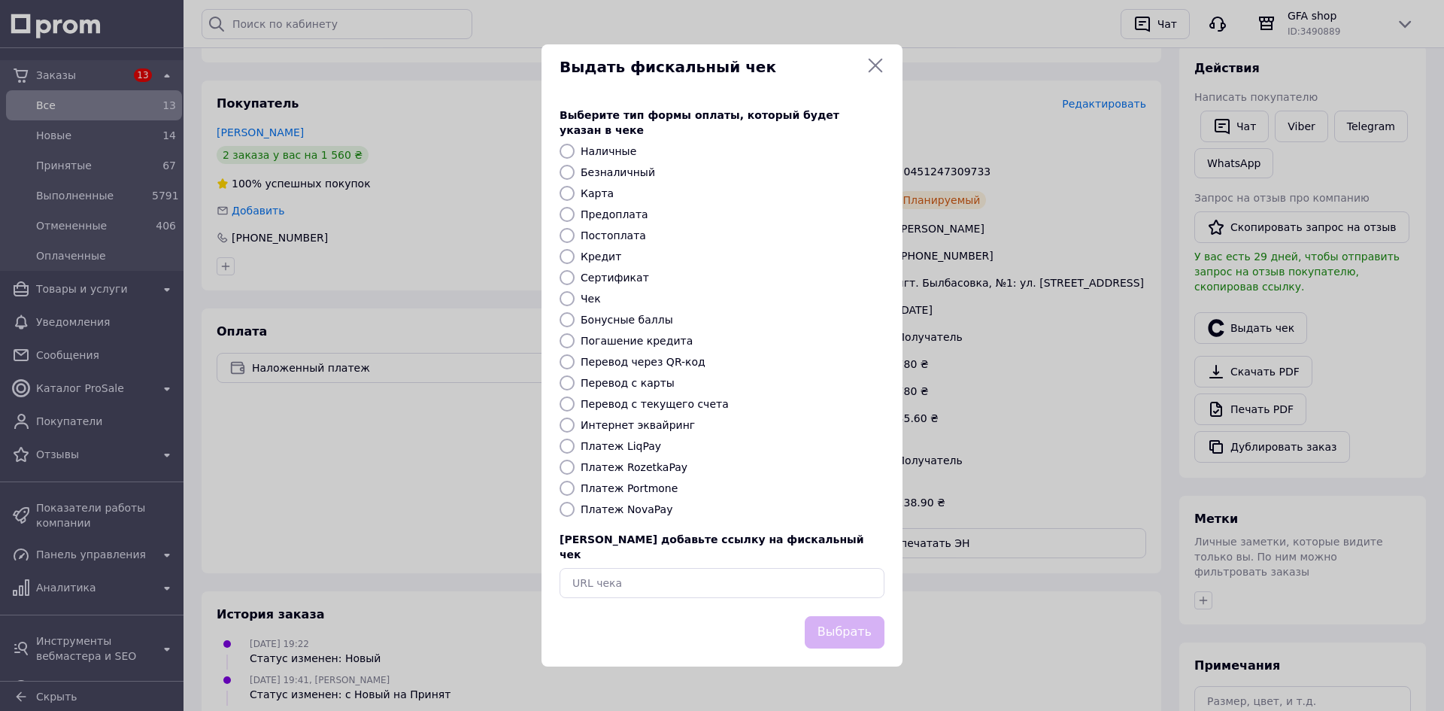
click at [623, 509] on label "Платеж NovaPay" at bounding box center [627, 509] width 92 height 12
click at [575, 509] on input "Платеж NovaPay" at bounding box center [567, 509] width 15 height 15
radio input "true"
click at [841, 619] on button "Выбрать" at bounding box center [845, 632] width 80 height 32
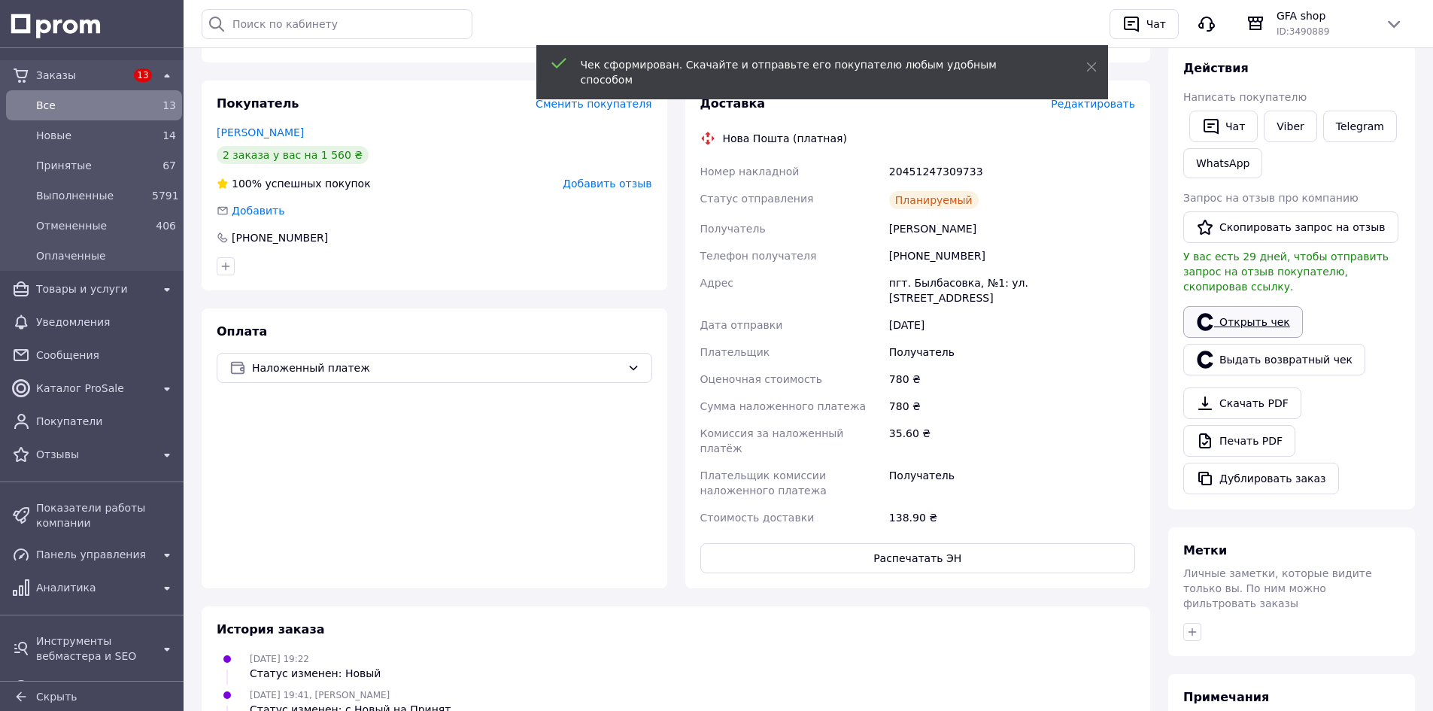
click at [1247, 306] on link "Открыть чек" at bounding box center [1243, 322] width 120 height 32
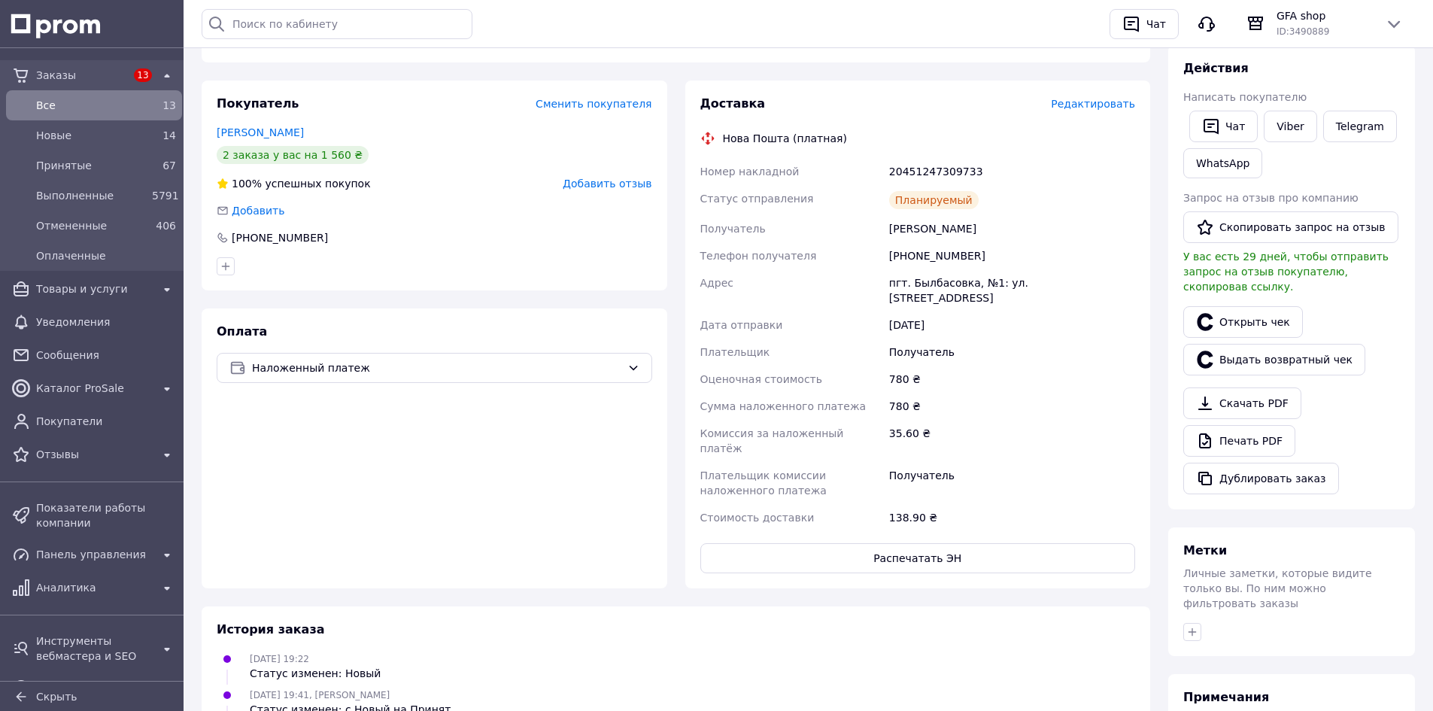
click at [915, 163] on div "20451247309733" at bounding box center [1012, 171] width 252 height 27
copy div "20451247309733"
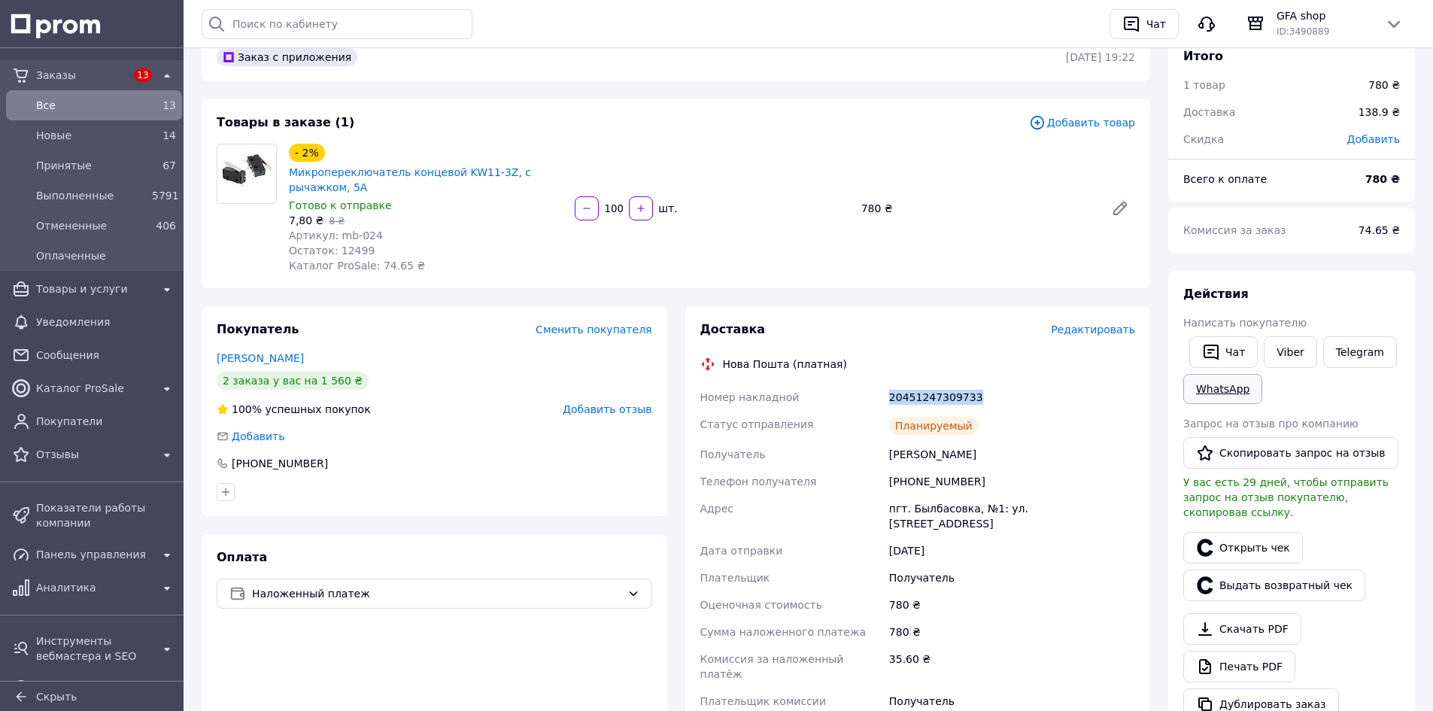
click at [1224, 389] on link "WhatsApp" at bounding box center [1222, 389] width 79 height 30
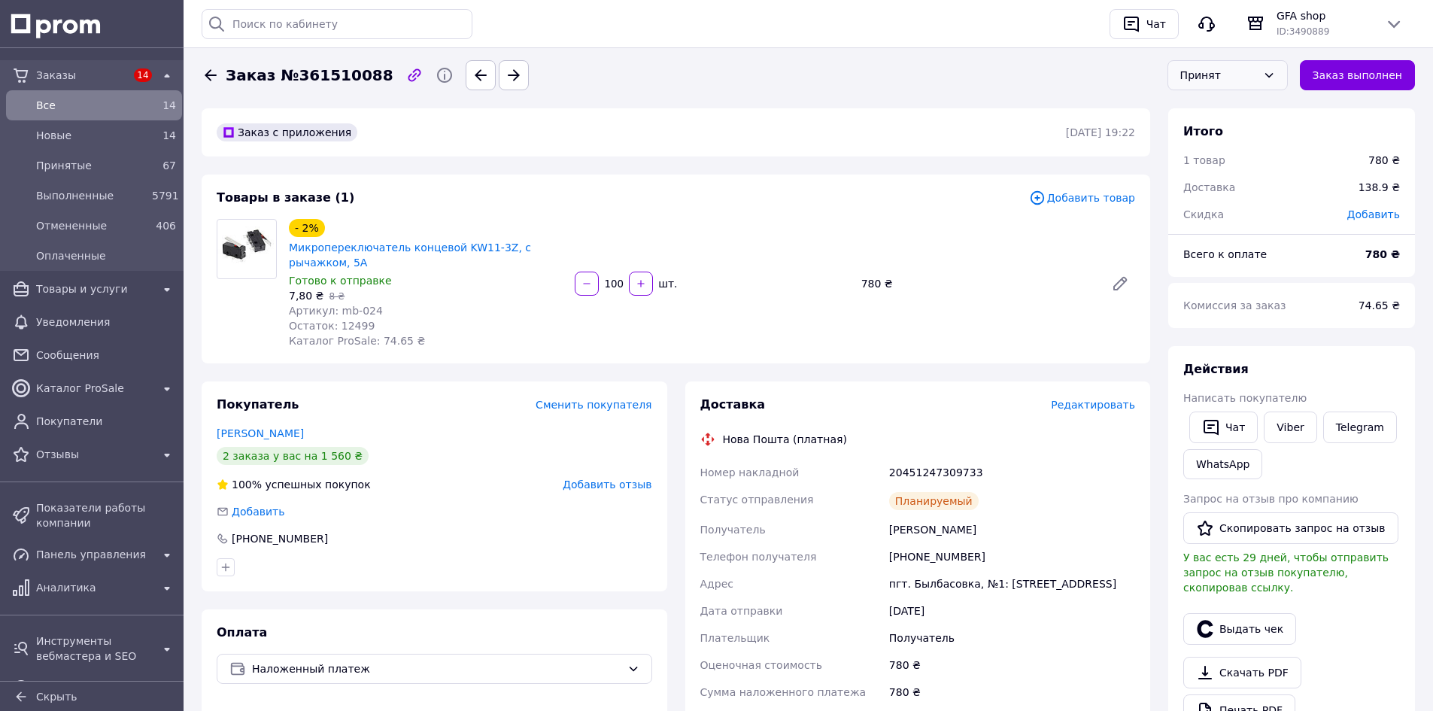
click at [1288, 73] on div "Принят" at bounding box center [1227, 75] width 120 height 30
click at [1256, 105] on li "Выполнен" at bounding box center [1227, 107] width 119 height 29
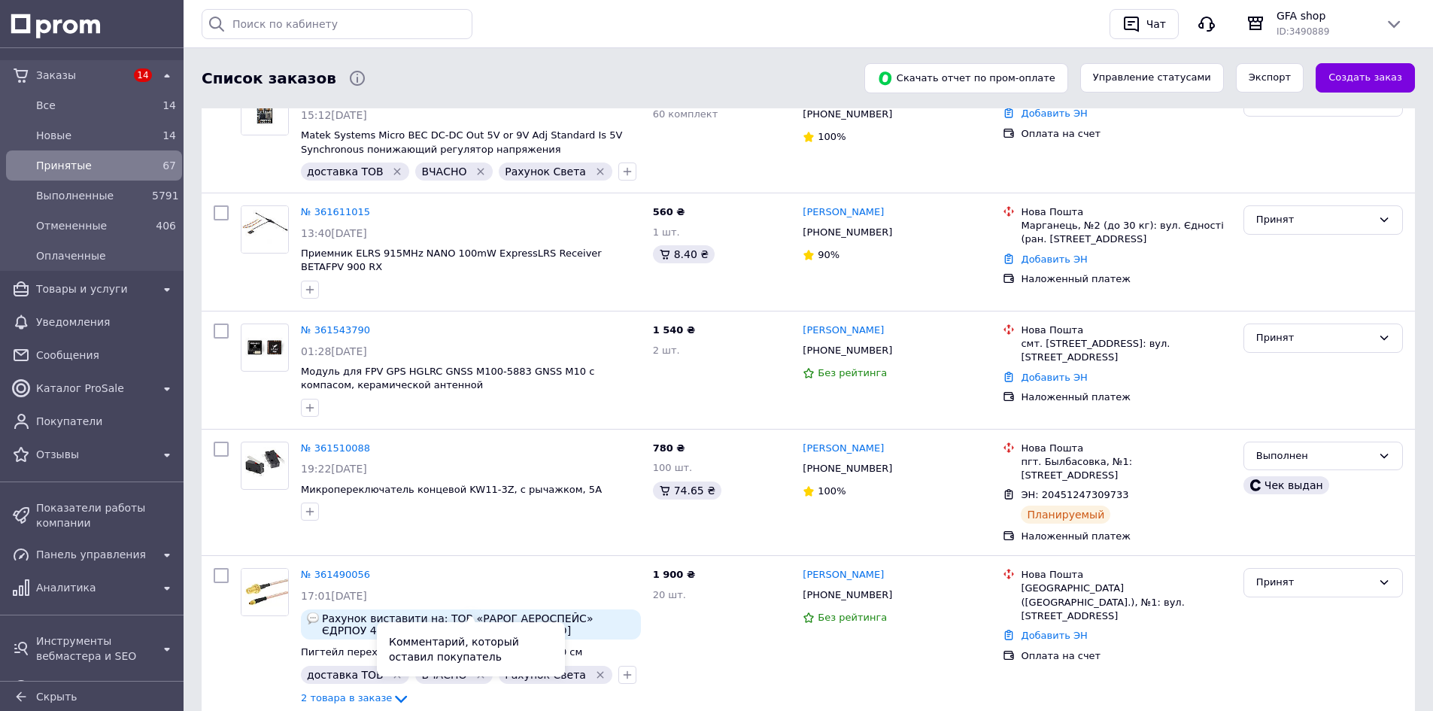
scroll to position [150, 0]
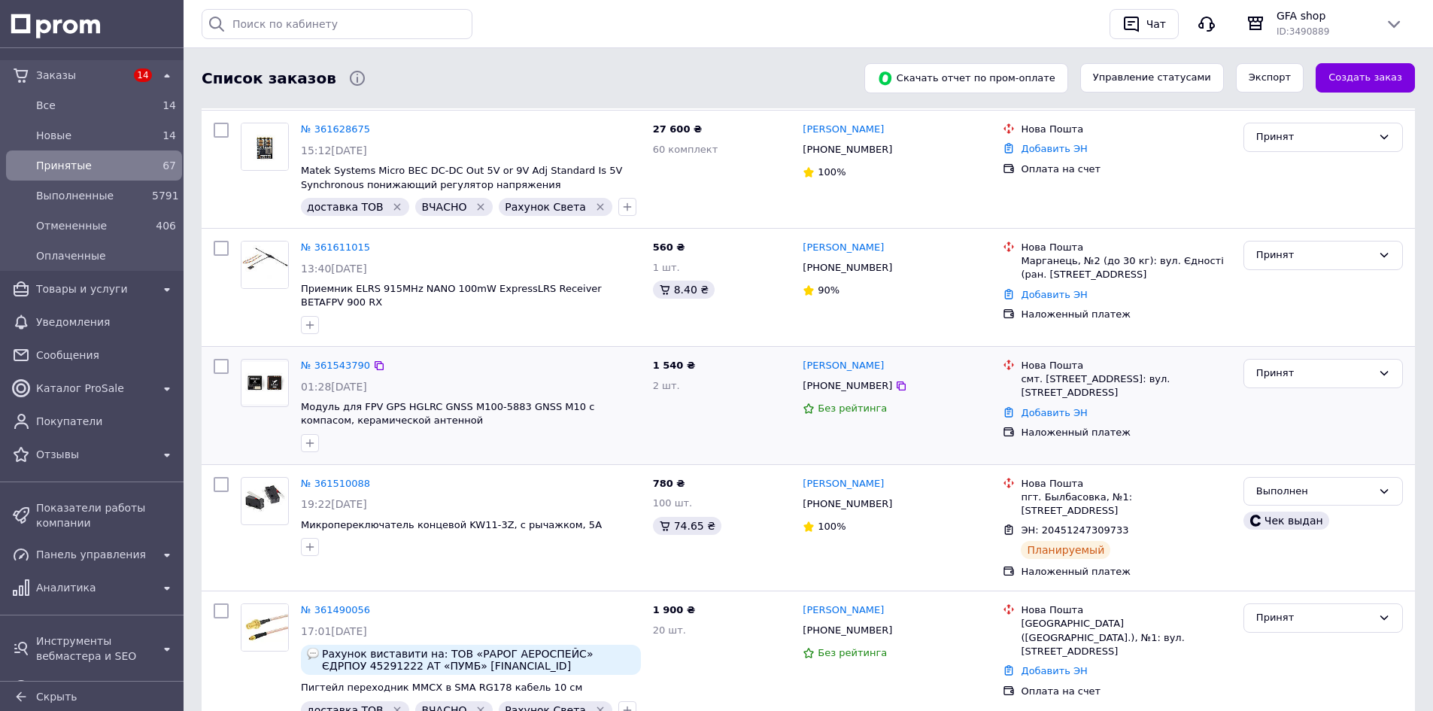
click at [1054, 372] on div "смт. [STREET_ADDRESS]: вул. [STREET_ADDRESS]" at bounding box center [1126, 385] width 210 height 27
copy div "Глеваха"
click at [341, 360] on link "№ 361543790" at bounding box center [335, 365] width 69 height 11
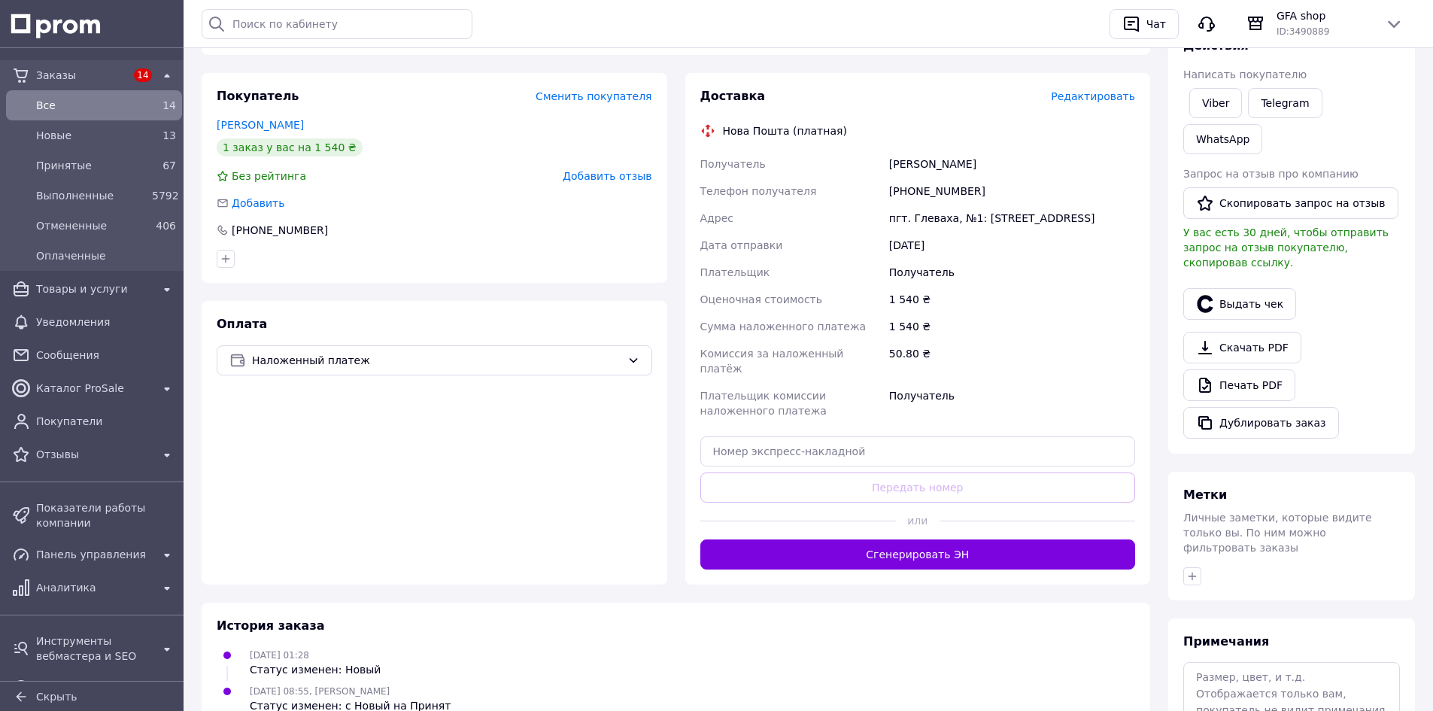
scroll to position [301, 0]
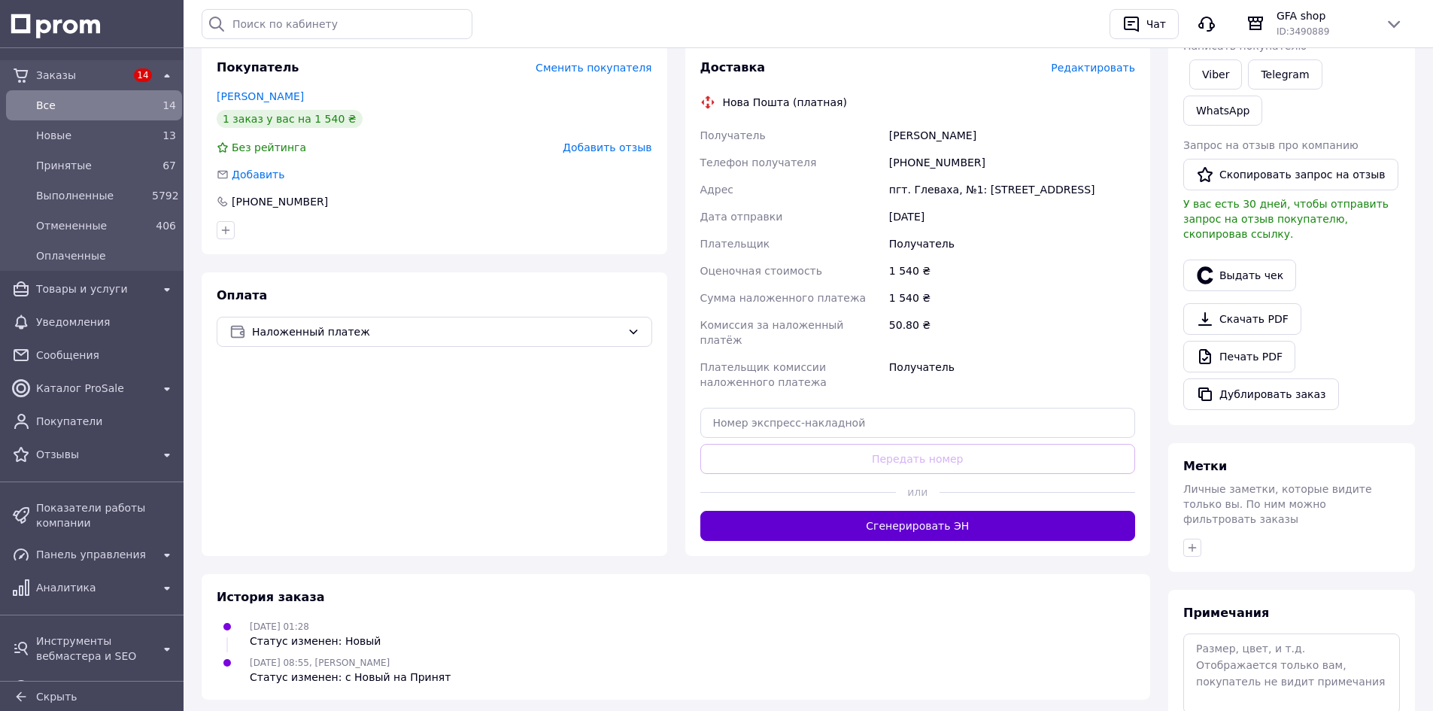
click at [873, 524] on button "Сгенерировать ЭН" at bounding box center [917, 526] width 435 height 30
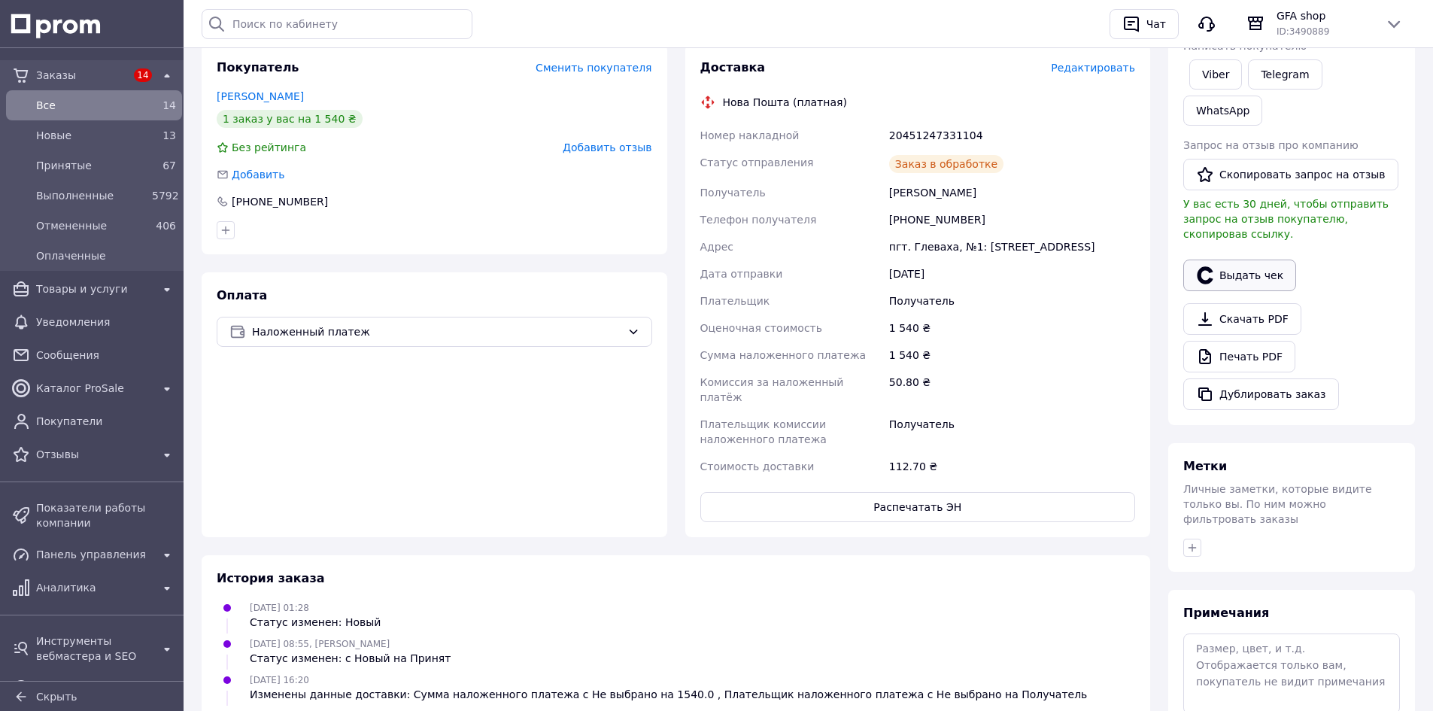
click at [1249, 259] on button "Выдать чек" at bounding box center [1239, 275] width 113 height 32
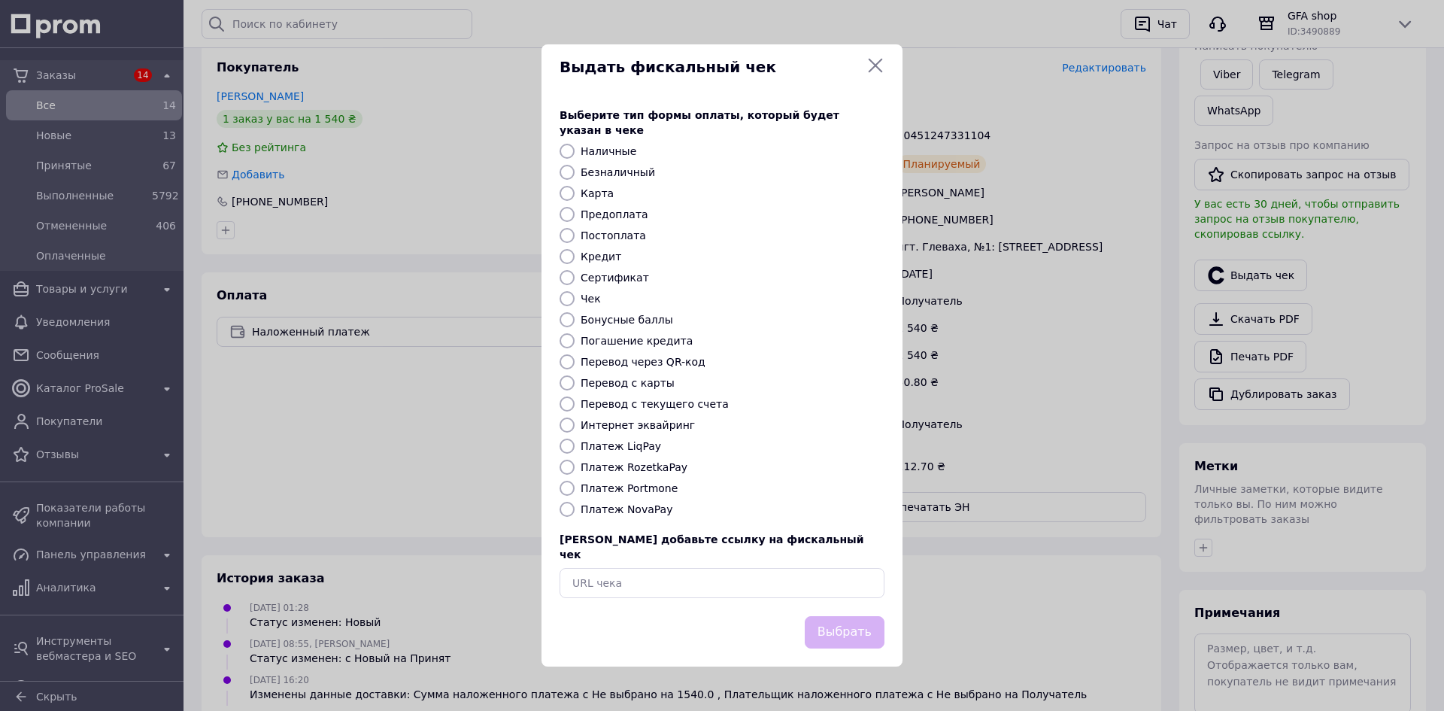
click at [617, 511] on label "Платеж NovaPay" at bounding box center [627, 509] width 92 height 12
click at [575, 511] on input "Платеж NovaPay" at bounding box center [567, 509] width 15 height 15
radio input "true"
click at [836, 616] on button "Выбрать" at bounding box center [845, 632] width 80 height 32
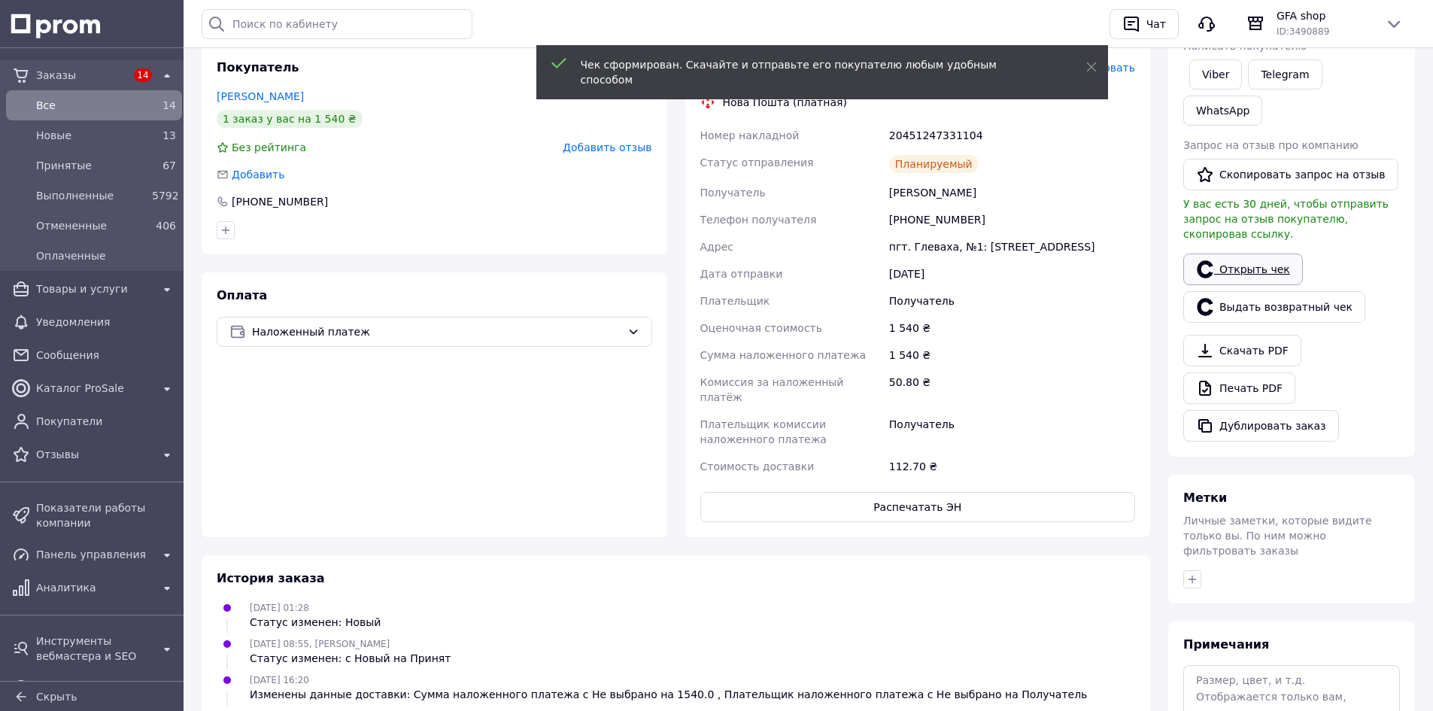
click at [1255, 253] on link "Открыть чек" at bounding box center [1243, 269] width 120 height 32
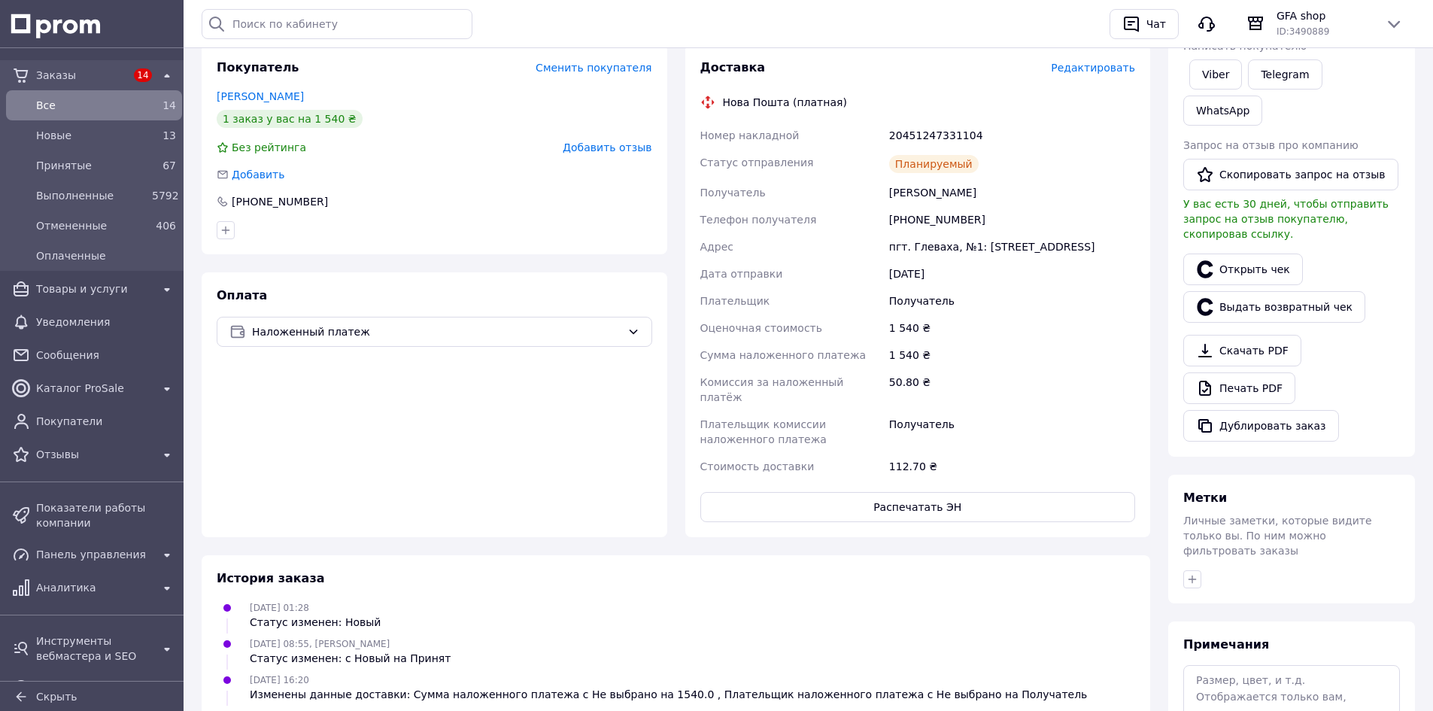
click at [957, 135] on div "20451247331104" at bounding box center [1012, 135] width 252 height 27
copy div "20451247331104"
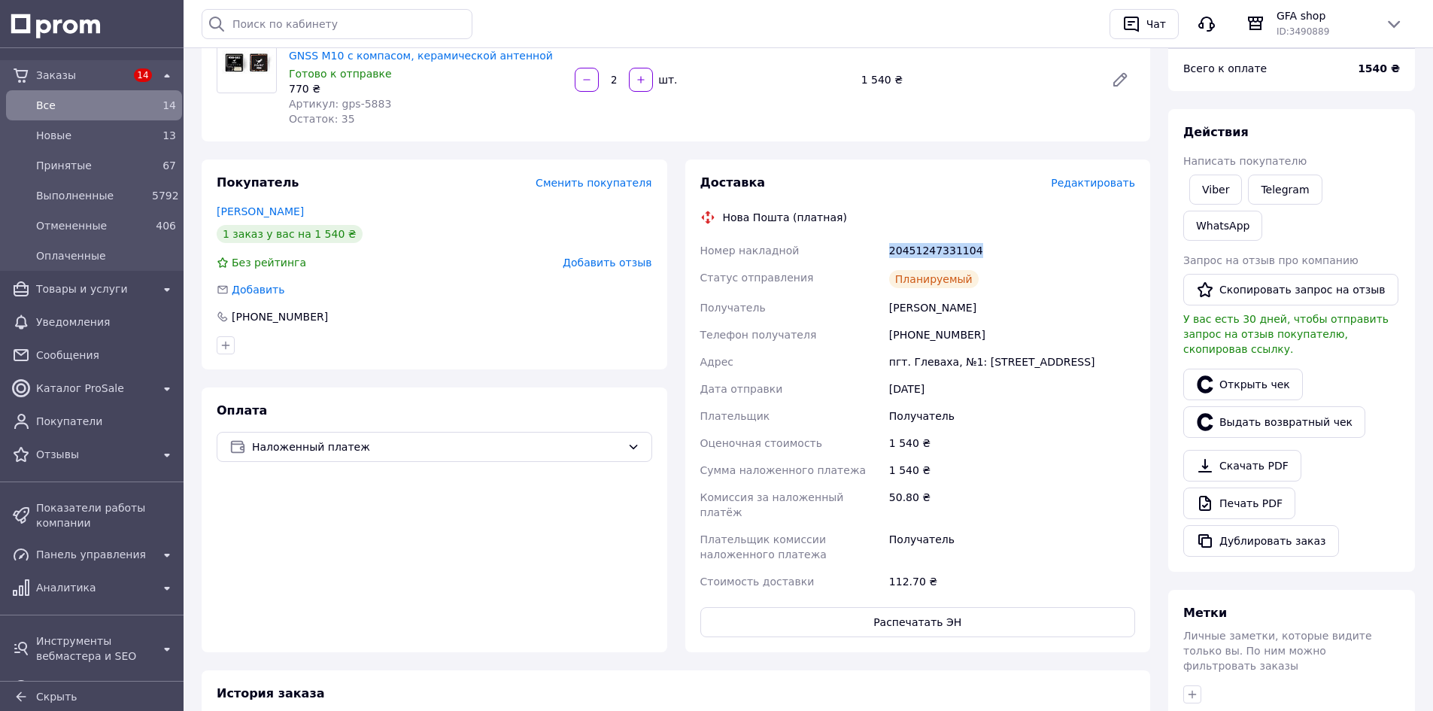
scroll to position [75, 0]
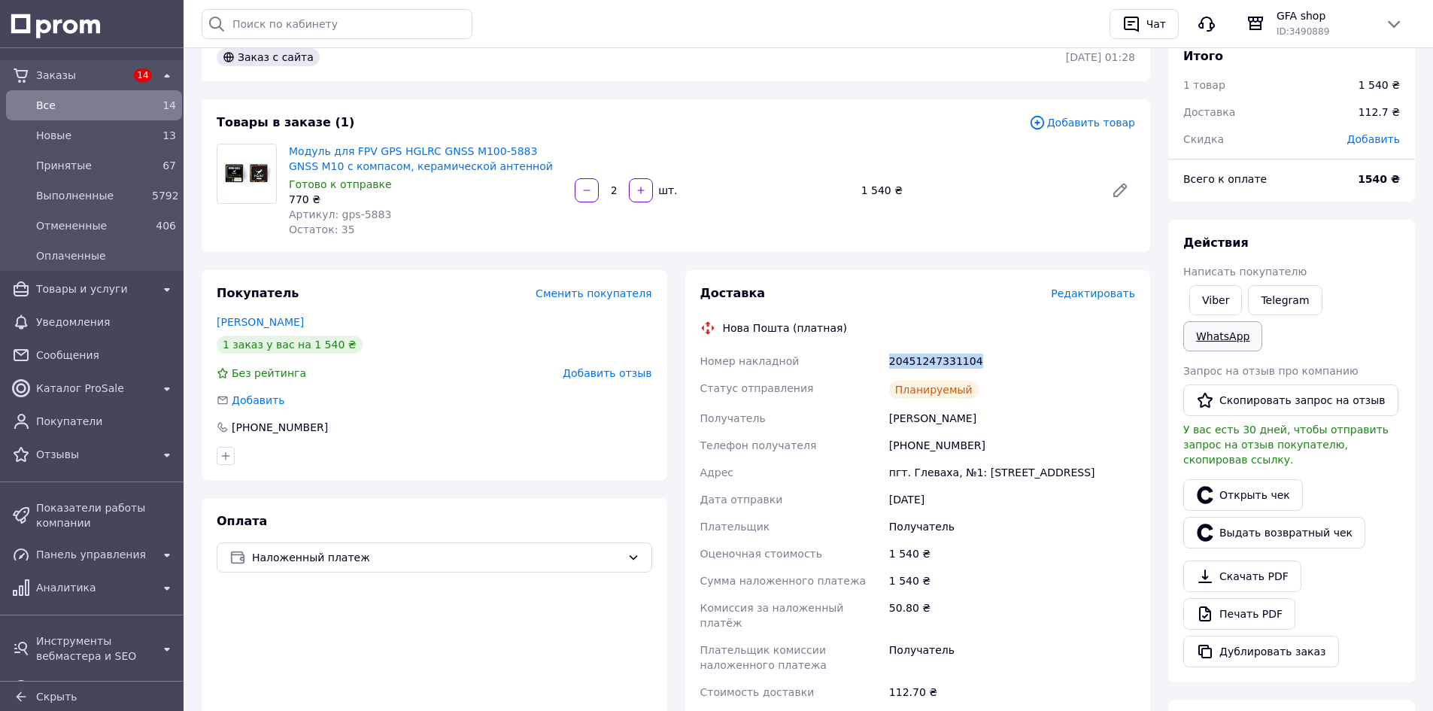
click at [1262, 321] on link "WhatsApp" at bounding box center [1222, 336] width 79 height 30
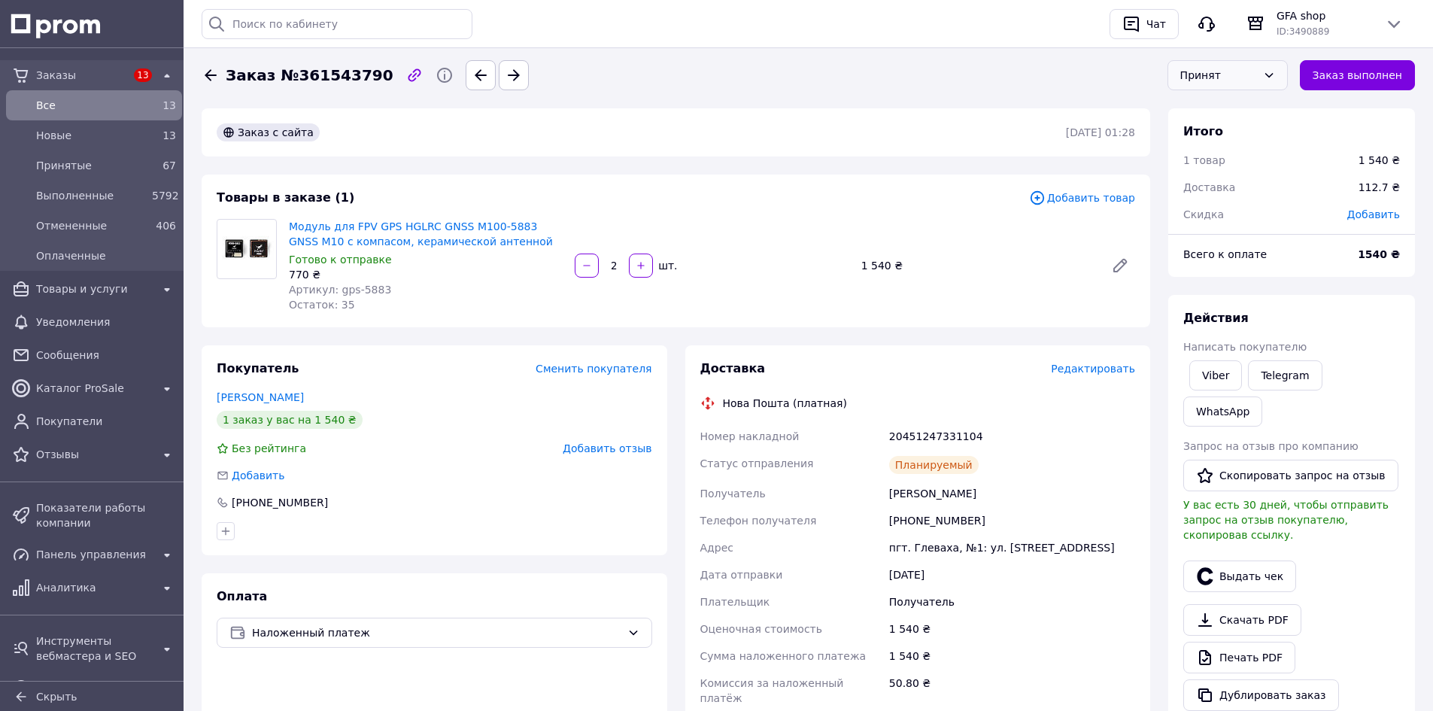
click at [1255, 75] on div "Принят" at bounding box center [1218, 75] width 77 height 17
click at [1241, 97] on li "Выполнен" at bounding box center [1227, 107] width 119 height 29
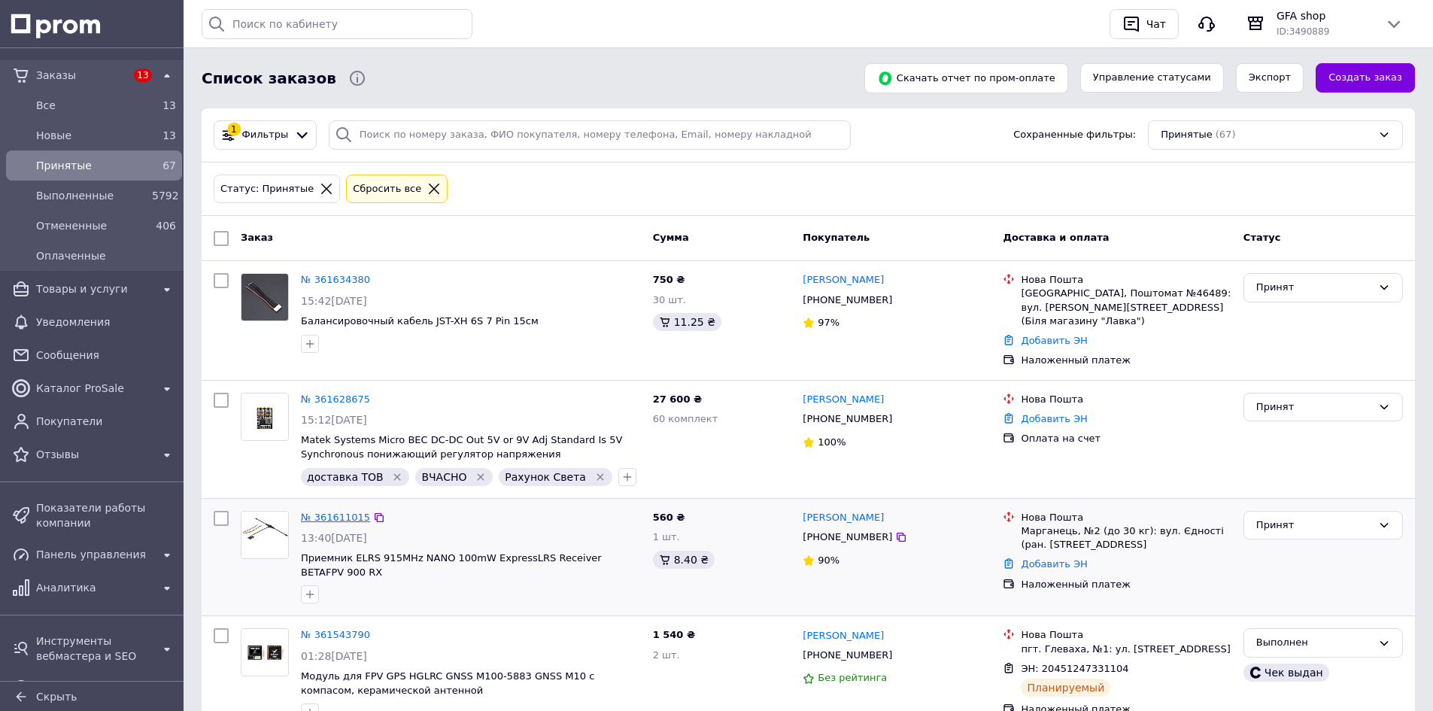
click at [306, 511] on link "№ 361611015" at bounding box center [335, 516] width 69 height 11
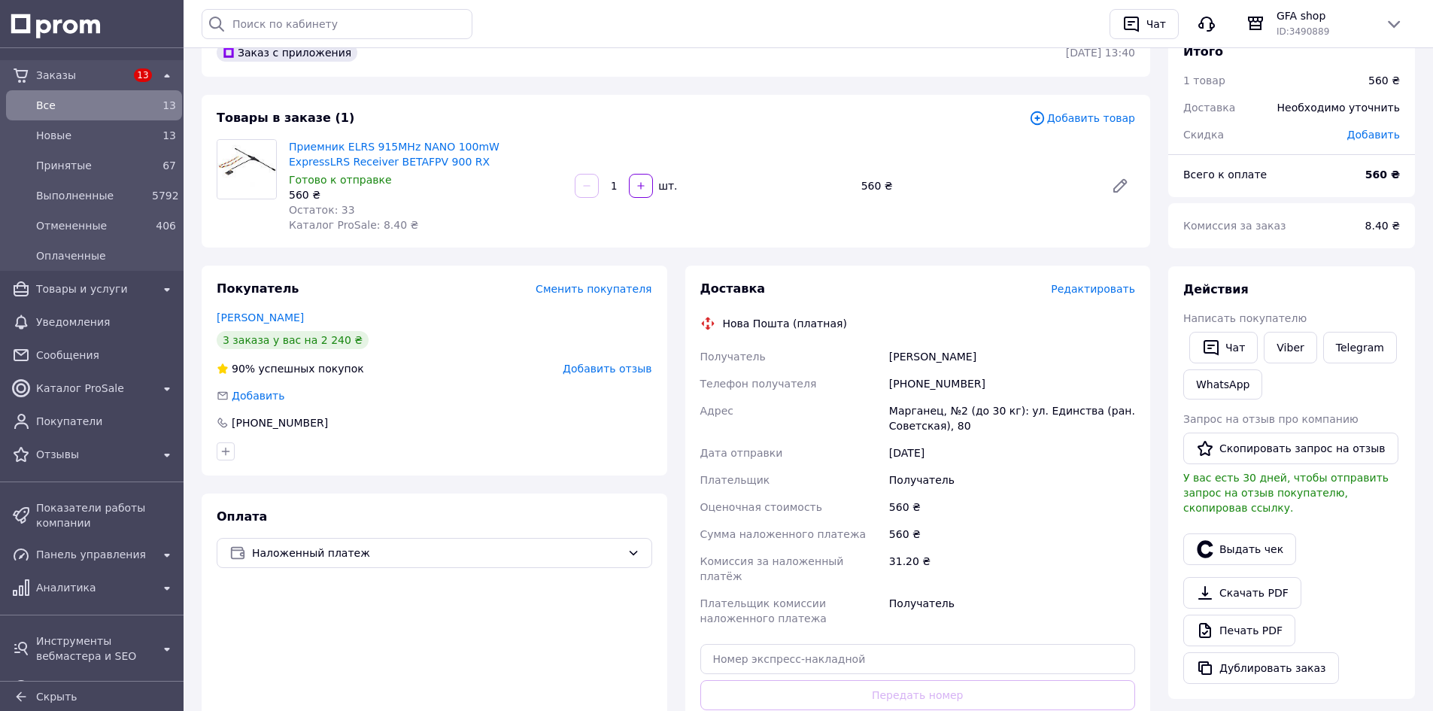
scroll to position [150, 0]
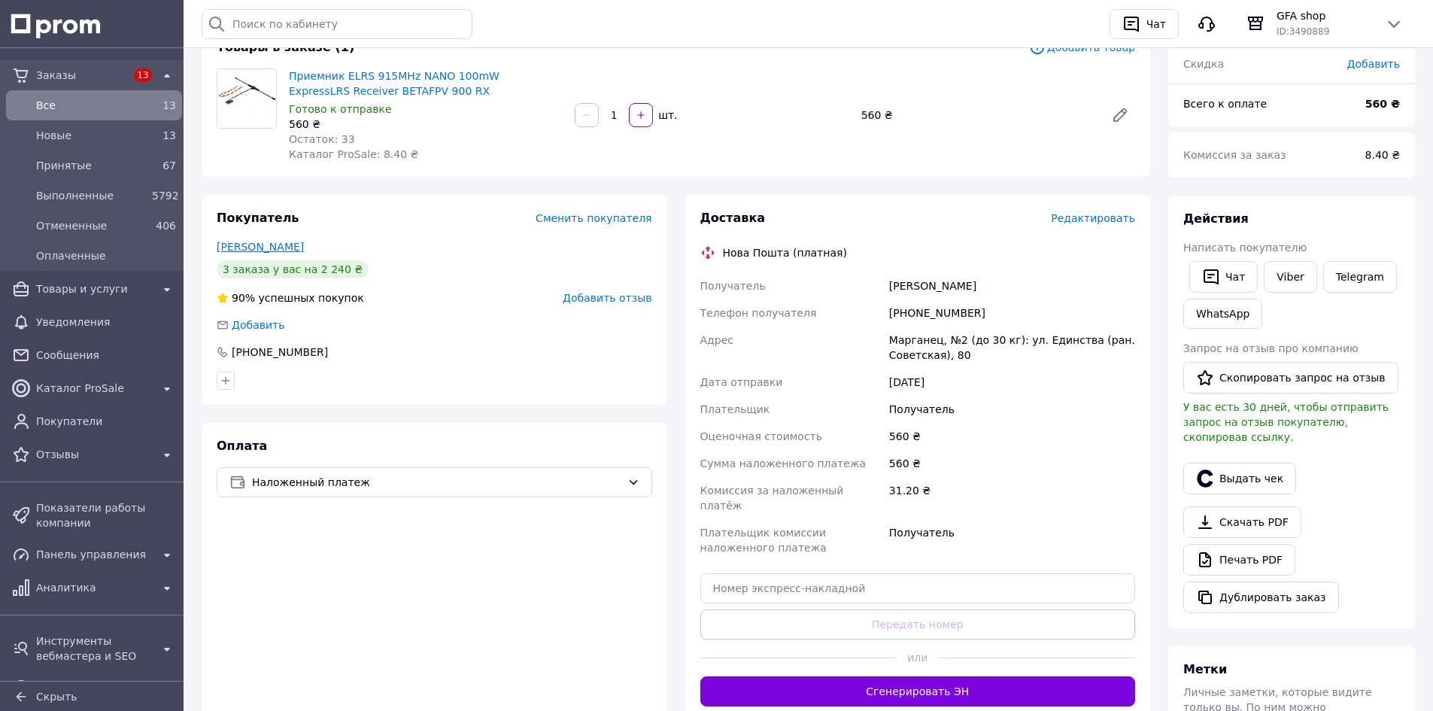
click at [255, 244] on link "[PERSON_NAME]" at bounding box center [260, 247] width 87 height 12
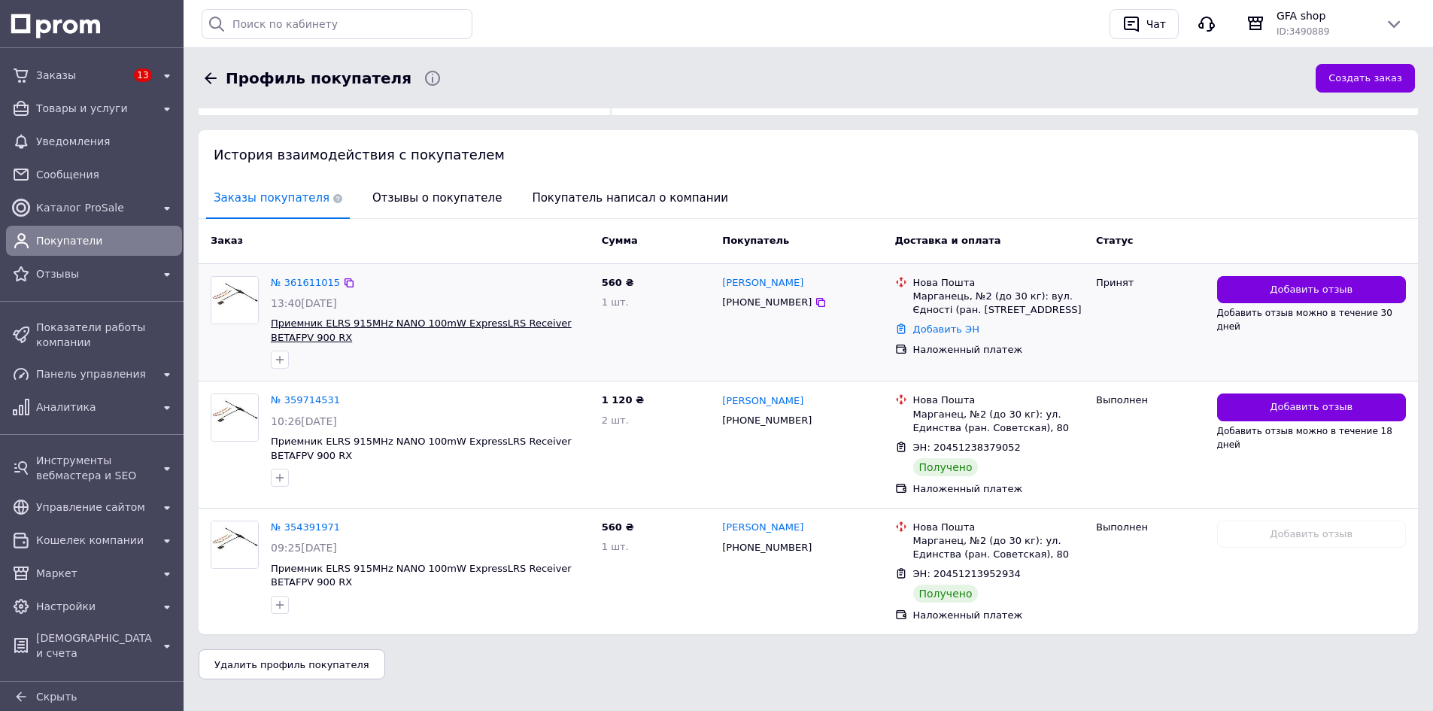
scroll to position [125, 0]
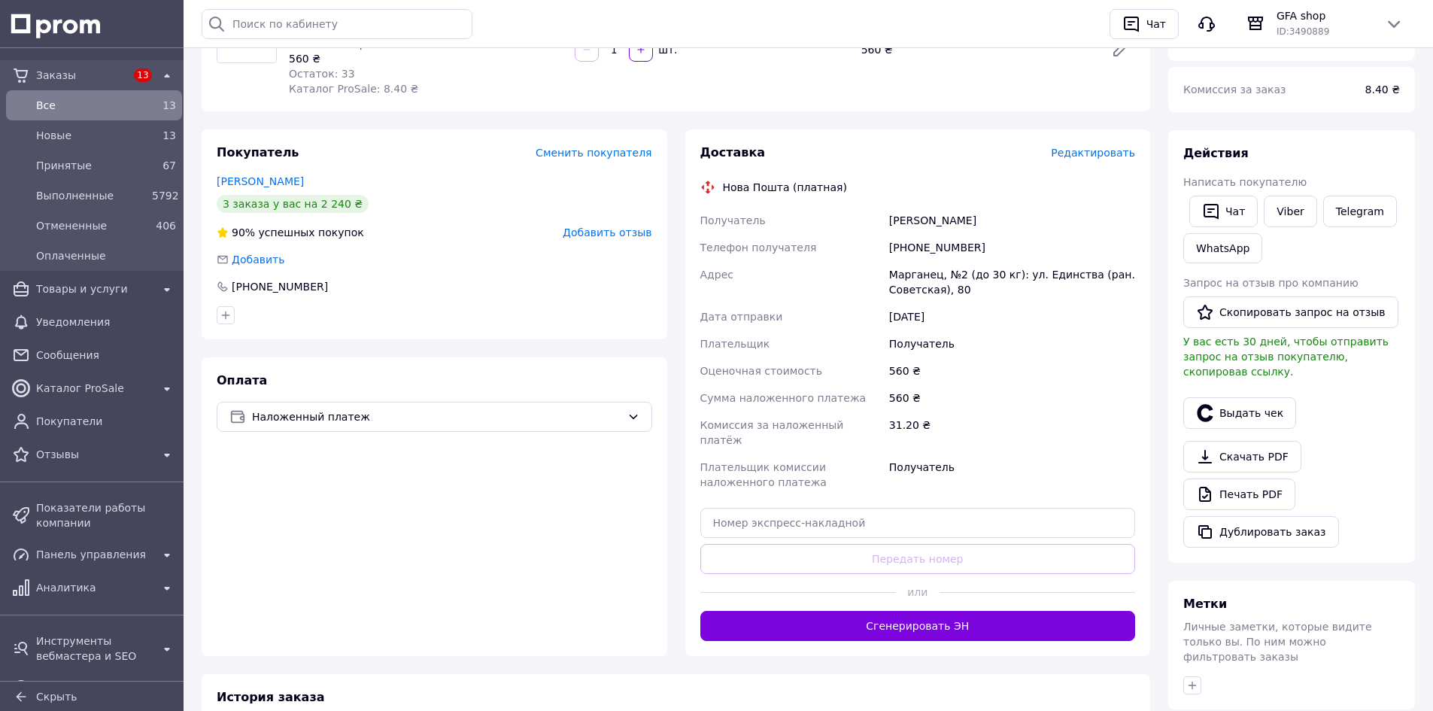
scroll to position [235, 0]
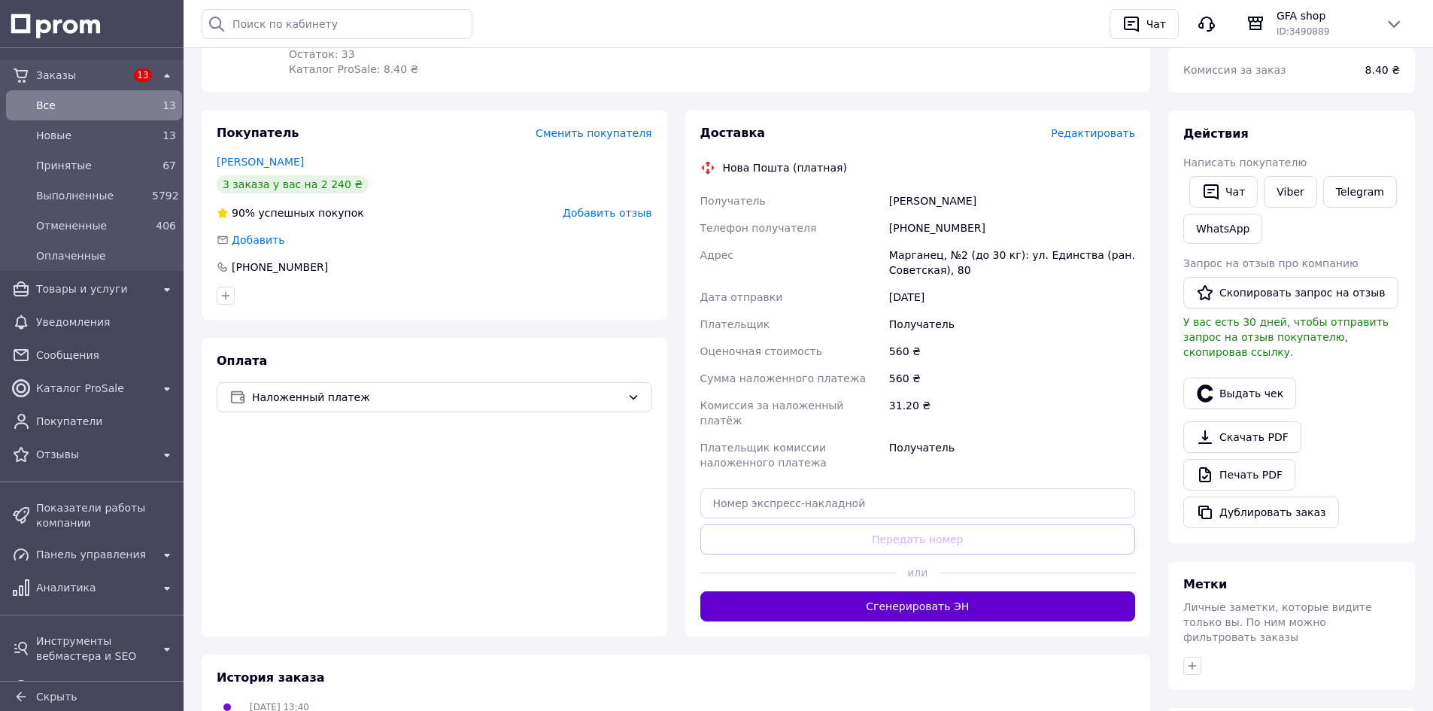
click at [904, 591] on button "Сгенерировать ЭН" at bounding box center [917, 606] width 435 height 30
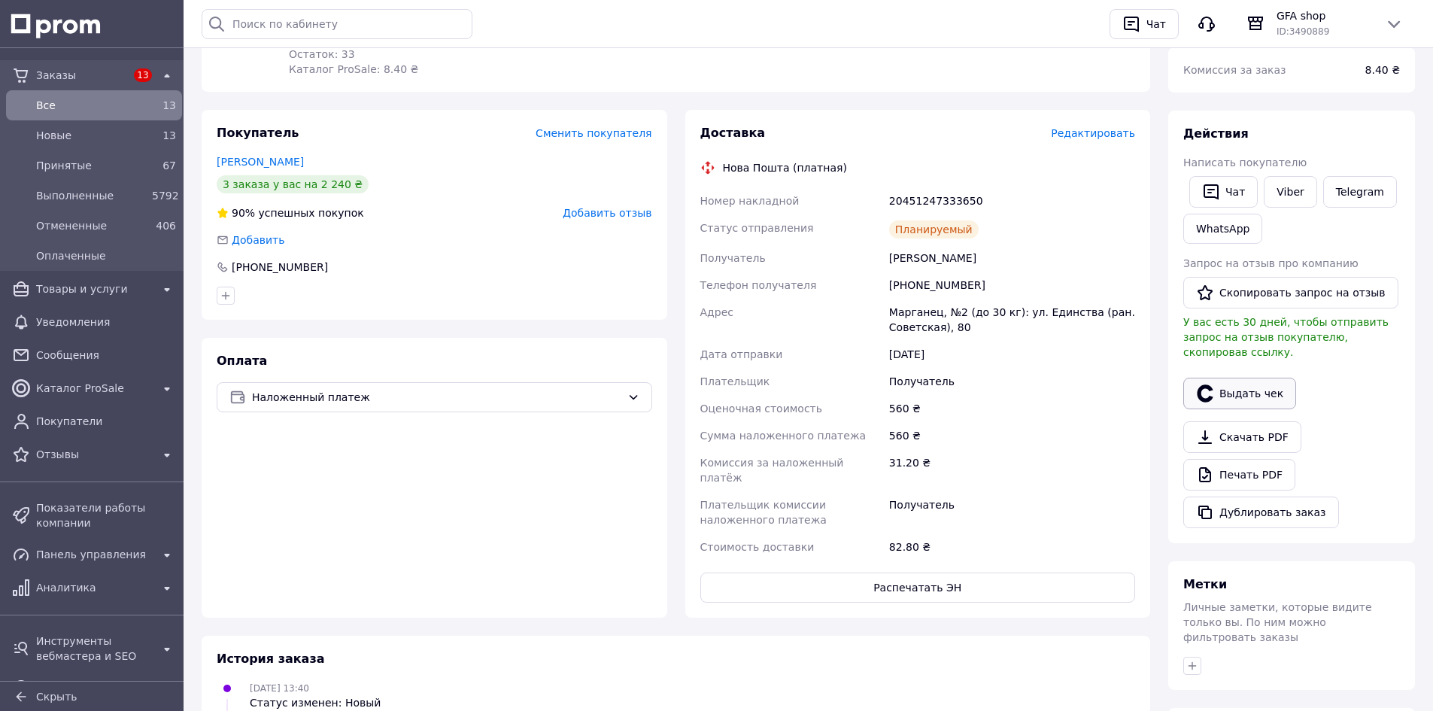
click at [1254, 378] on button "Выдать чек" at bounding box center [1239, 394] width 113 height 32
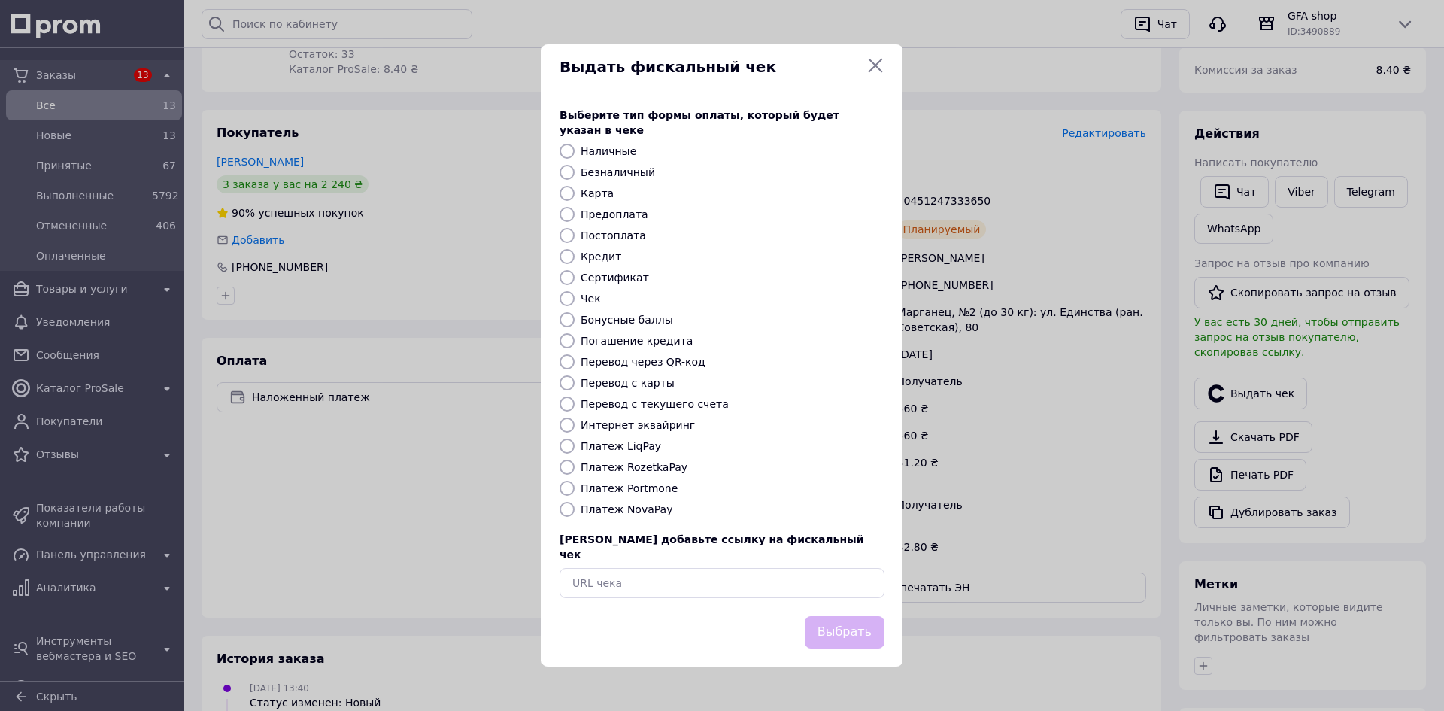
click at [640, 509] on label "Платеж NovaPay" at bounding box center [627, 509] width 92 height 12
click at [575, 509] on input "Платеж NovaPay" at bounding box center [567, 509] width 15 height 15
radio input "true"
click at [856, 627] on button "Выбрать" at bounding box center [845, 632] width 80 height 32
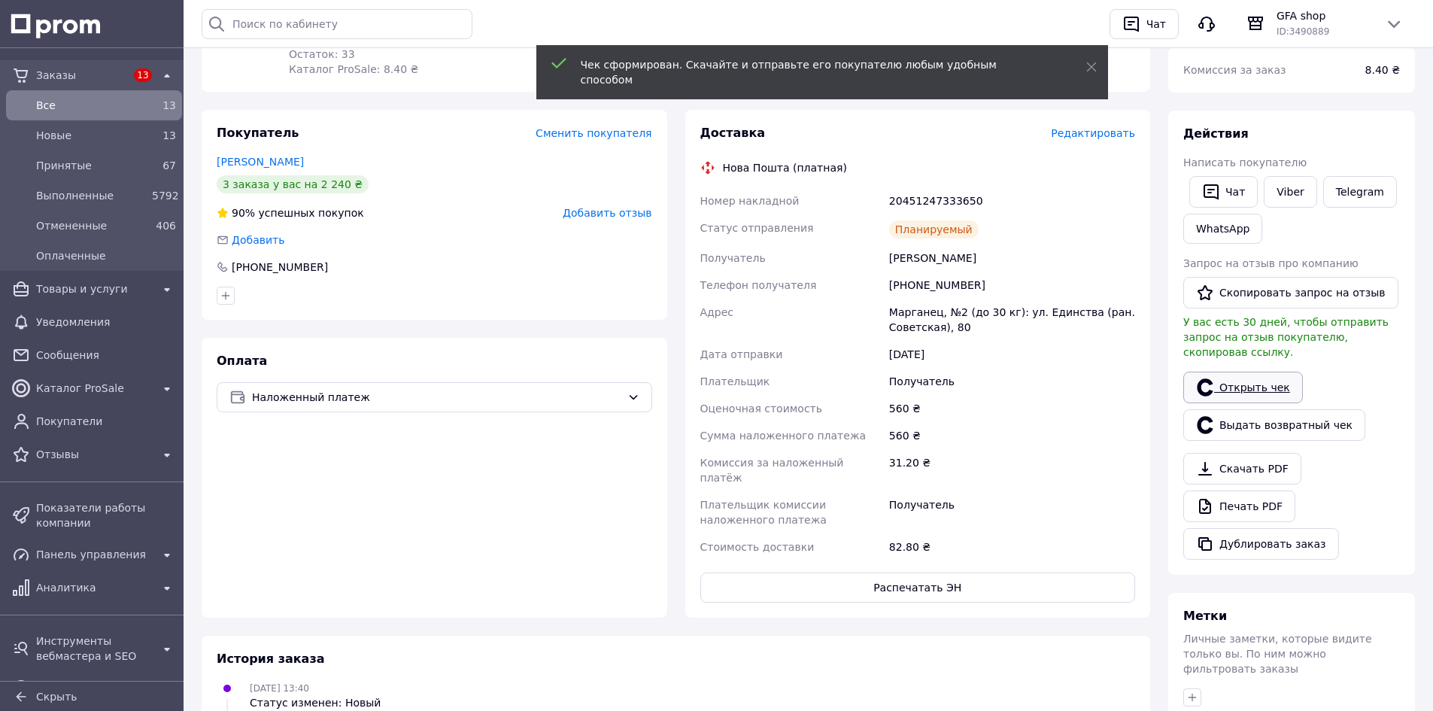
click at [1252, 372] on link "Открыть чек" at bounding box center [1243, 388] width 120 height 32
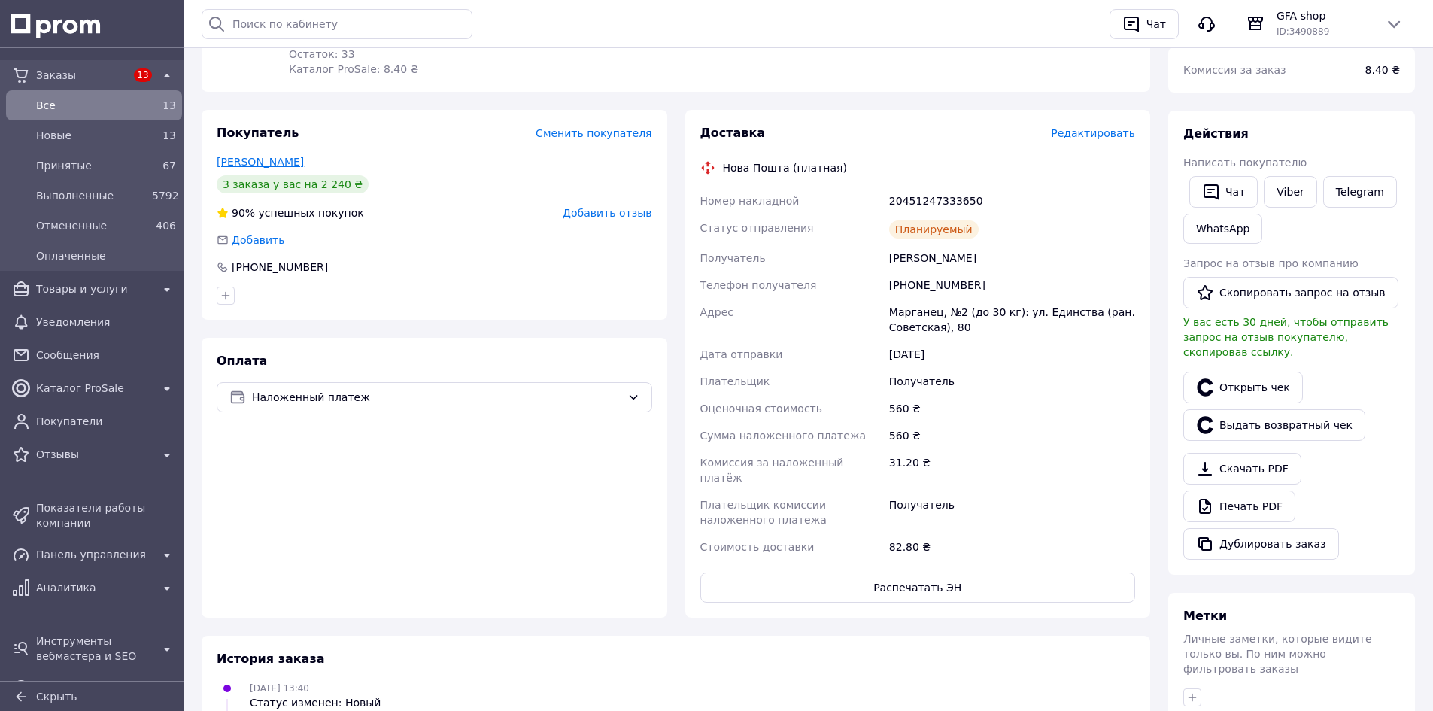
click at [256, 162] on link "[PERSON_NAME]" at bounding box center [260, 162] width 87 height 12
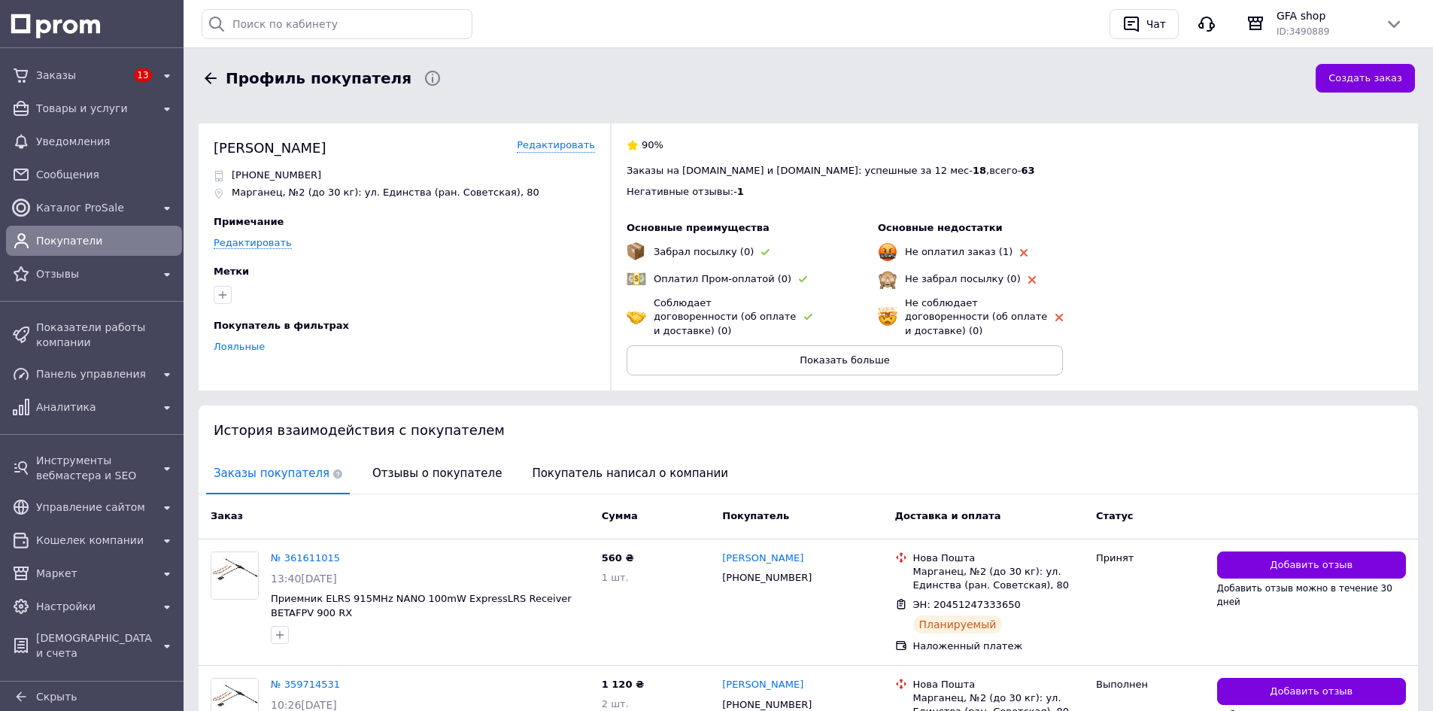
scroll to position [10, 0]
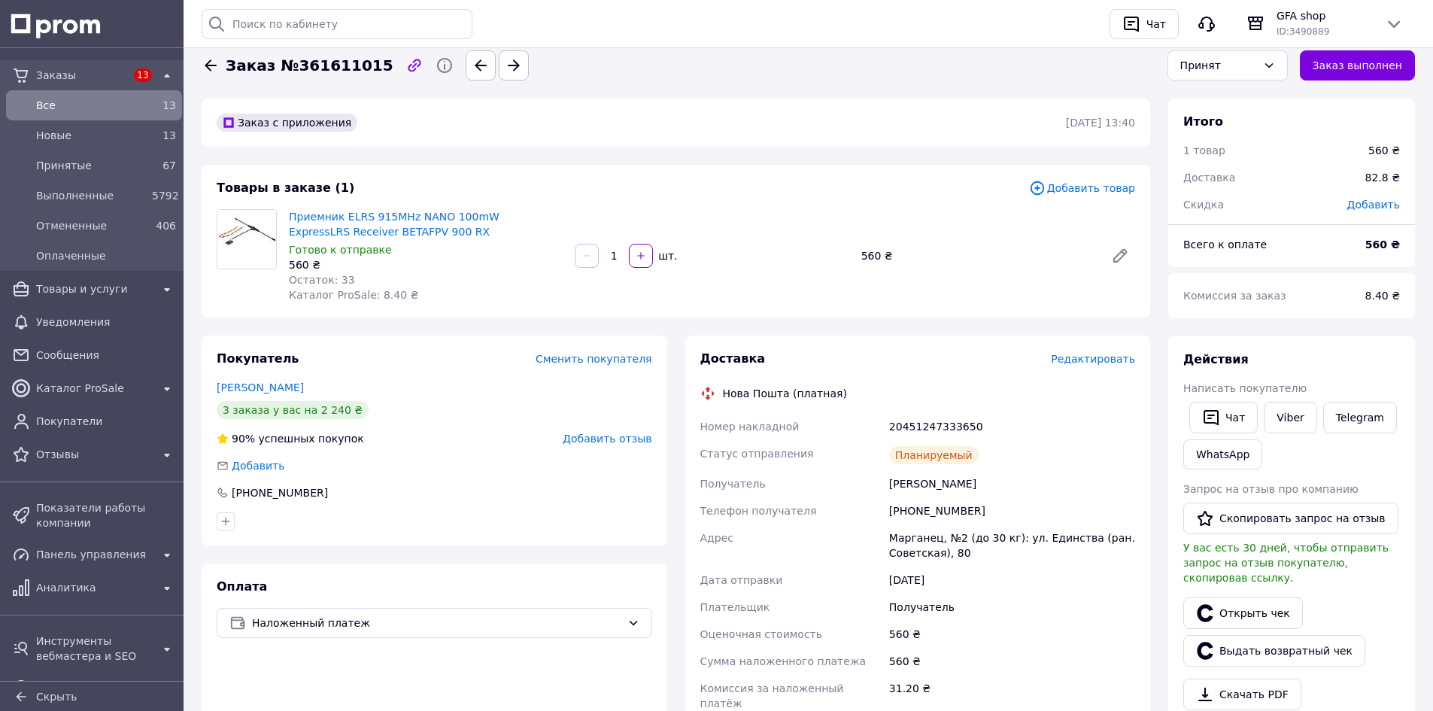
click at [921, 426] on div "20451247333650" at bounding box center [1012, 426] width 252 height 27
copy div "20451247333650"
click at [1221, 455] on link "WhatsApp" at bounding box center [1222, 454] width 79 height 30
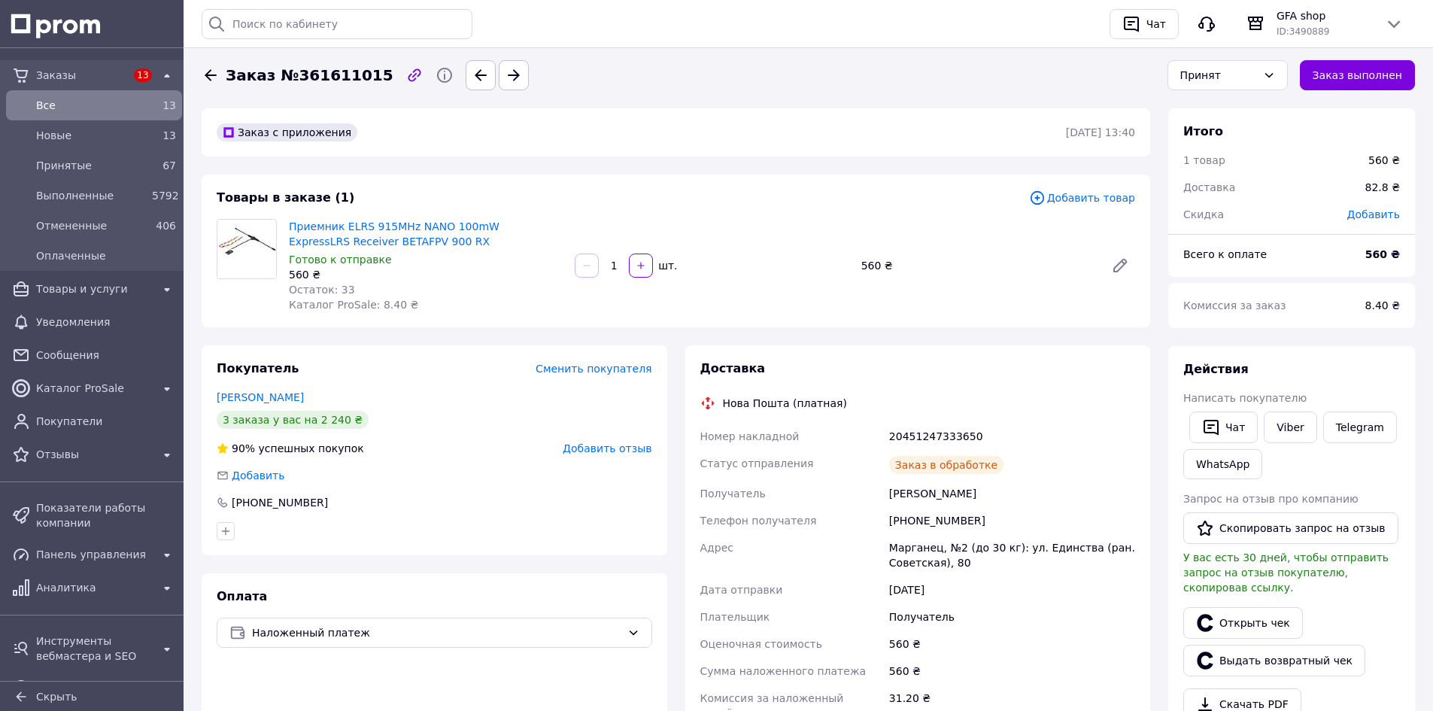
scroll to position [10, 0]
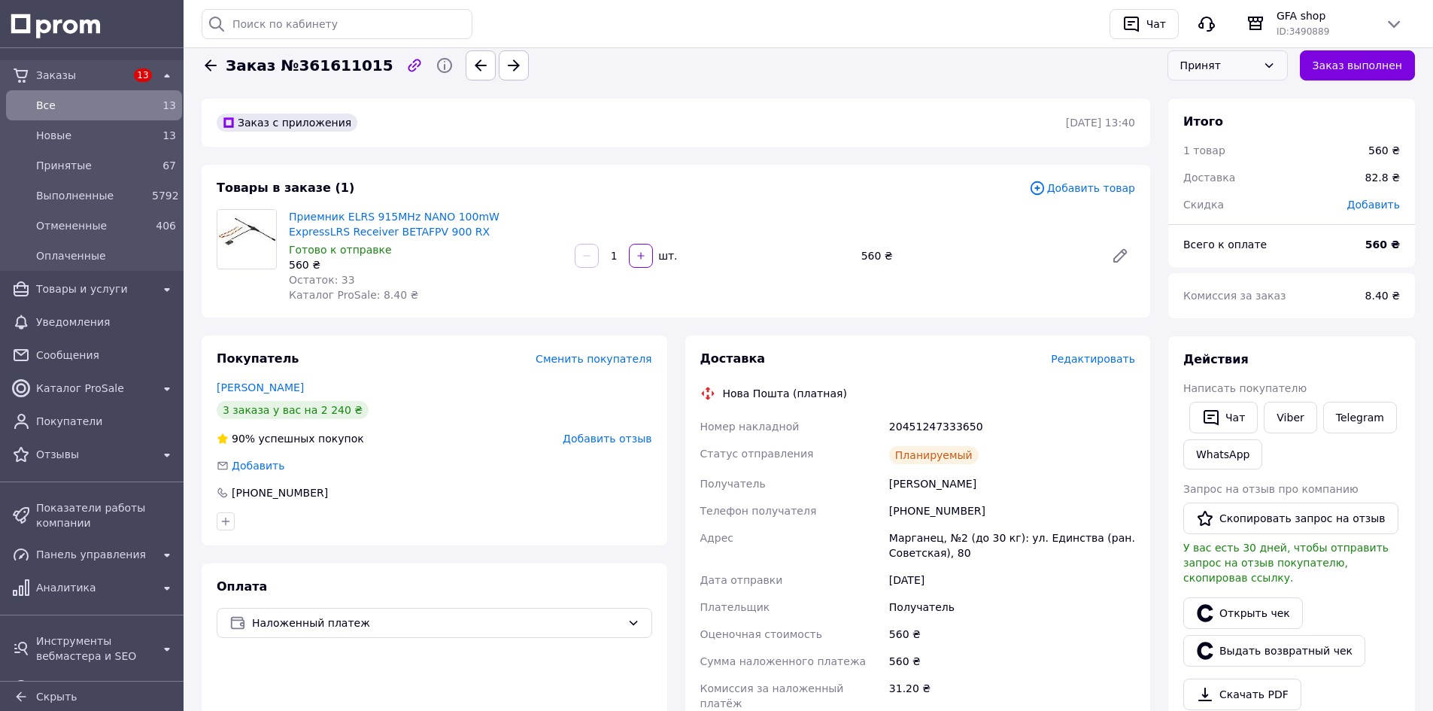
click at [1217, 70] on div "Принят" at bounding box center [1218, 65] width 77 height 17
click at [1208, 91] on li "Выполнен" at bounding box center [1227, 97] width 119 height 29
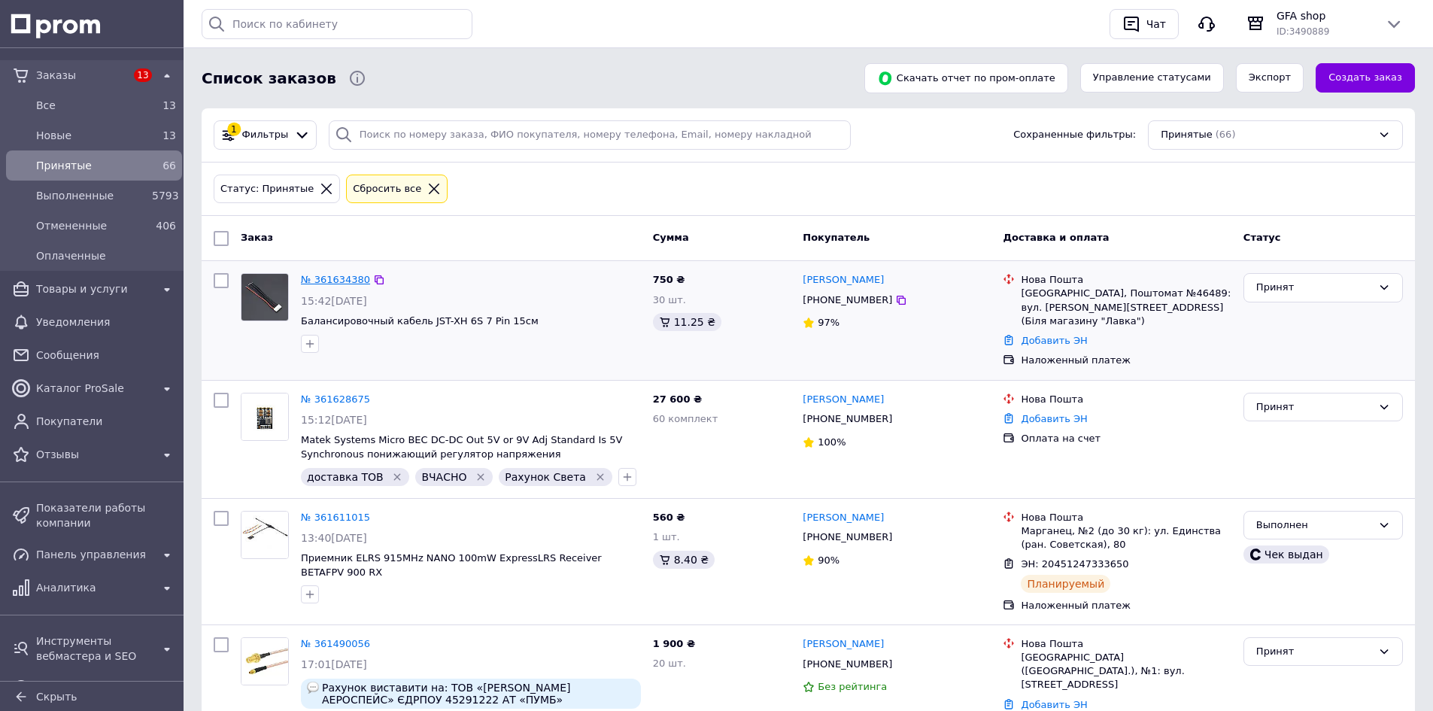
click at [332, 277] on link "№ 361634380" at bounding box center [335, 279] width 69 height 11
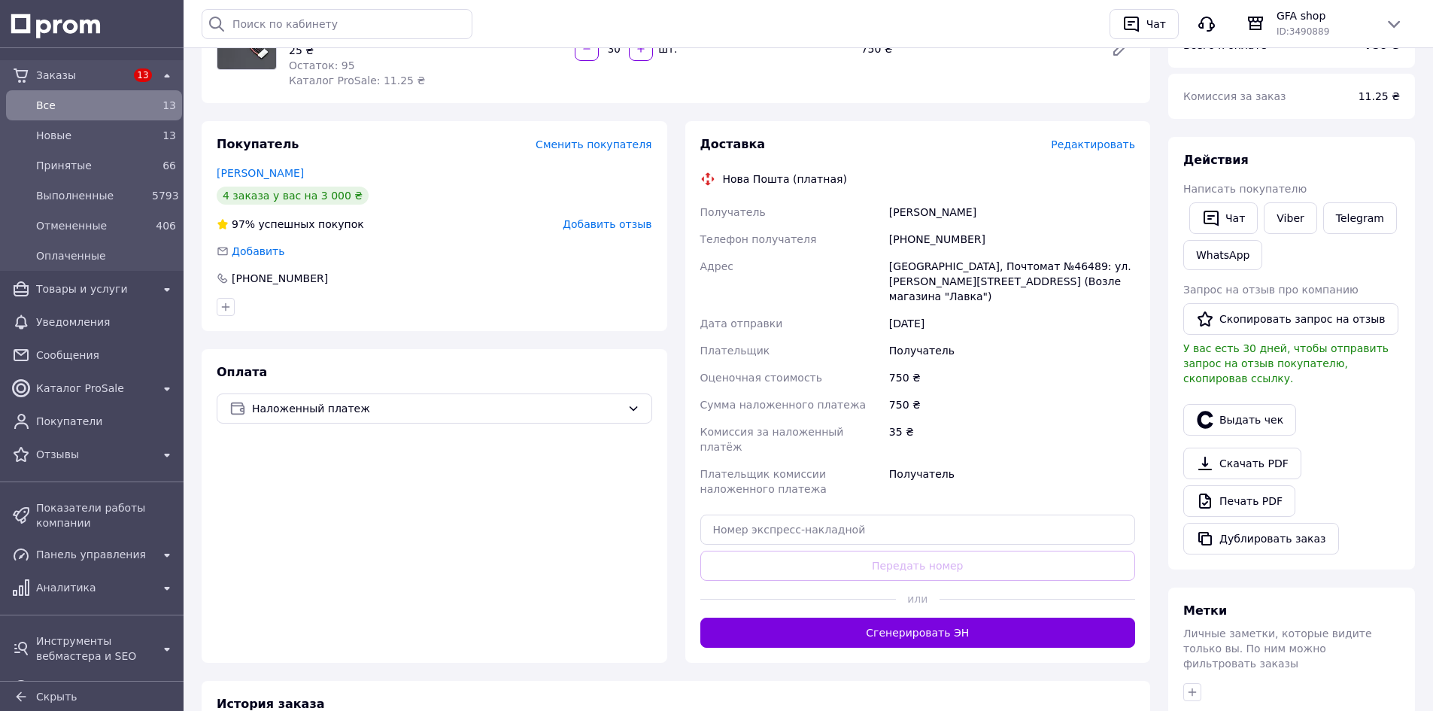
scroll to position [226, 0]
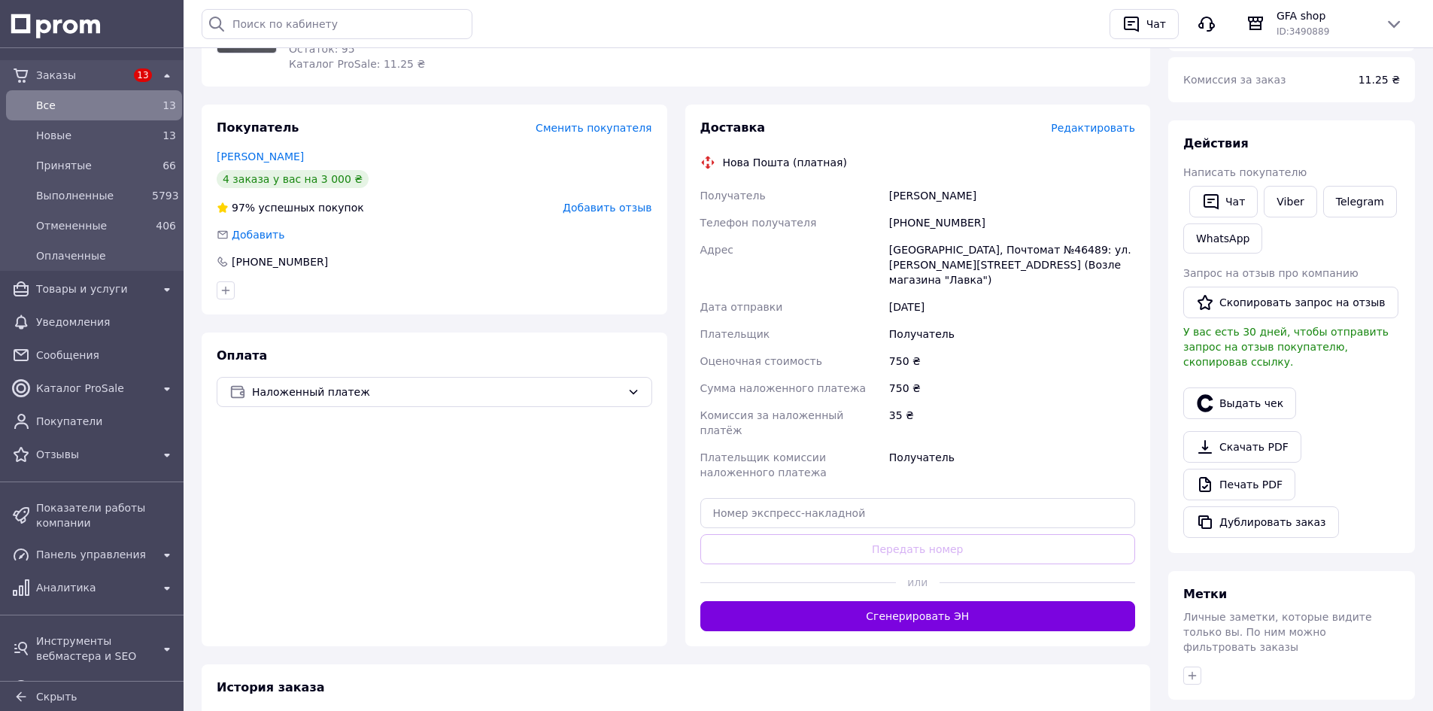
click at [284, 165] on div "Покупатель Сменить покупателя Журавленко АЛЕКСЕЙ 4 заказа у вас на 3 000 ₴ 97% …" at bounding box center [435, 210] width 466 height 210
click at [285, 157] on link "Журавленко АЛЕКСЕЙ" at bounding box center [260, 156] width 87 height 12
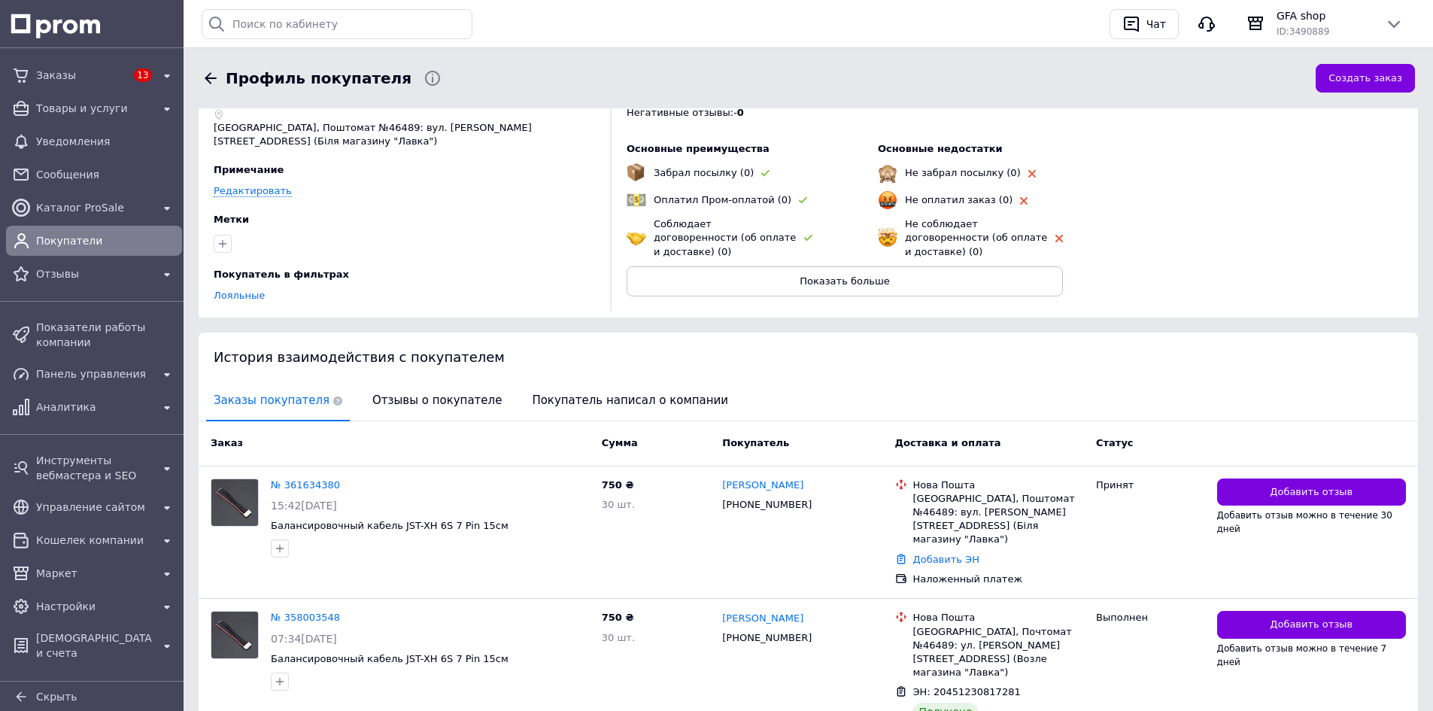
scroll to position [74, 0]
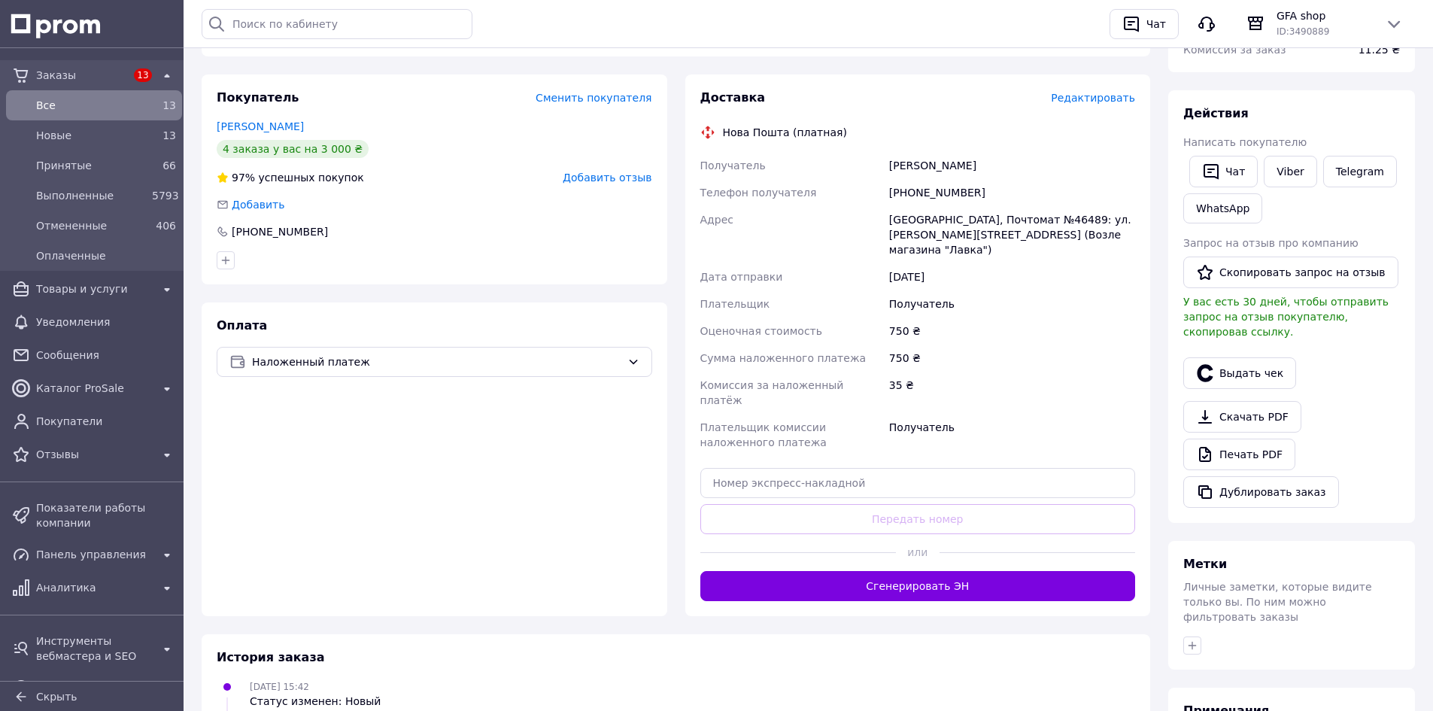
scroll to position [311, 0]
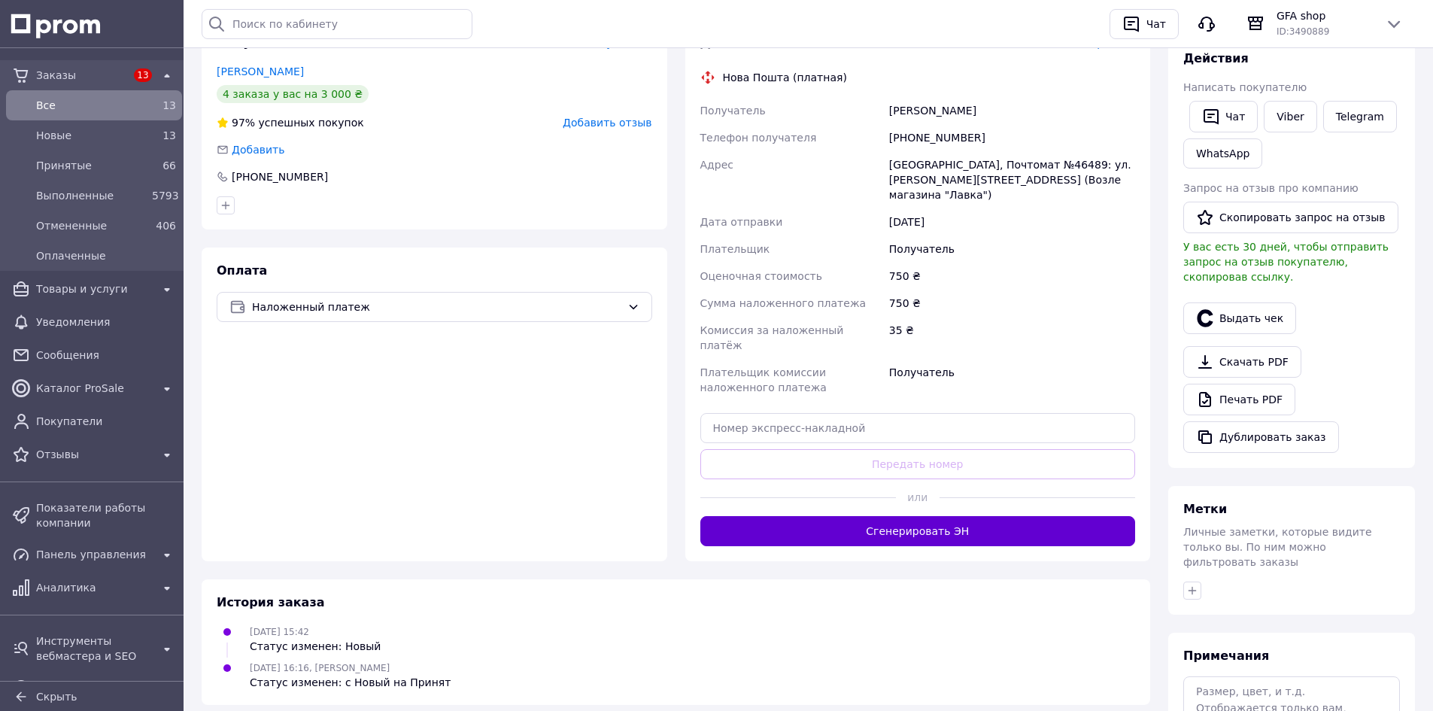
click at [896, 516] on button "Сгенерировать ЭН" at bounding box center [917, 531] width 435 height 30
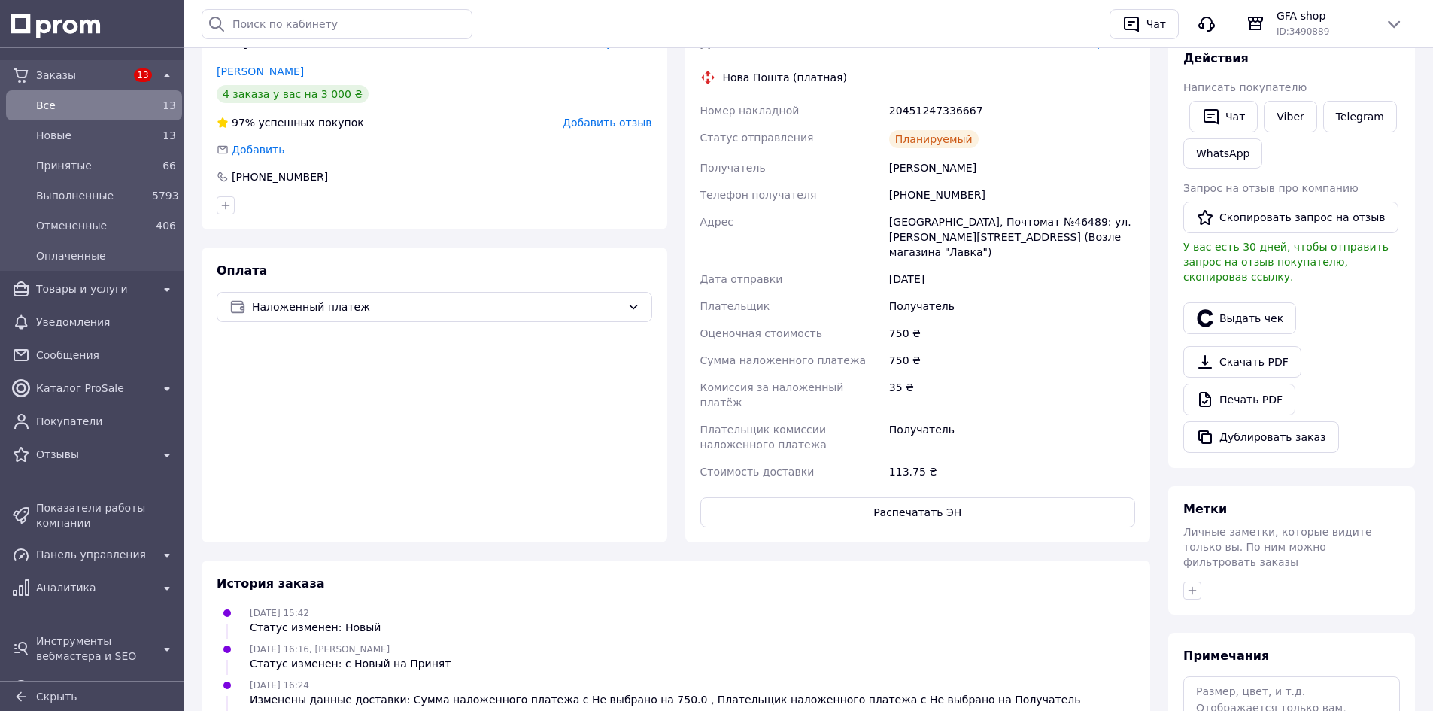
click at [1289, 309] on div "Выдать чек" at bounding box center [1291, 318] width 223 height 38
click at [1255, 302] on button "Выдать чек" at bounding box center [1239, 318] width 113 height 32
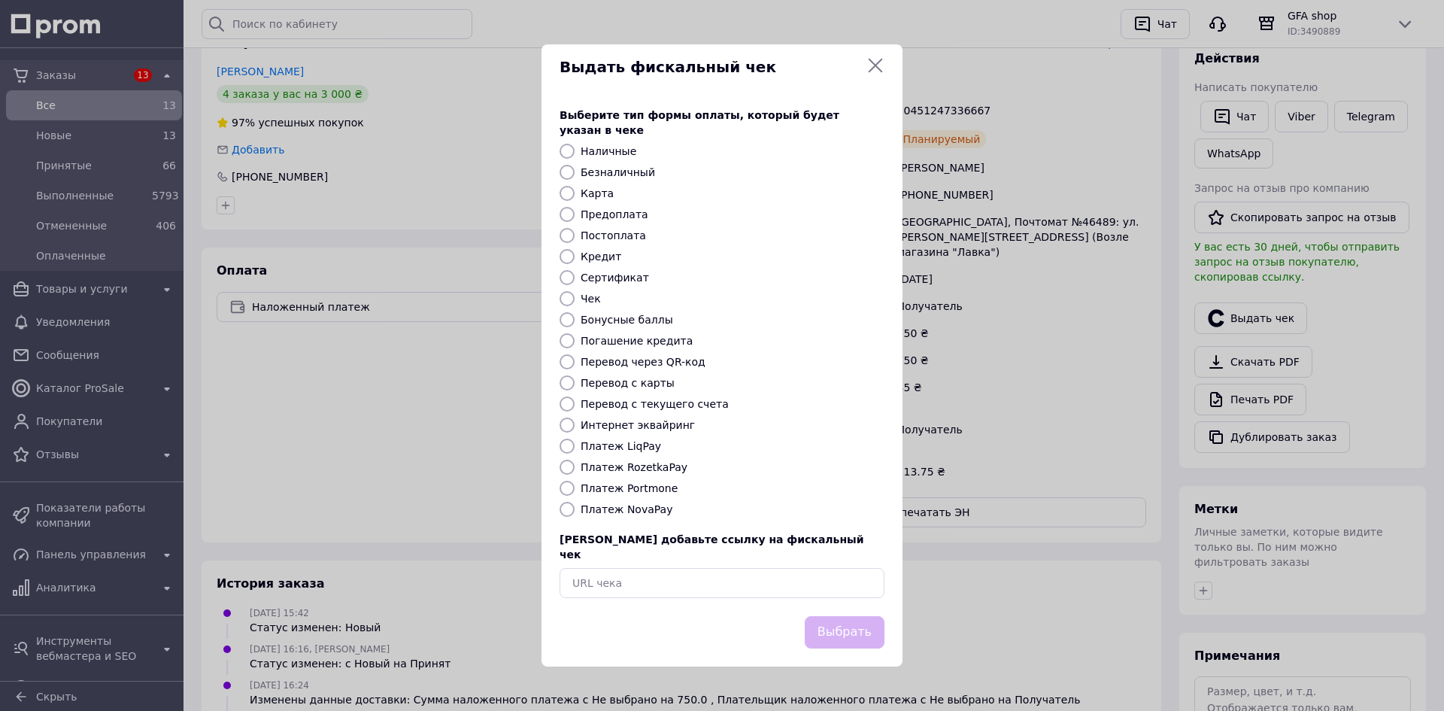
click at [651, 505] on label "Платеж NovaPay" at bounding box center [627, 509] width 92 height 12
click at [575, 505] on input "Платеж NovaPay" at bounding box center [567, 509] width 15 height 15
radio input "true"
click at [848, 630] on button "Выбрать" at bounding box center [845, 632] width 80 height 32
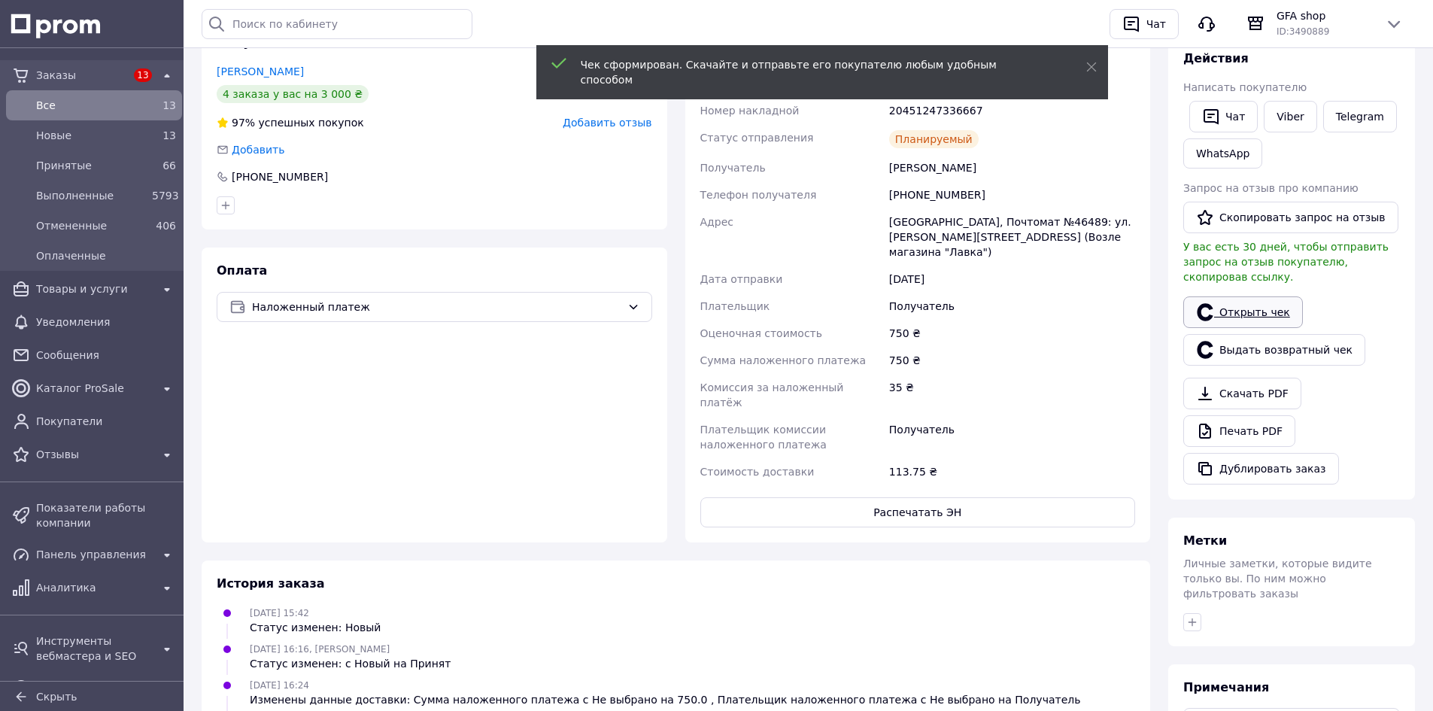
click at [1252, 306] on link "Открыть чек" at bounding box center [1243, 312] width 120 height 32
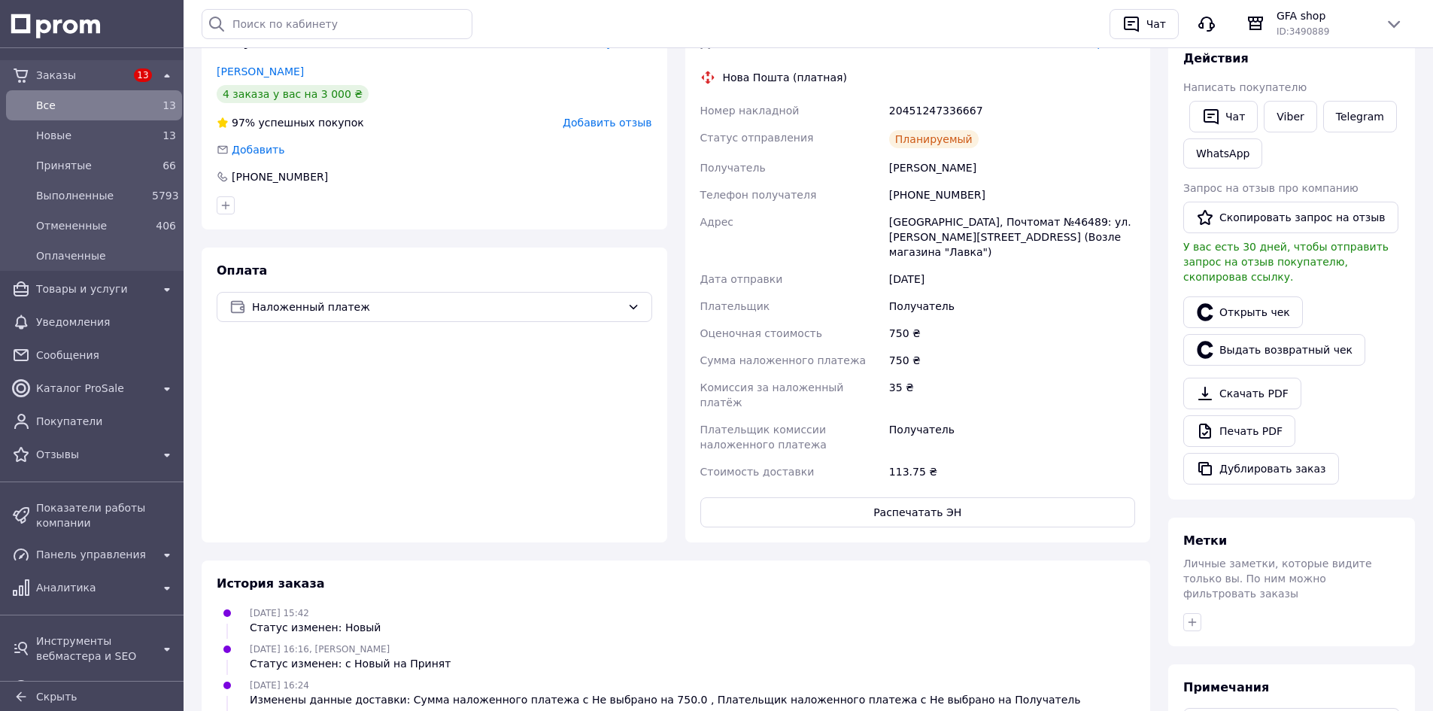
click at [931, 111] on div "20451247336667" at bounding box center [1012, 110] width 252 height 27
copy div "20451247336667"
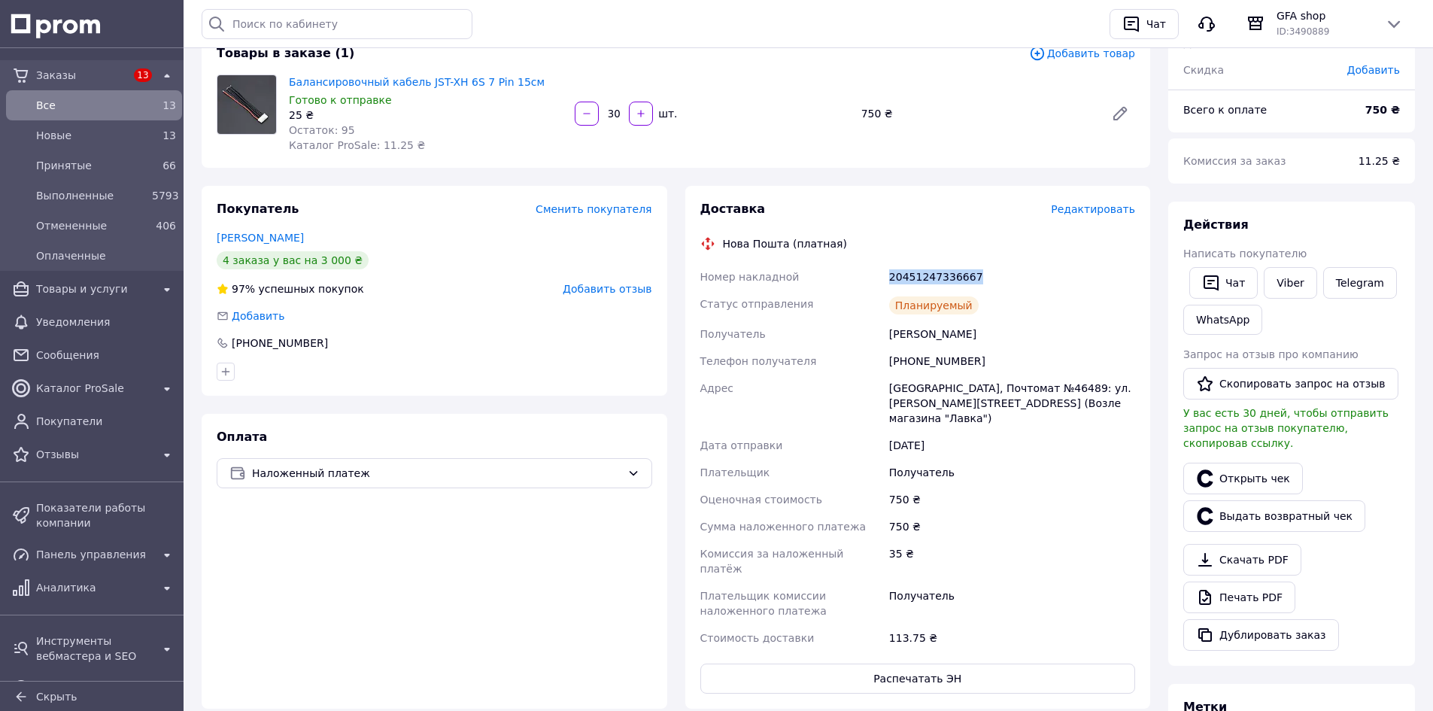
scroll to position [10, 0]
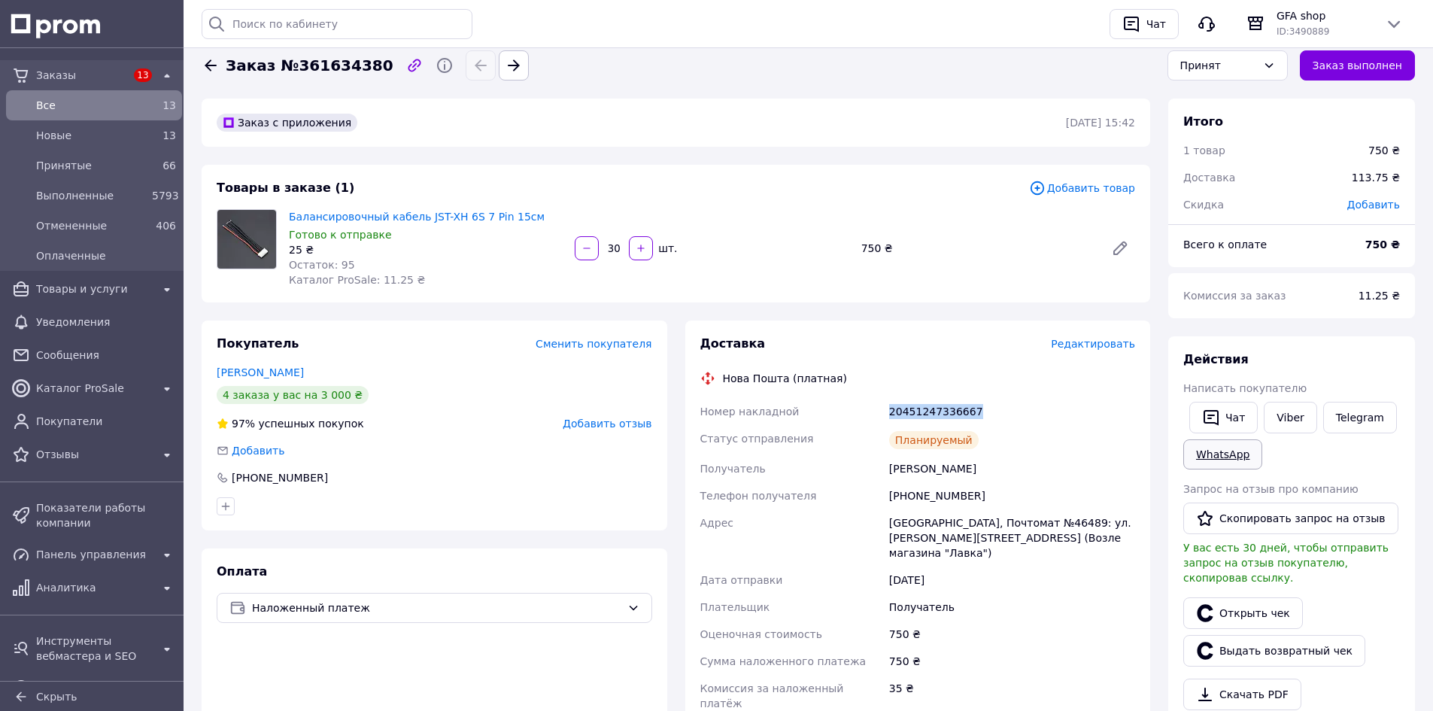
click at [1200, 464] on link "WhatsApp" at bounding box center [1222, 454] width 79 height 30
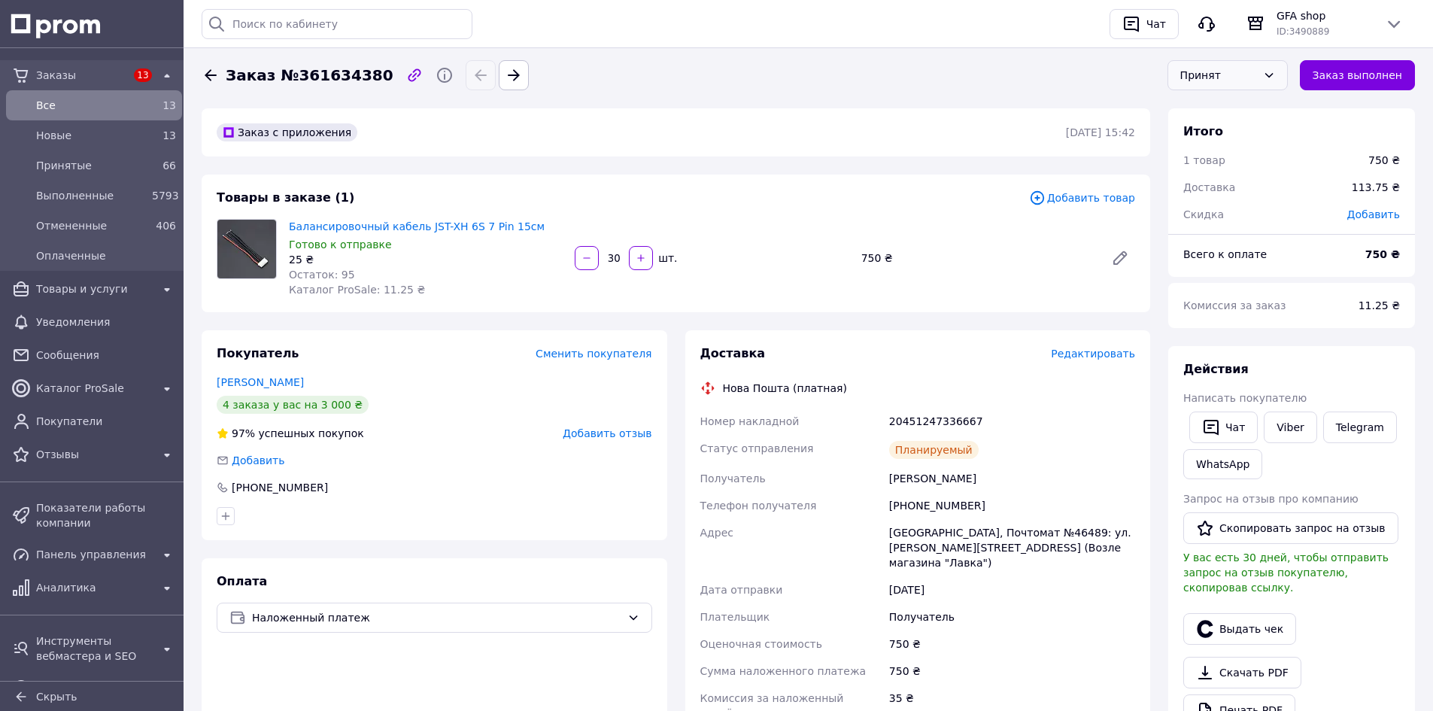
click at [1233, 75] on div "Принят" at bounding box center [1218, 75] width 77 height 17
click at [1231, 103] on li "Выполнен" at bounding box center [1227, 107] width 119 height 29
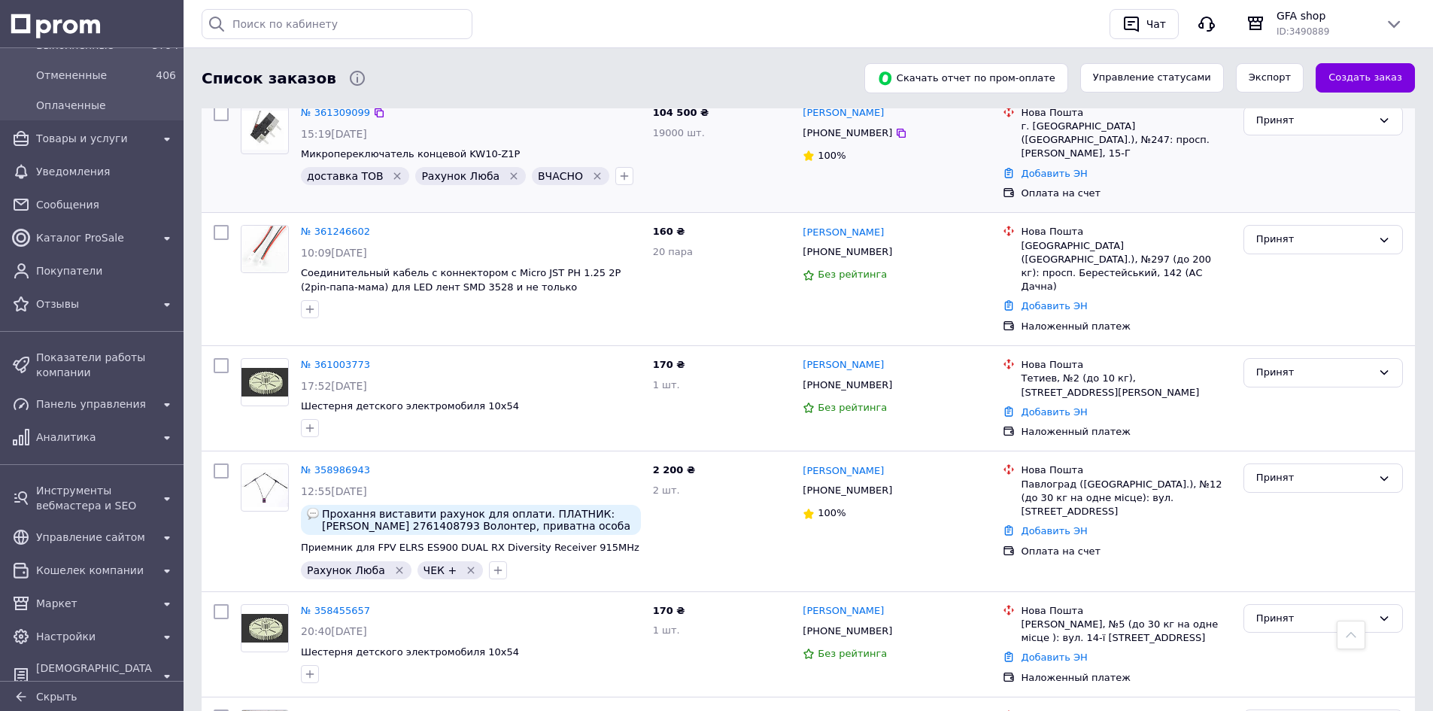
scroll to position [677, 0]
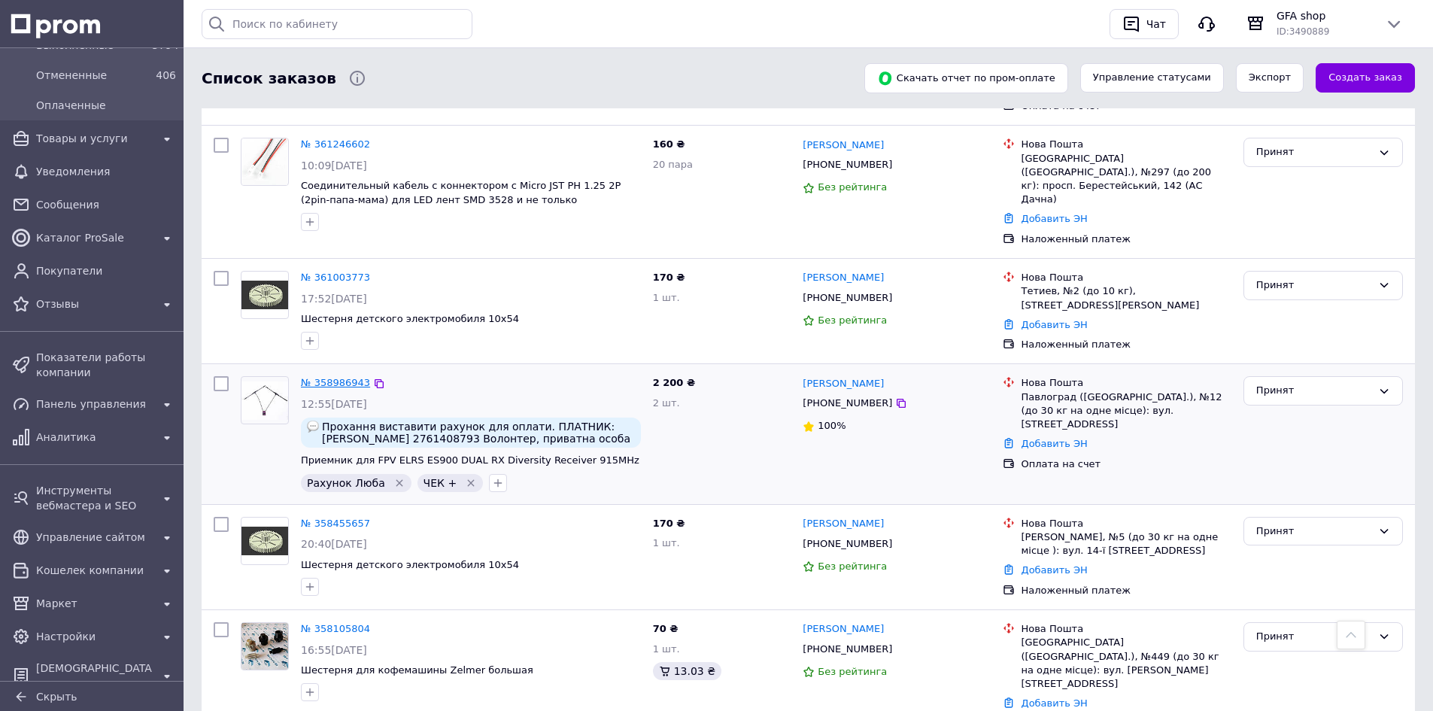
click at [341, 377] on link "№ 358986943" at bounding box center [335, 382] width 69 height 11
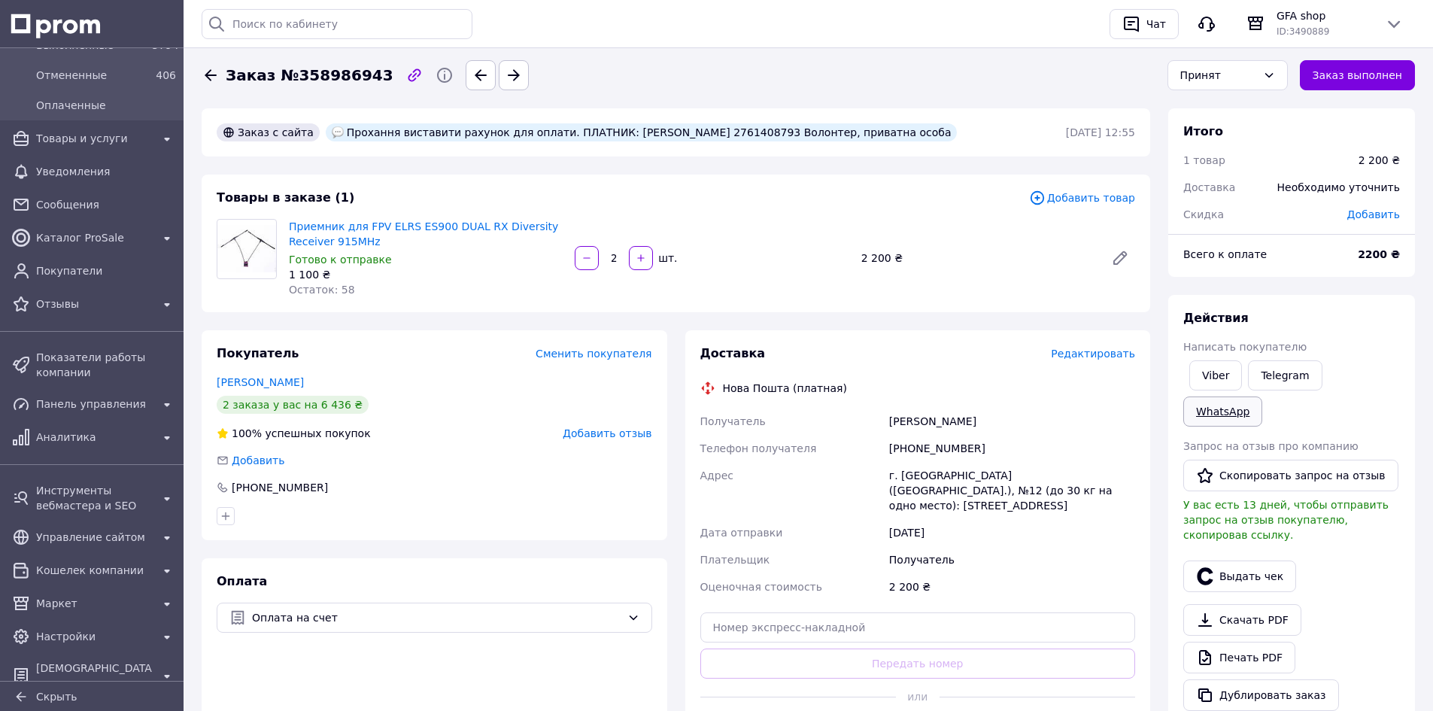
click at [1262, 396] on link "WhatsApp" at bounding box center [1222, 411] width 79 height 30
